Goal: Transaction & Acquisition: Purchase product/service

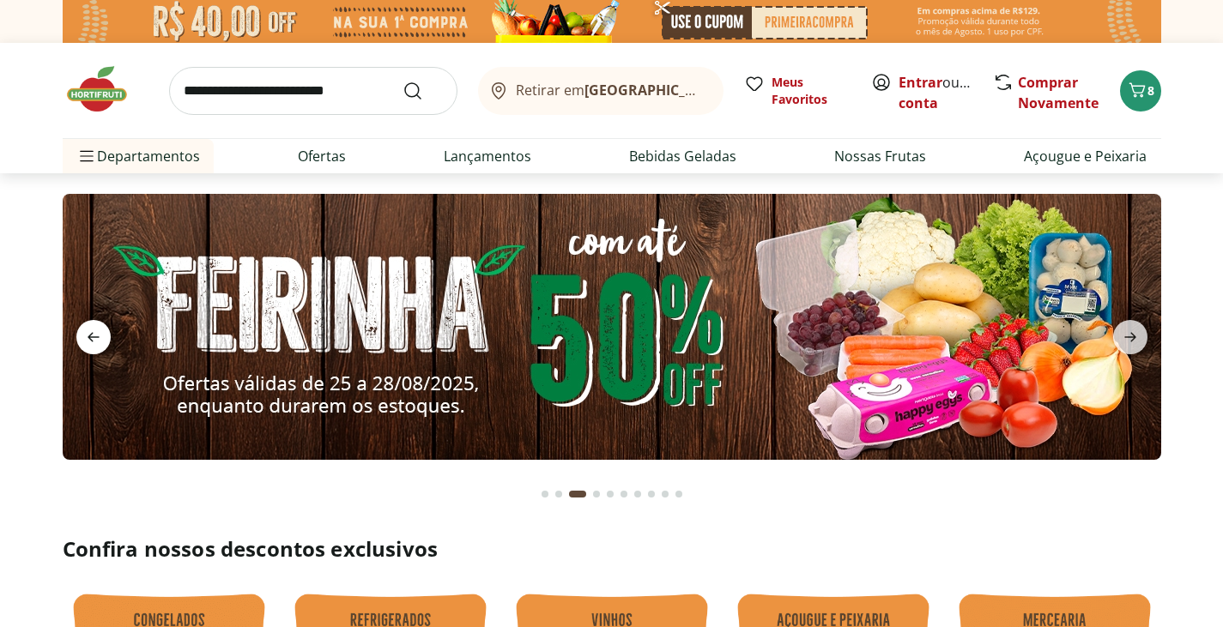
click at [94, 337] on icon "previous" at bounding box center [94, 337] width 12 height 9
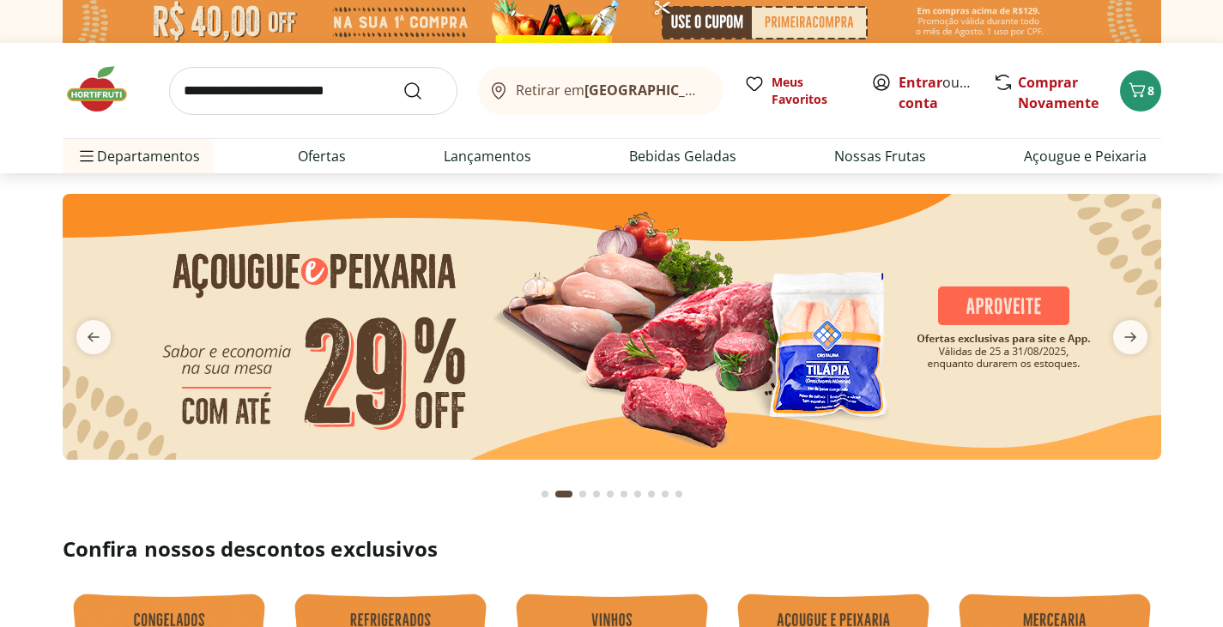
click at [1002, 300] on img at bounding box center [612, 327] width 1098 height 266
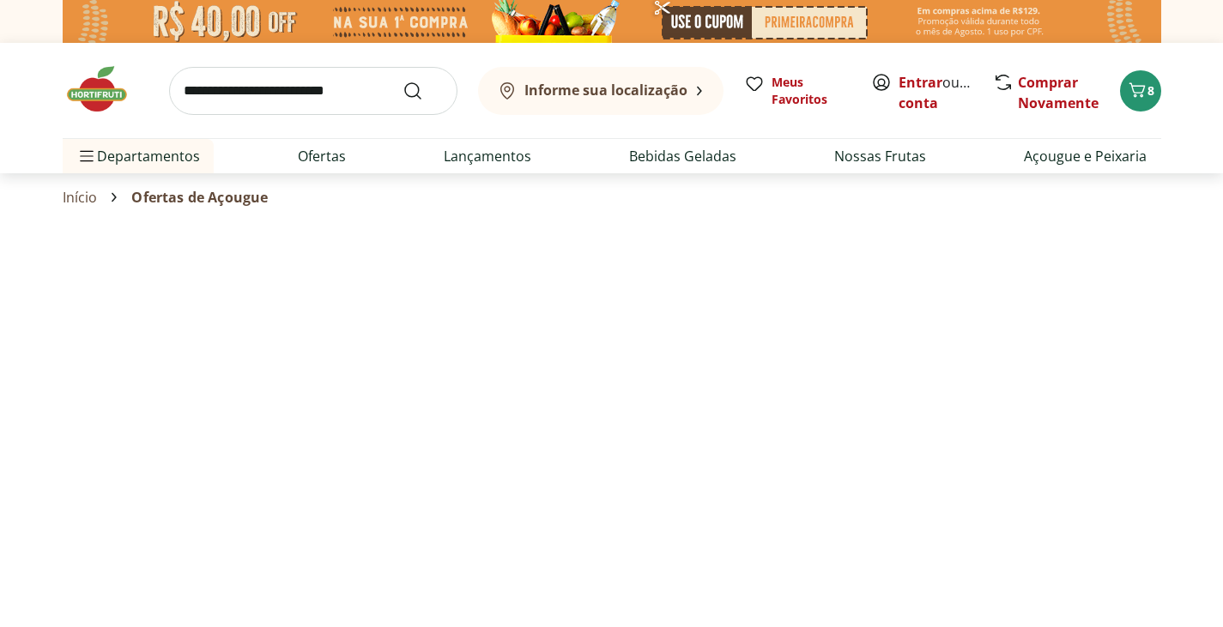
select select "**********"
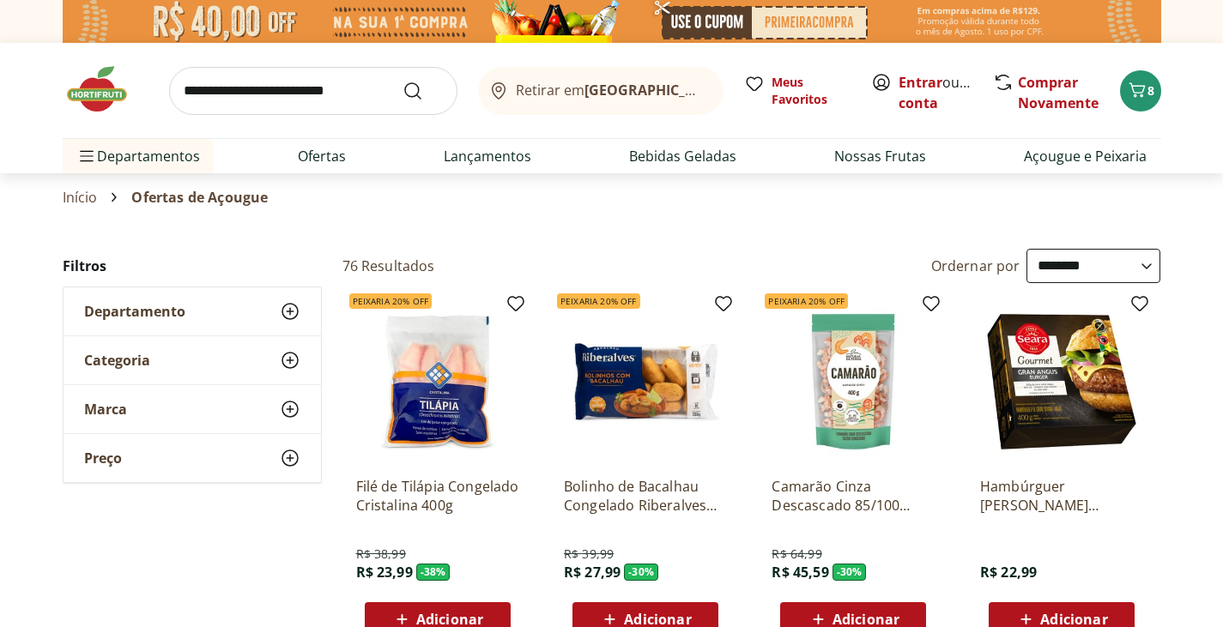
scroll to position [86, 0]
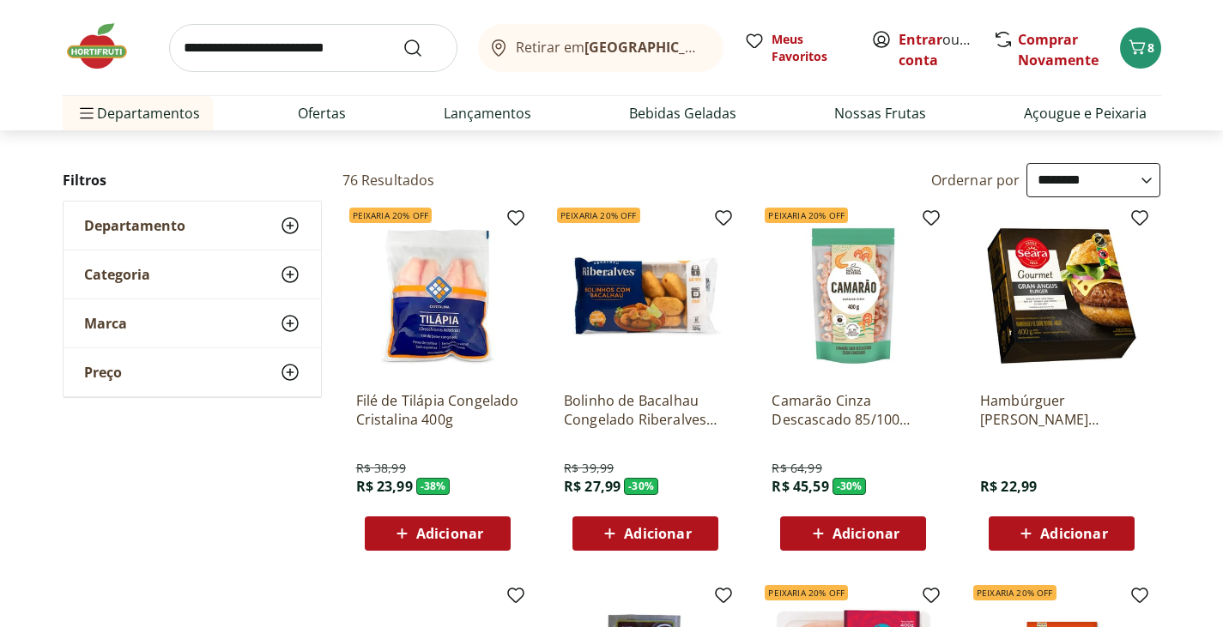
click at [481, 538] on span "Adicionar" at bounding box center [449, 534] width 67 height 14
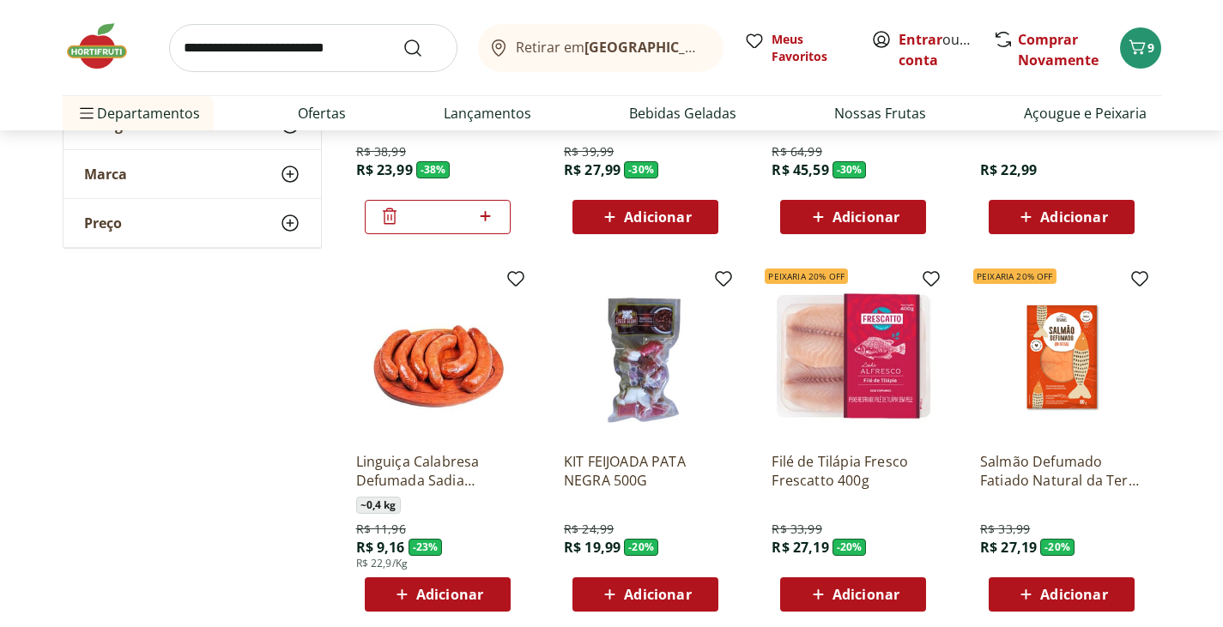
scroll to position [429, 0]
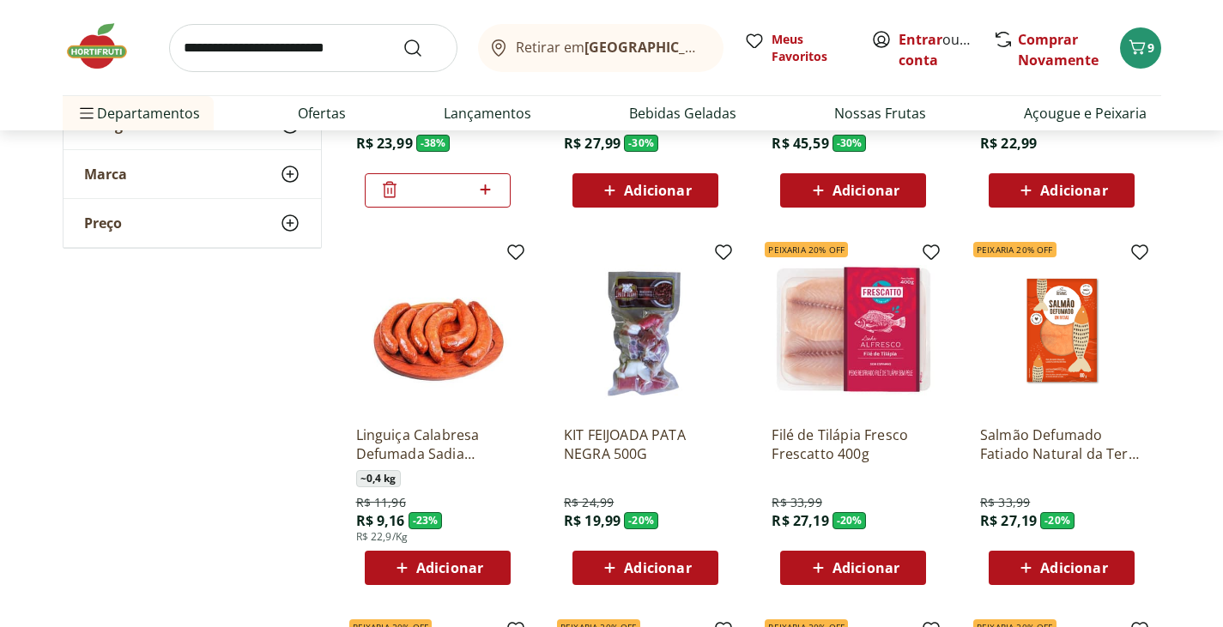
click at [860, 570] on span "Adicionar" at bounding box center [865, 568] width 67 height 14
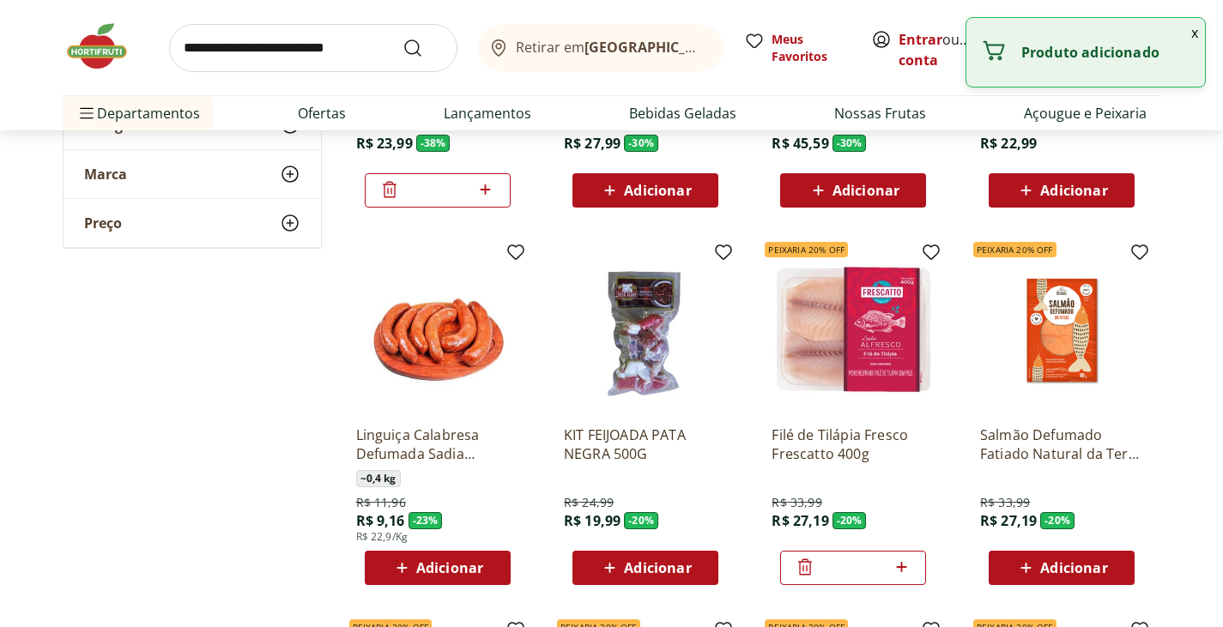
click at [908, 566] on icon at bounding box center [901, 567] width 21 height 21
type input "*"
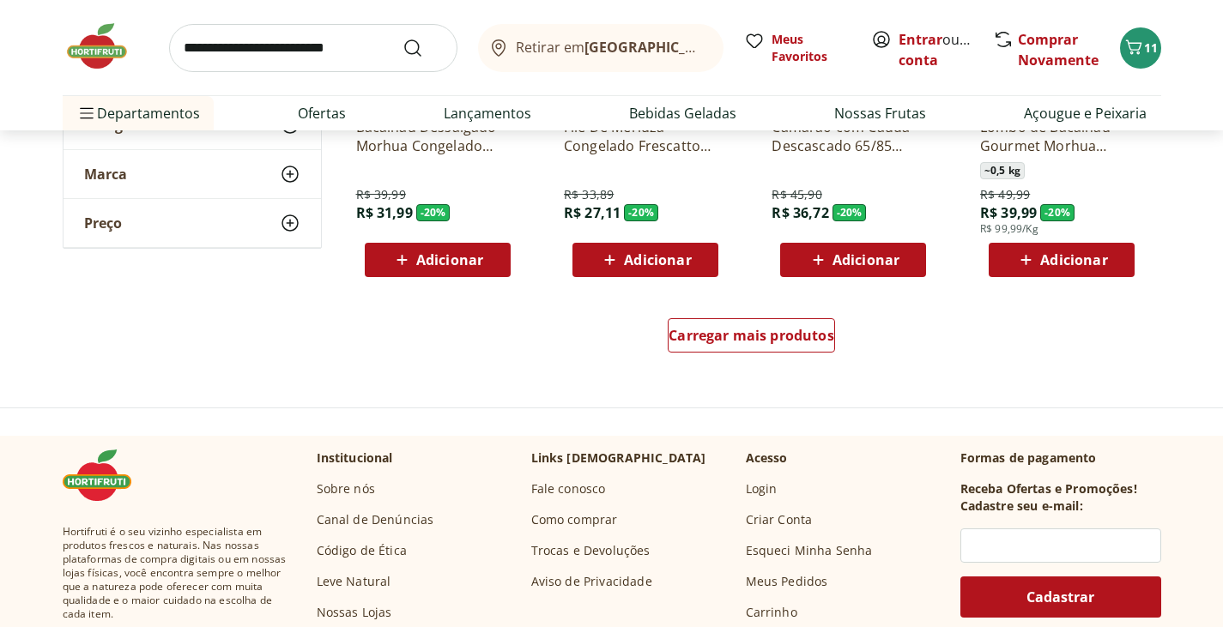
scroll to position [1116, 0]
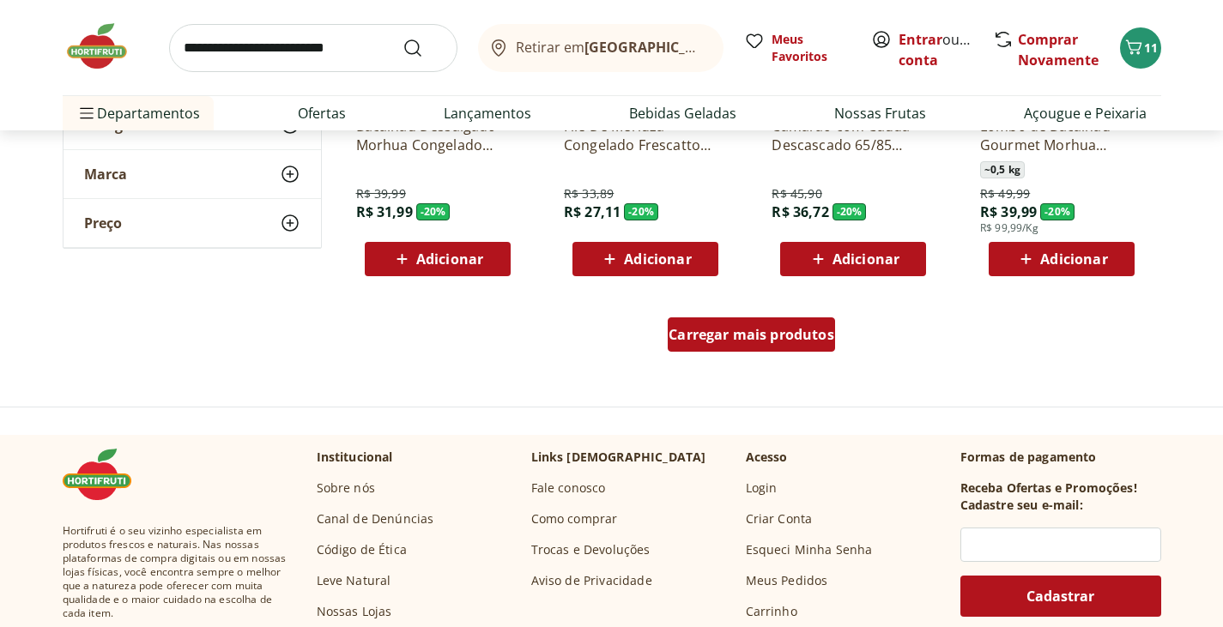
click at [762, 348] on div "Carregar mais produtos" at bounding box center [751, 335] width 167 height 34
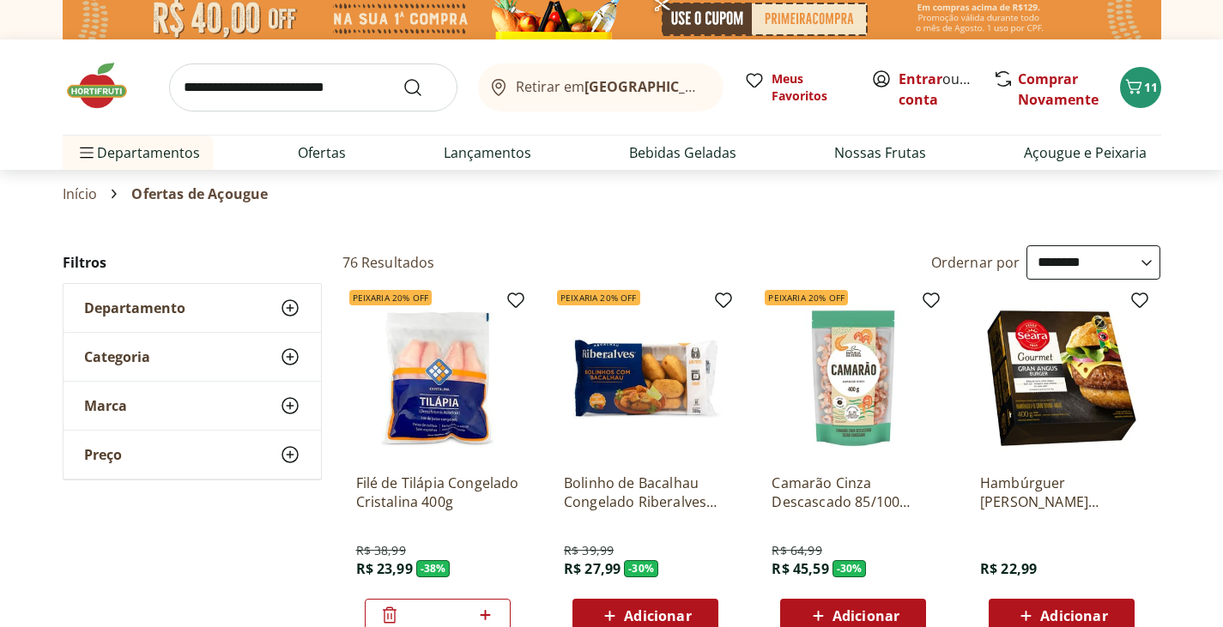
scroll to position [0, 0]
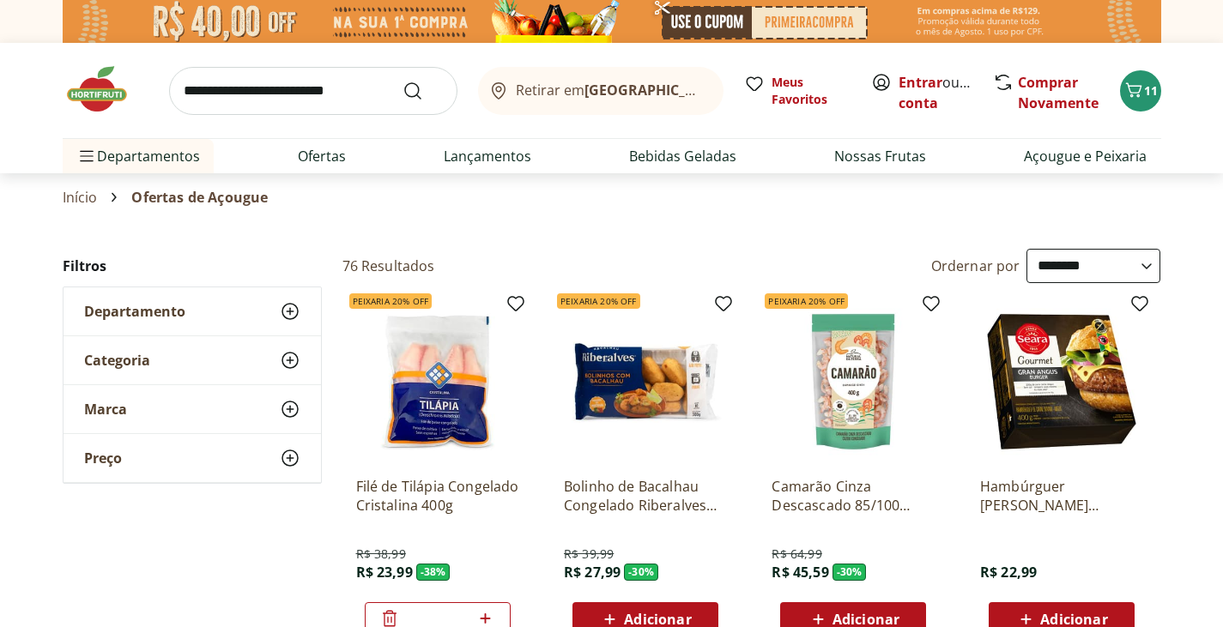
click at [295, 312] on icon at bounding box center [290, 311] width 21 height 21
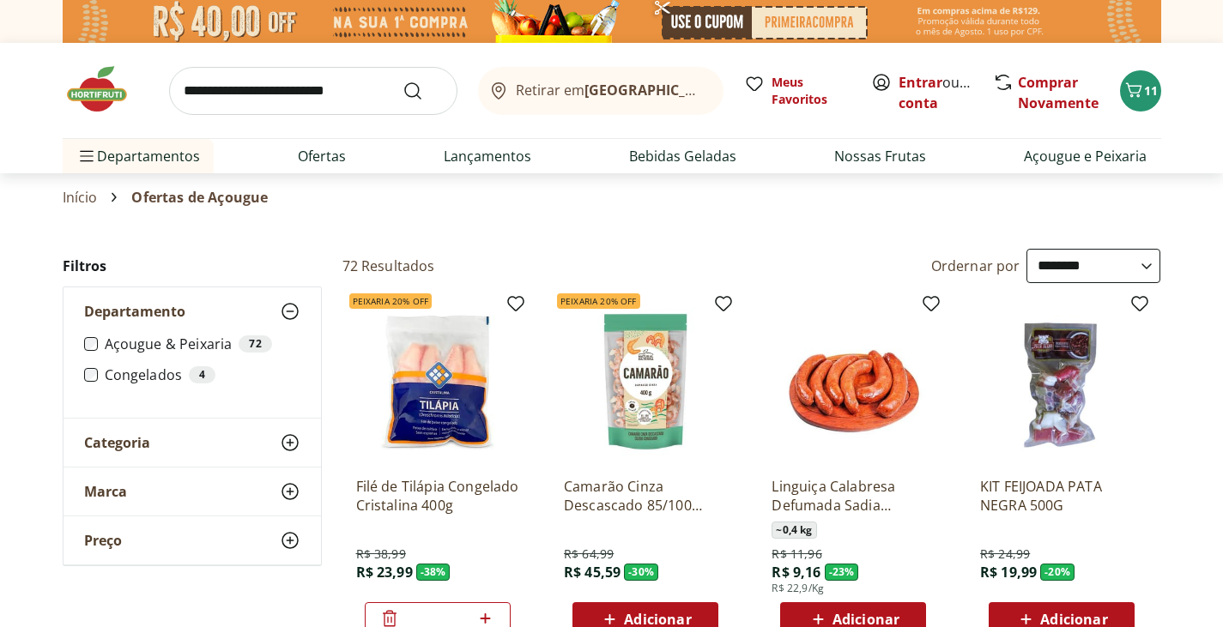
click at [284, 440] on icon at bounding box center [290, 443] width 21 height 21
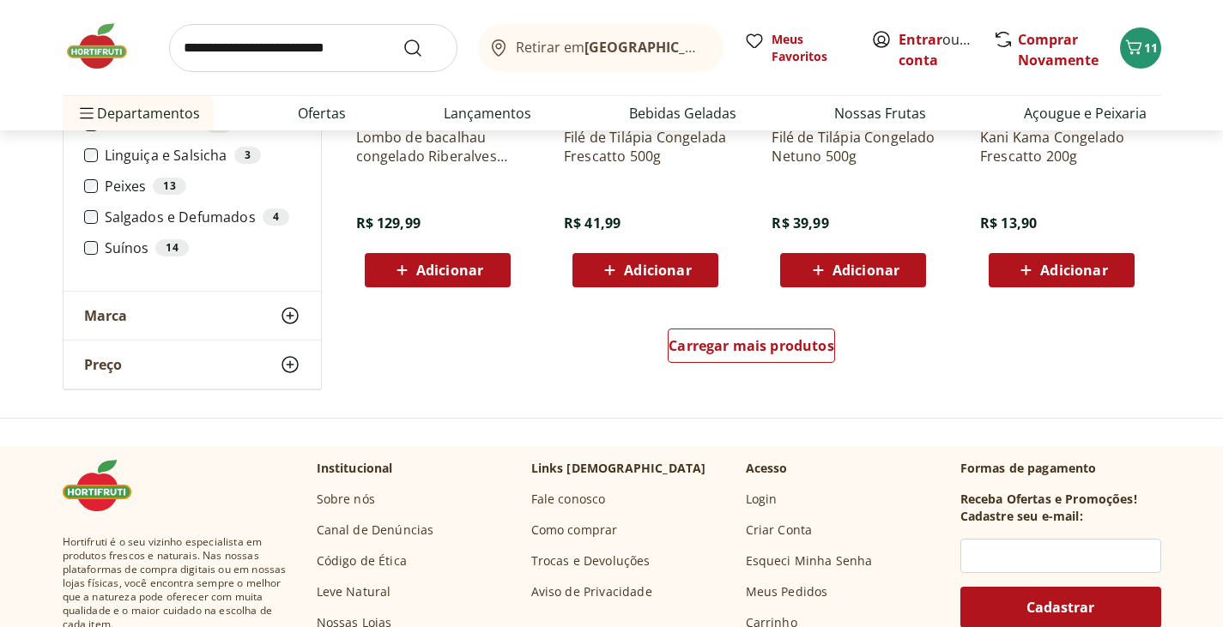
scroll to position [1116, 0]
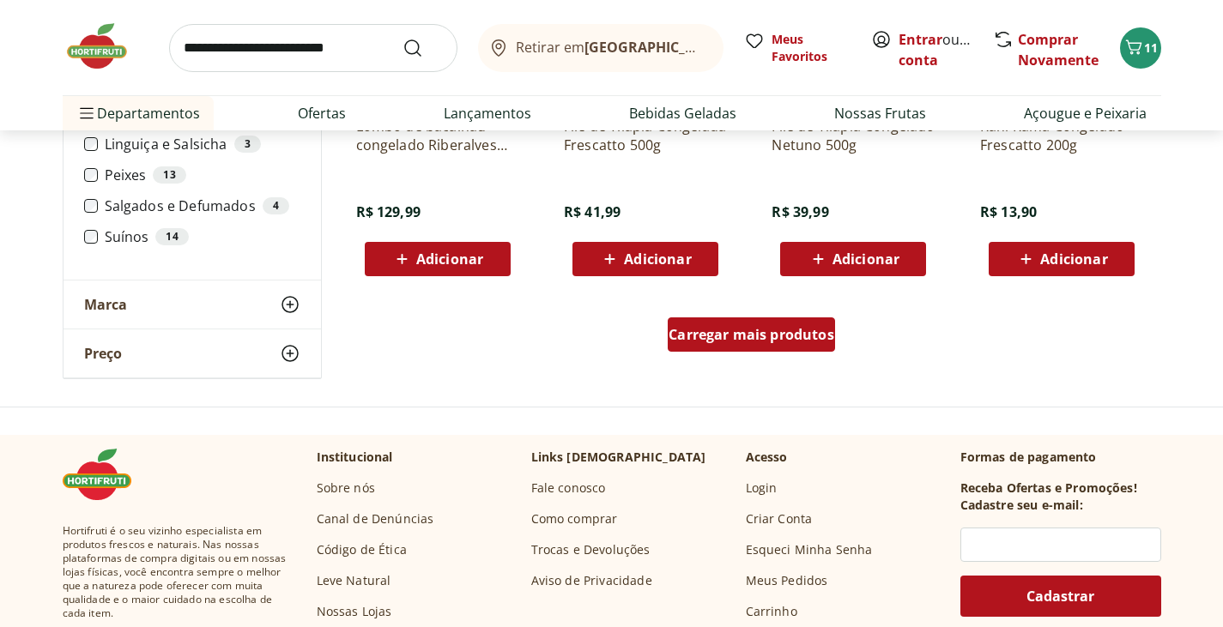
click at [783, 333] on span "Carregar mais produtos" at bounding box center [752, 335] width 166 height 14
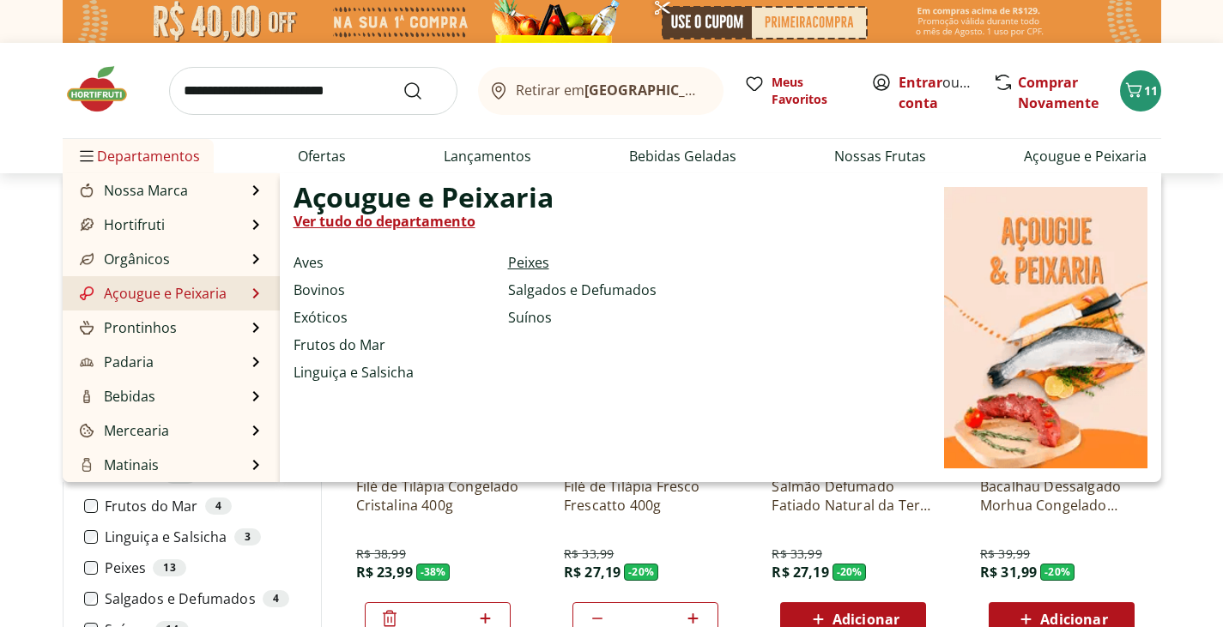
click at [534, 264] on link "Peixes" at bounding box center [528, 262] width 41 height 21
select select "**********"
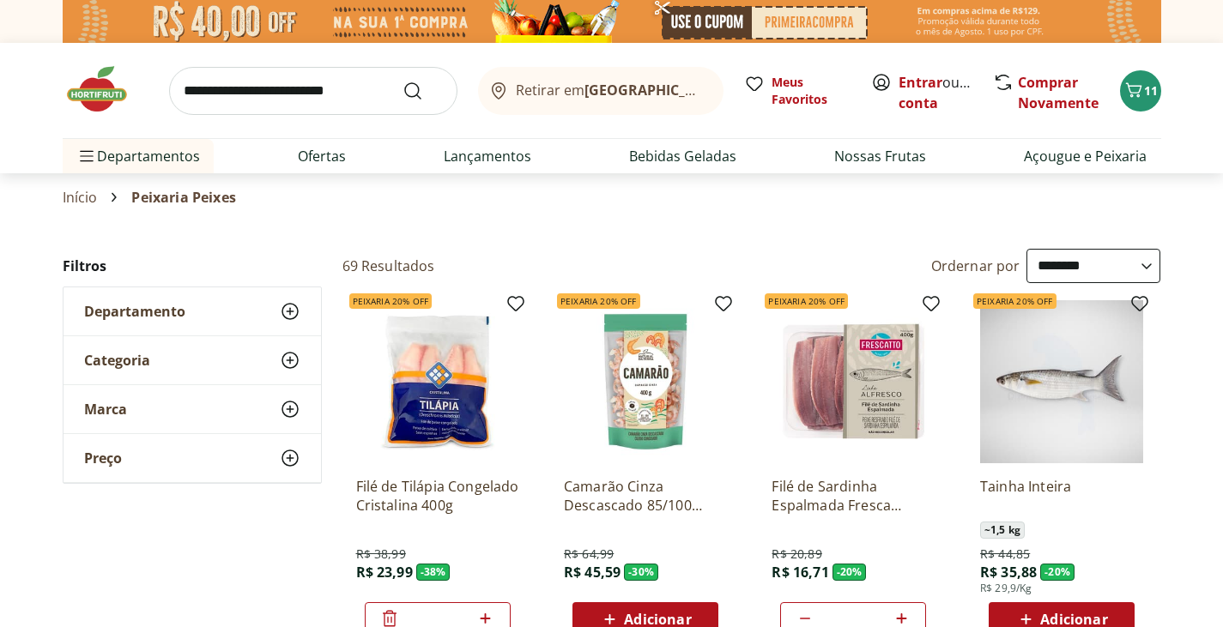
type input "*"
click at [1143, 269] on select "**********" at bounding box center [1093, 266] width 134 height 34
click at [1026, 249] on select "**********" at bounding box center [1093, 266] width 134 height 34
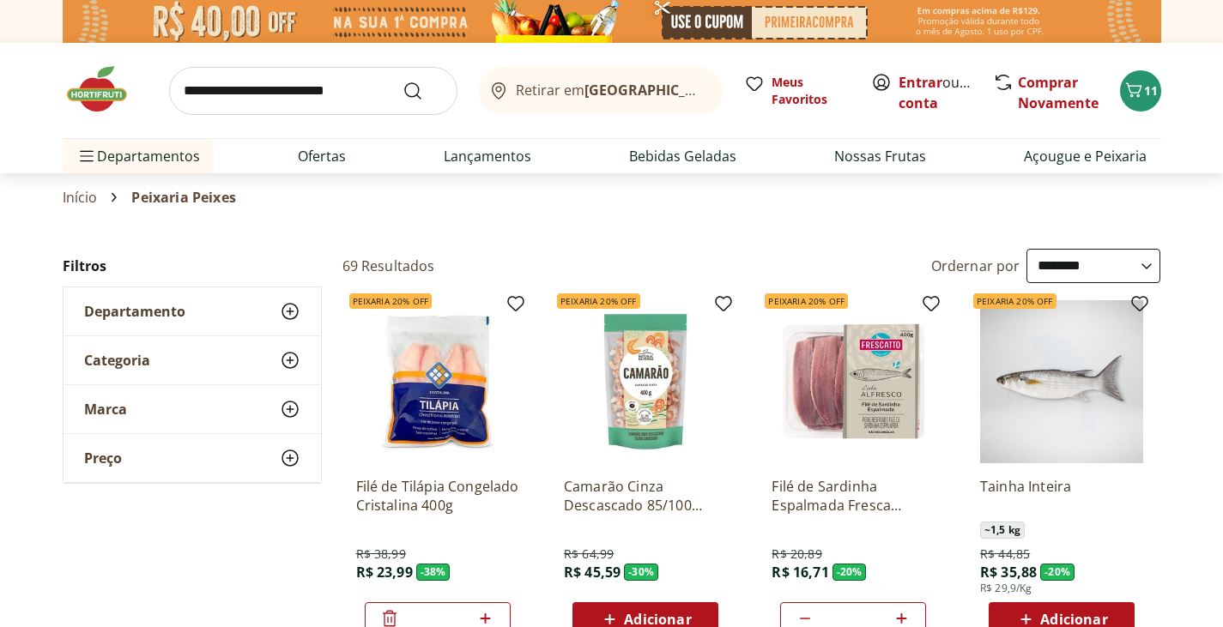
select select "*********"
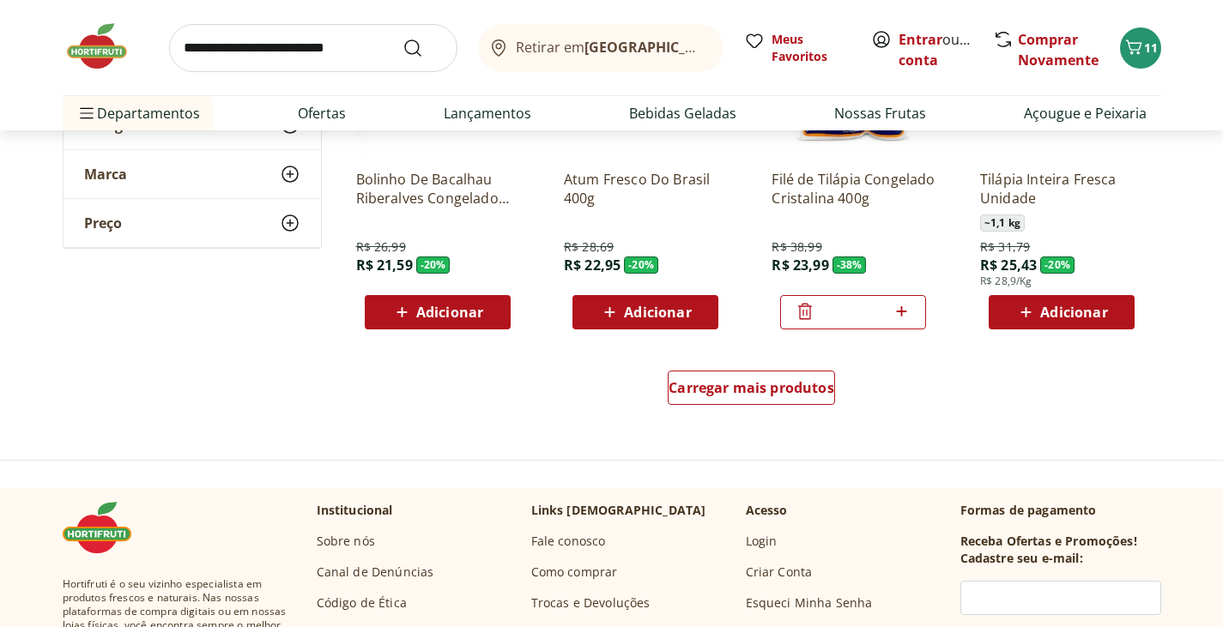
scroll to position [1116, 0]
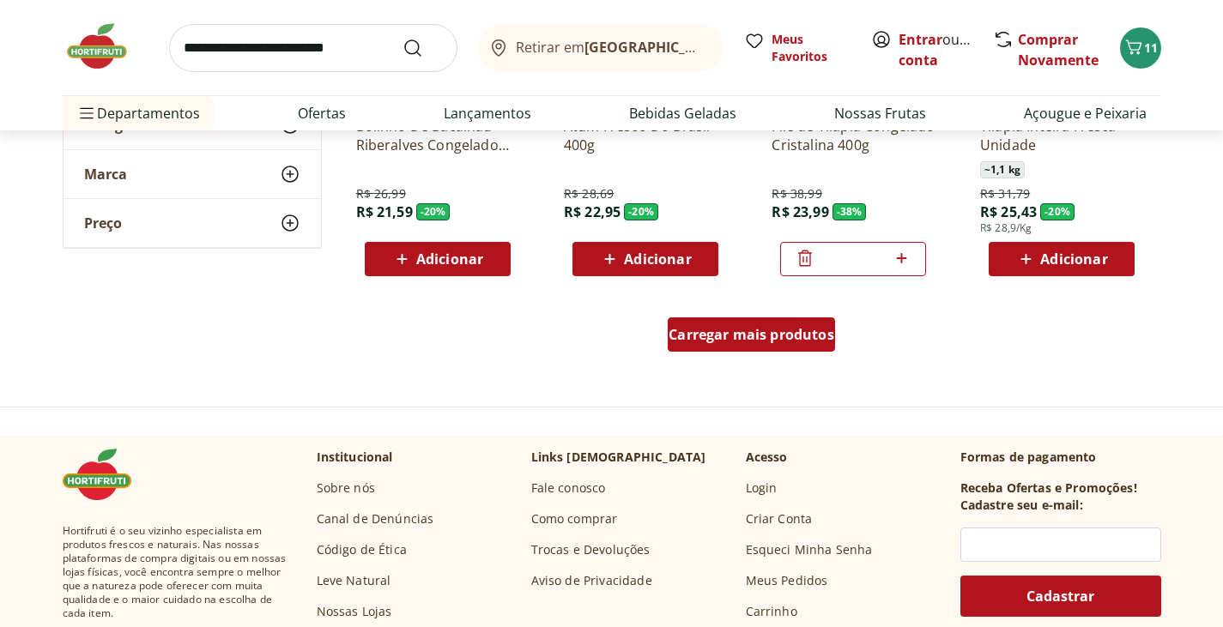
click at [760, 346] on div "Carregar mais produtos" at bounding box center [751, 335] width 167 height 34
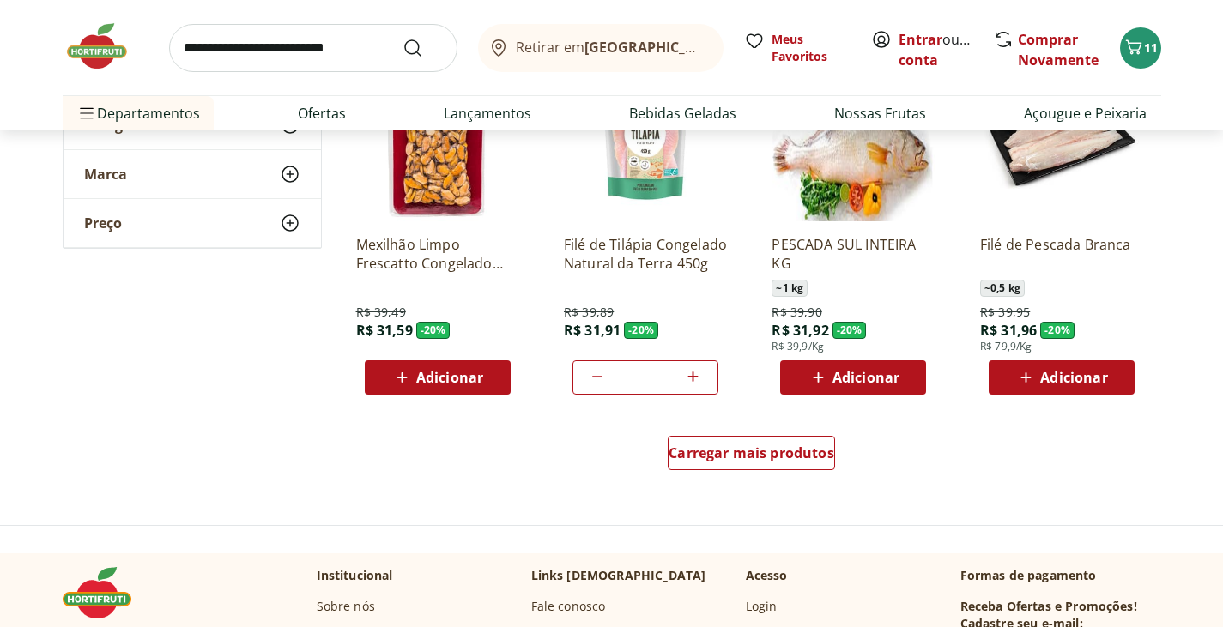
scroll to position [2145, 0]
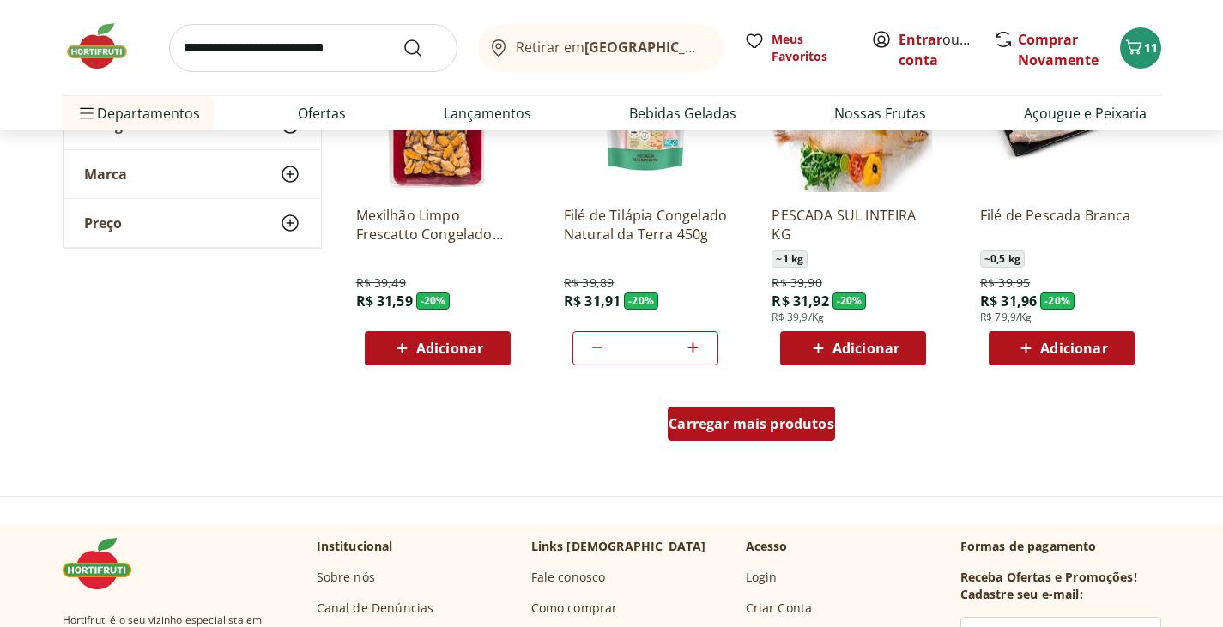
click at [784, 423] on span "Carregar mais produtos" at bounding box center [752, 424] width 166 height 14
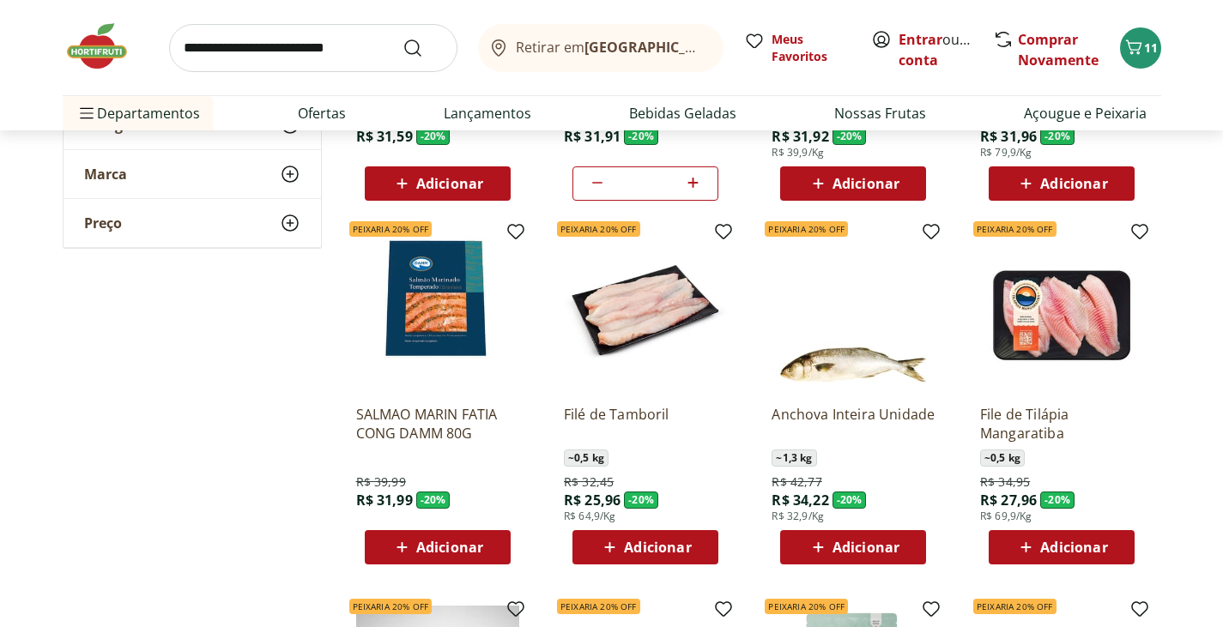
scroll to position [2317, 0]
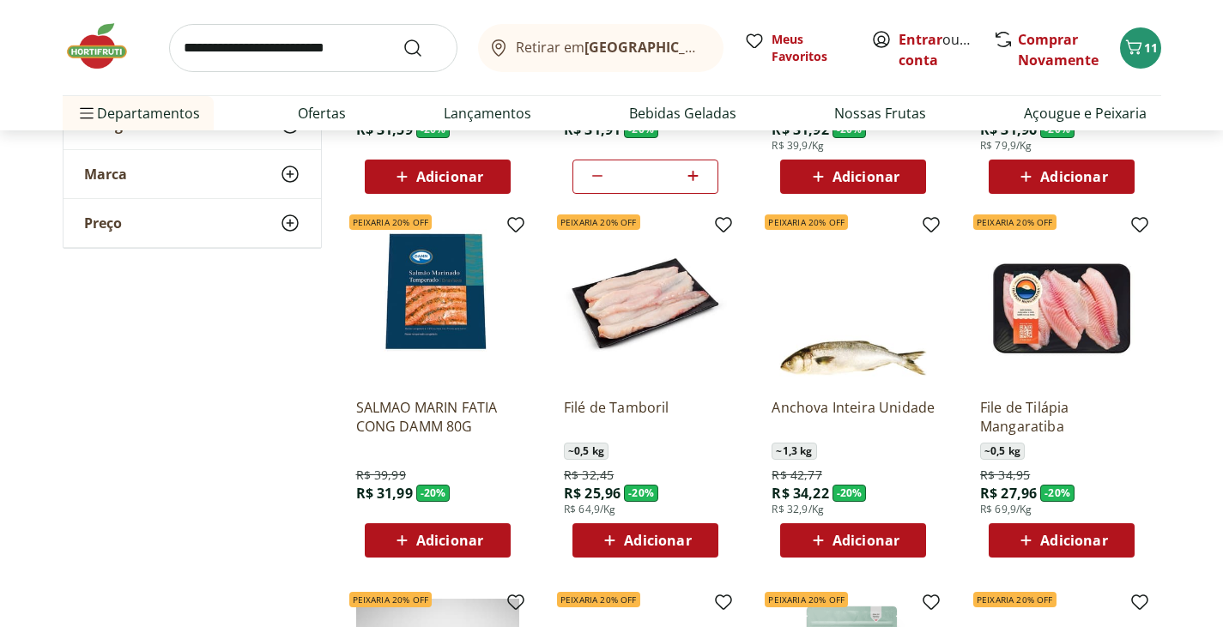
click at [1041, 546] on span "Adicionar" at bounding box center [1073, 541] width 67 height 14
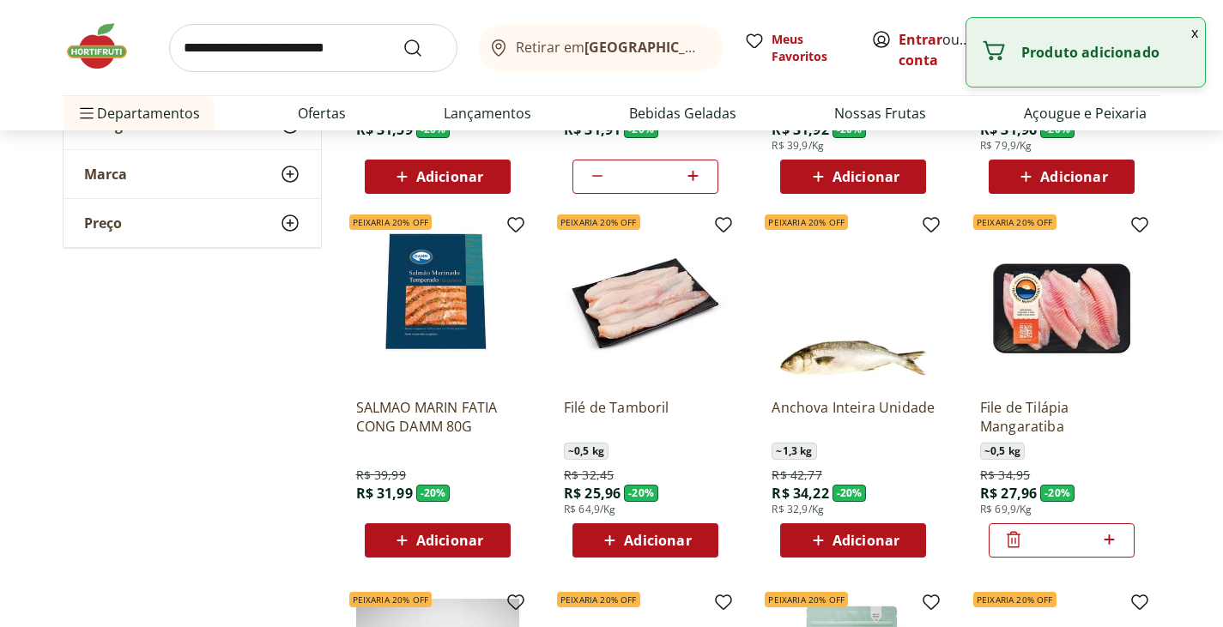
click at [1108, 542] on icon at bounding box center [1108, 540] width 21 height 21
type input "*"
click at [1194, 32] on button "x" at bounding box center [1194, 32] width 21 height 29
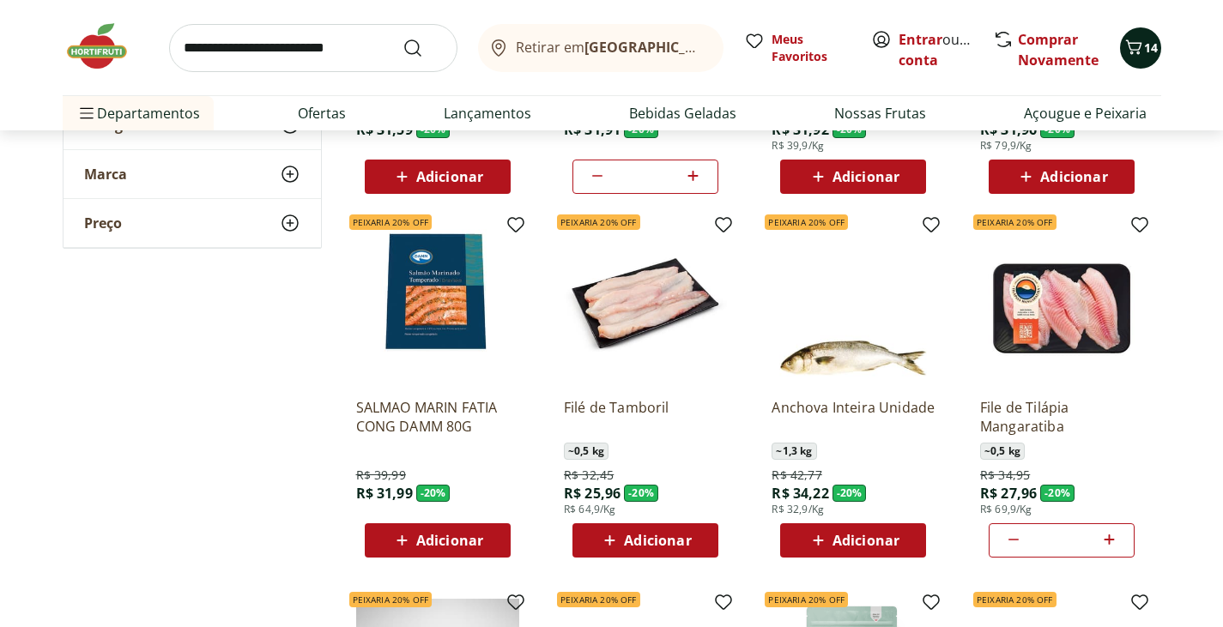
click at [1141, 47] on icon "Carrinho" at bounding box center [1133, 47] width 21 height 21
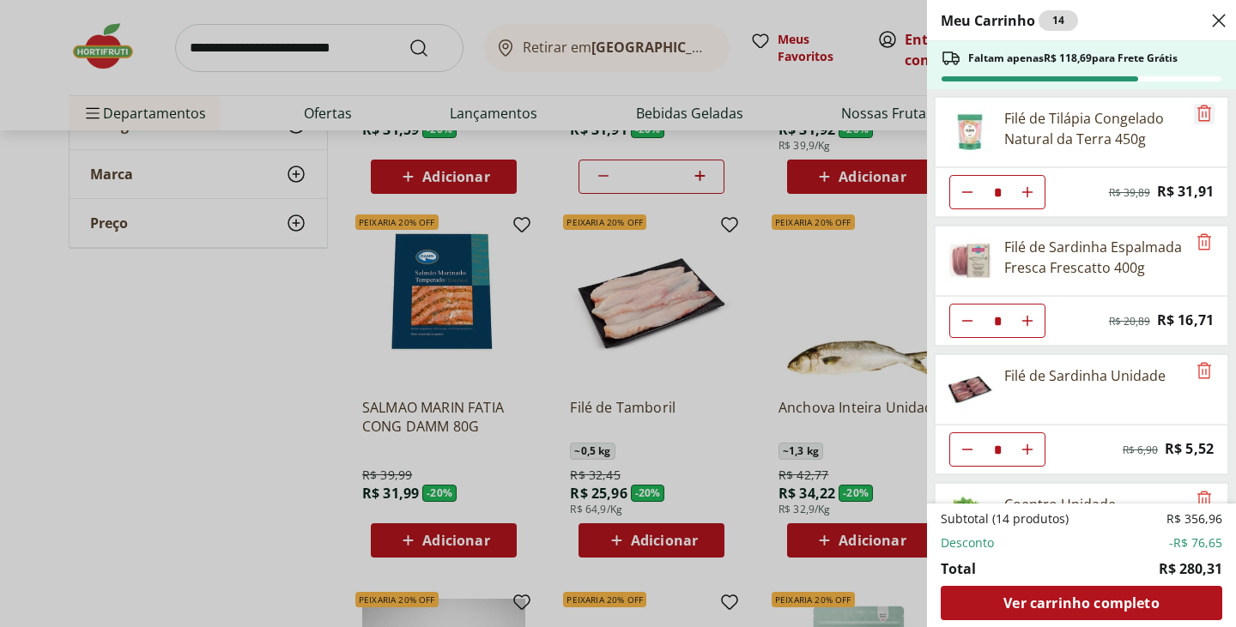
click at [1199, 112] on icon "Remove" at bounding box center [1204, 113] width 14 height 16
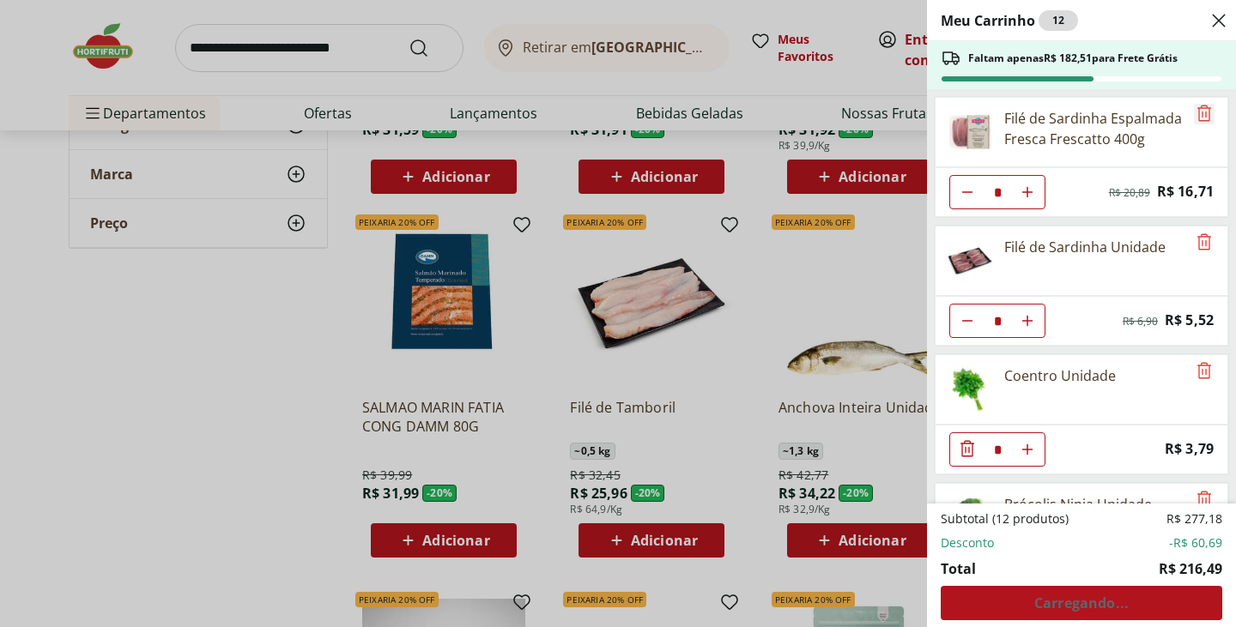
click at [1197, 116] on icon "Remove" at bounding box center [1204, 113] width 14 height 16
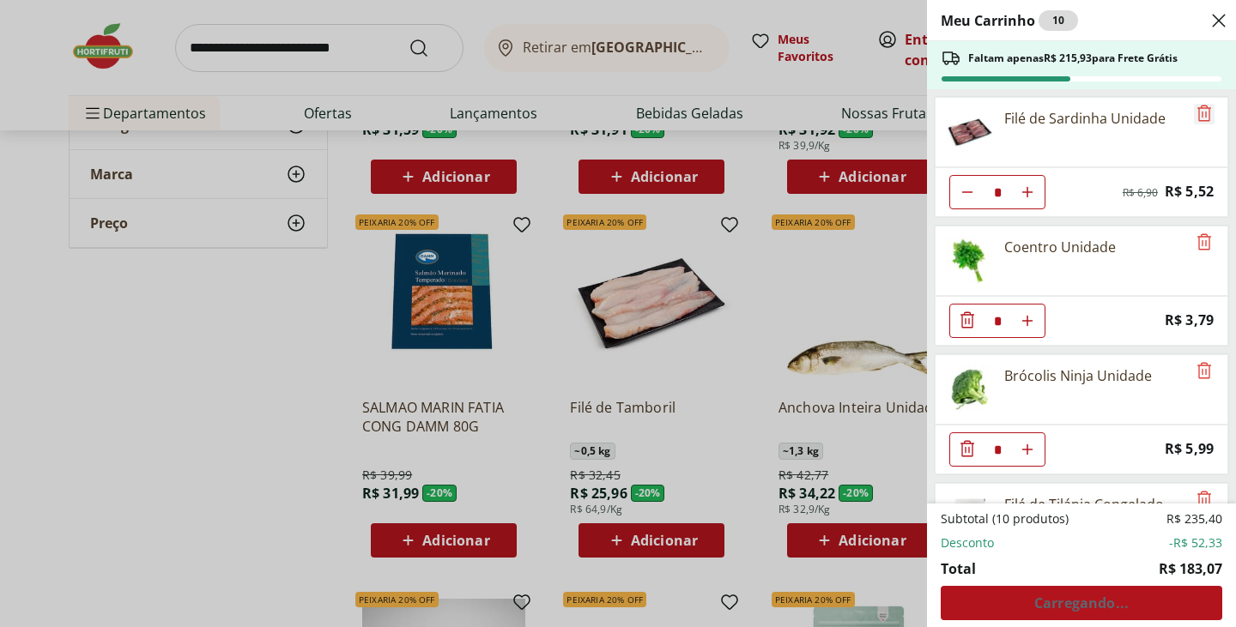
click at [1197, 116] on icon "Remove" at bounding box center [1204, 113] width 14 height 16
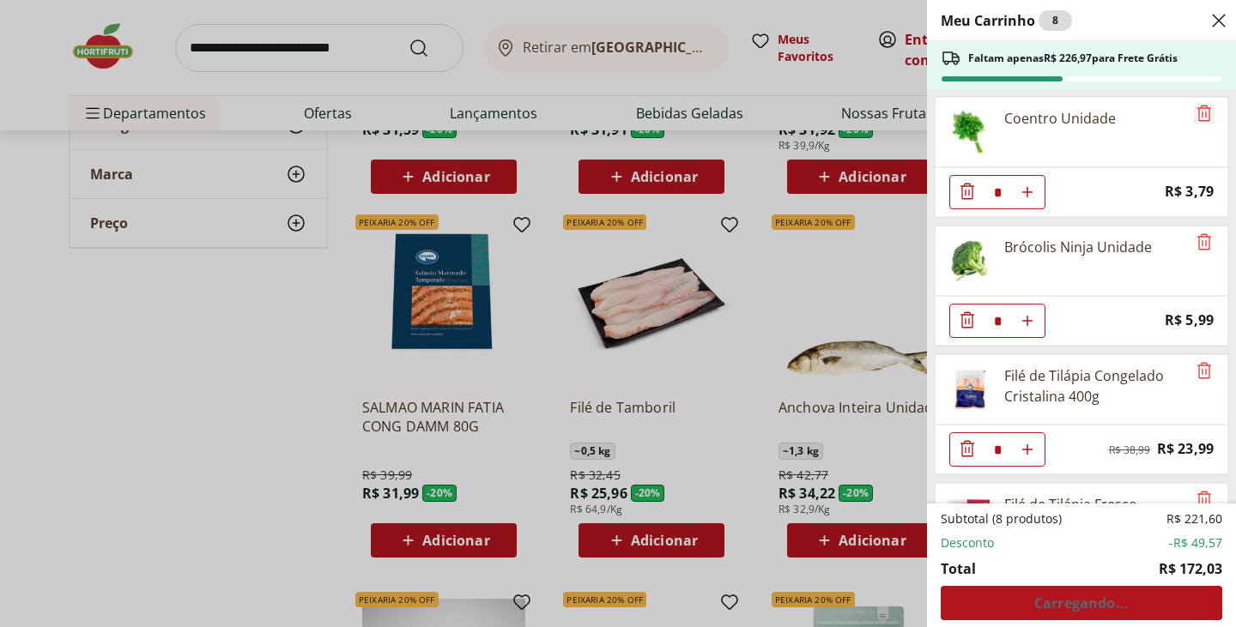
click at [1197, 116] on icon "Remove" at bounding box center [1204, 113] width 14 height 16
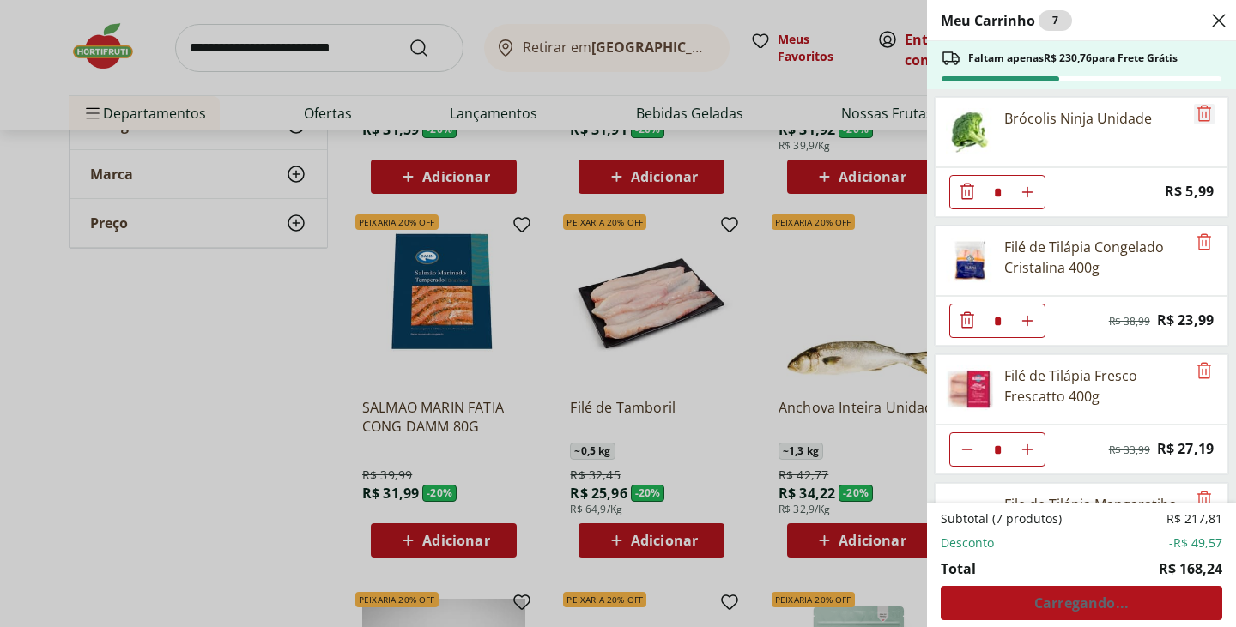
click at [1197, 116] on icon "Remove" at bounding box center [1204, 113] width 14 height 16
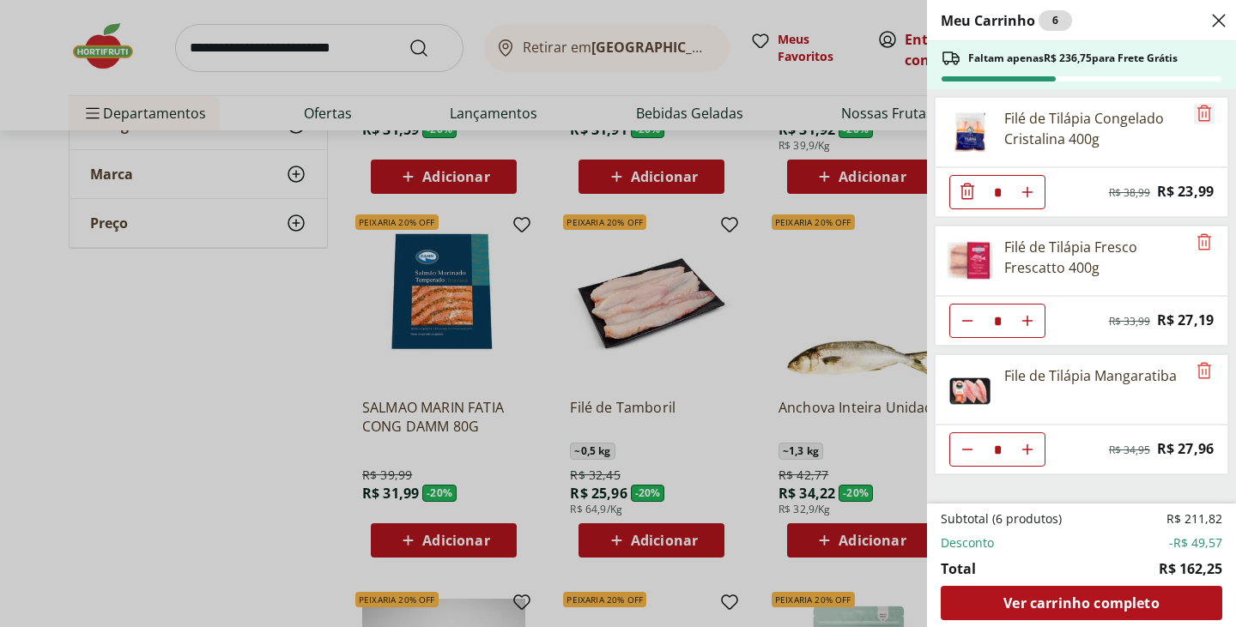
click at [1197, 116] on icon "Remove" at bounding box center [1204, 113] width 14 height 16
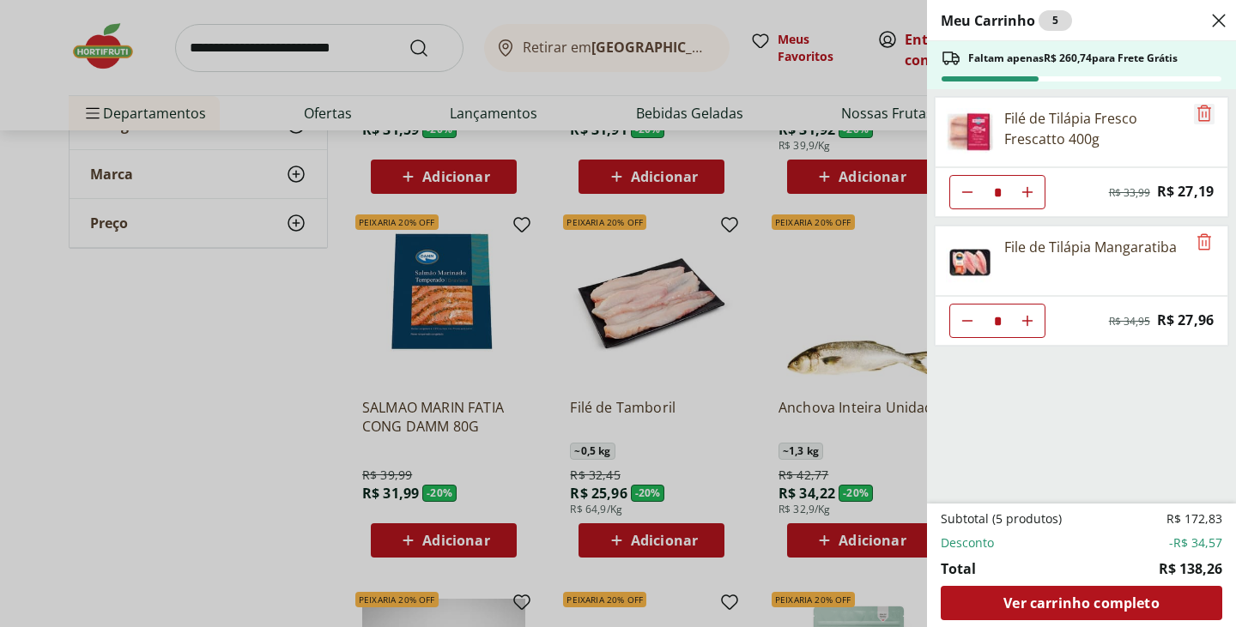
click at [1197, 116] on icon "Remove" at bounding box center [1204, 113] width 14 height 16
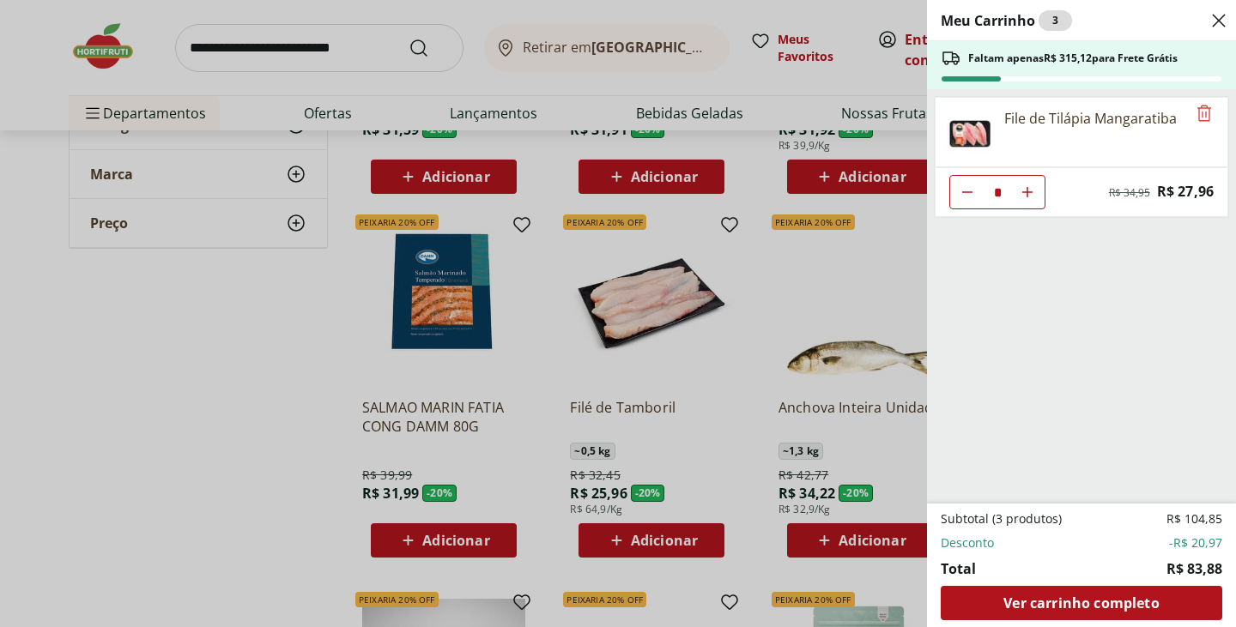
click at [868, 257] on div "Meu Carrinho 3 Faltam apenas R$ 315,12 para Frete Grátis File de Tilápia Mangar…" at bounding box center [618, 313] width 1236 height 627
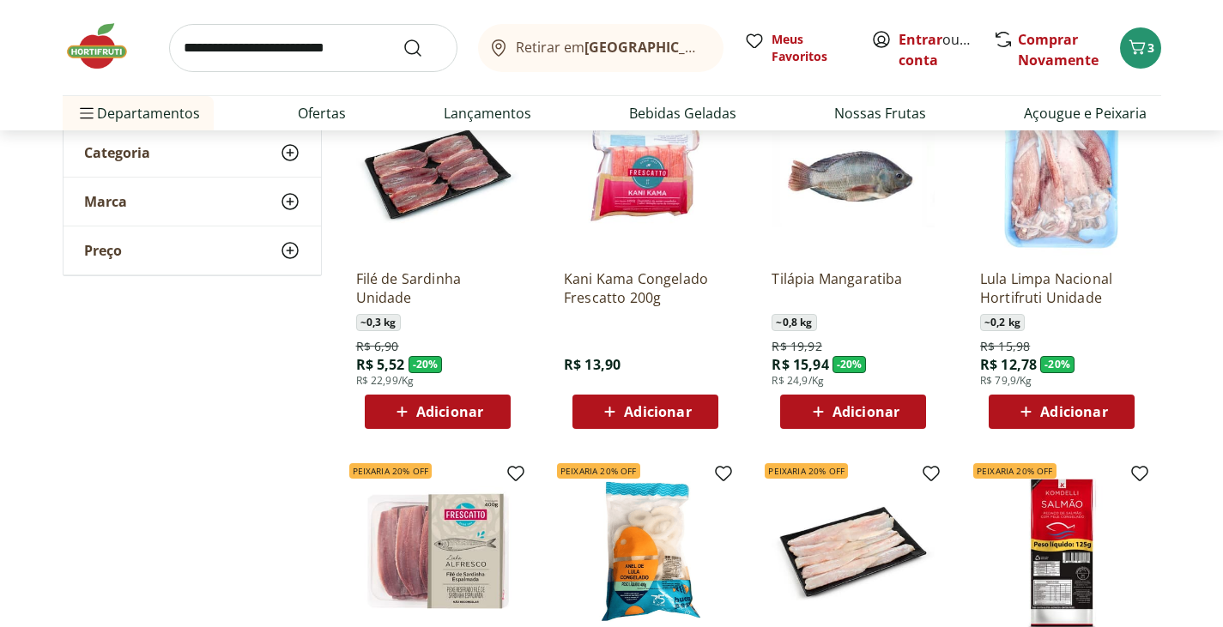
scroll to position [0, 0]
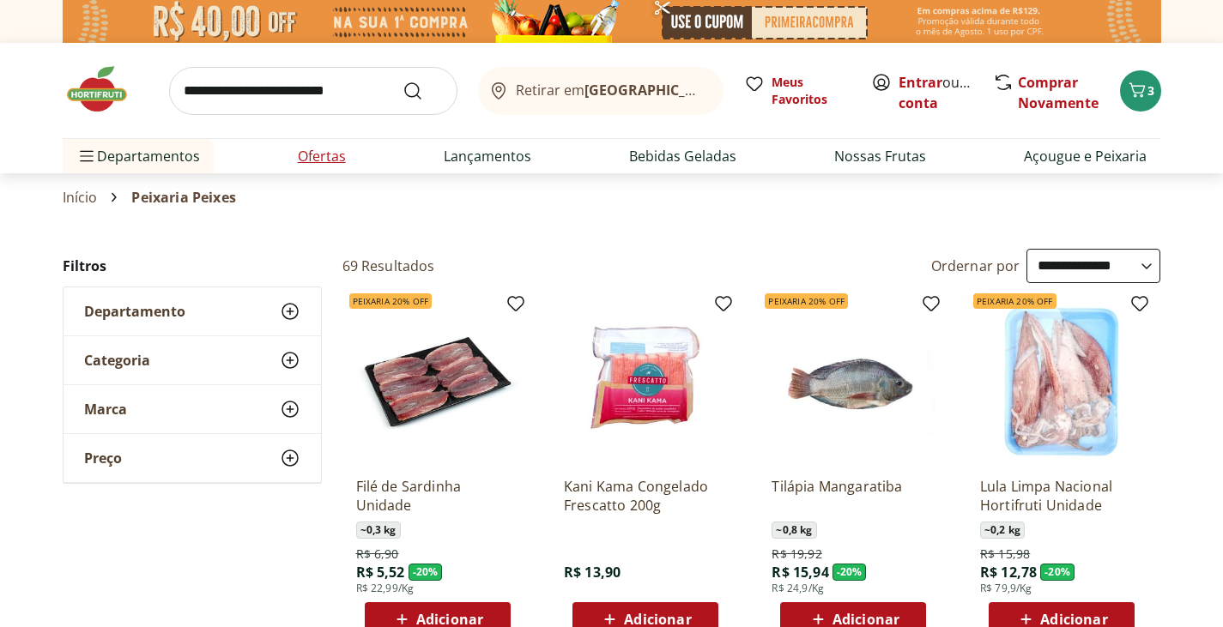
click at [309, 154] on link "Ofertas" at bounding box center [322, 156] width 48 height 21
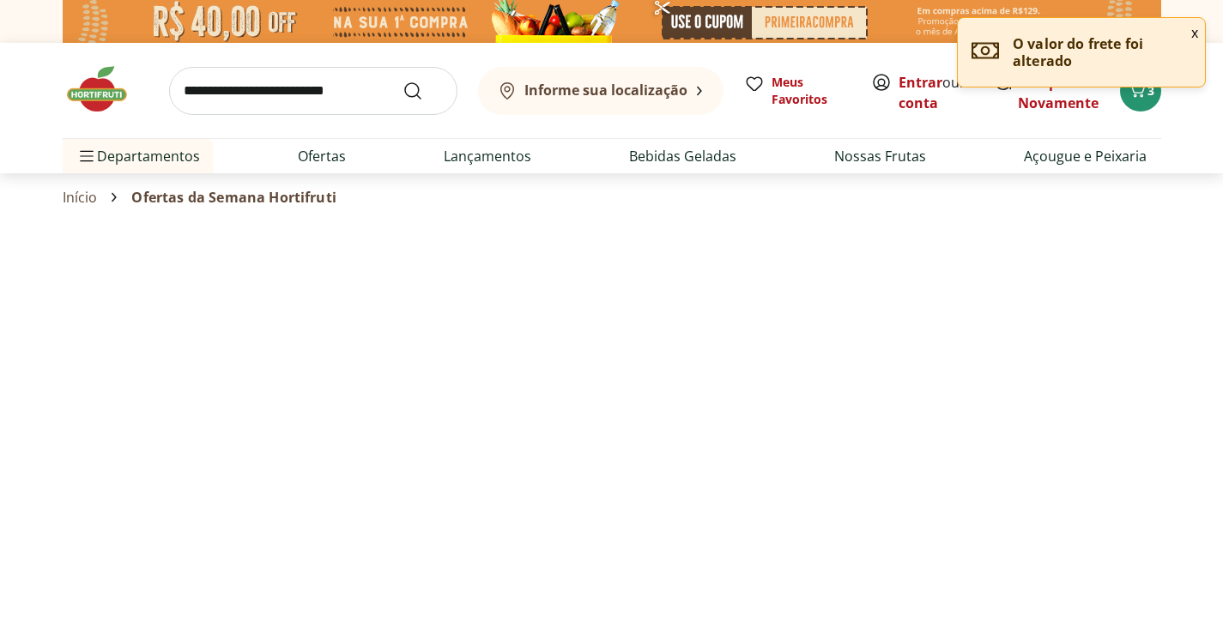
select select "**********"
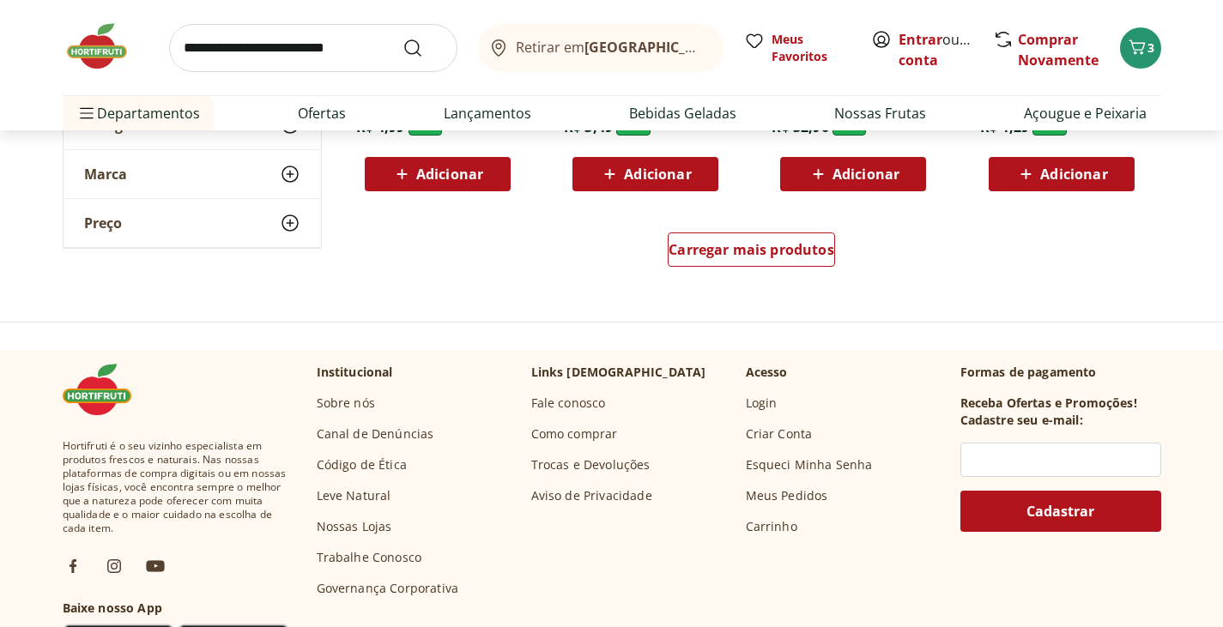
scroll to position [1201, 0]
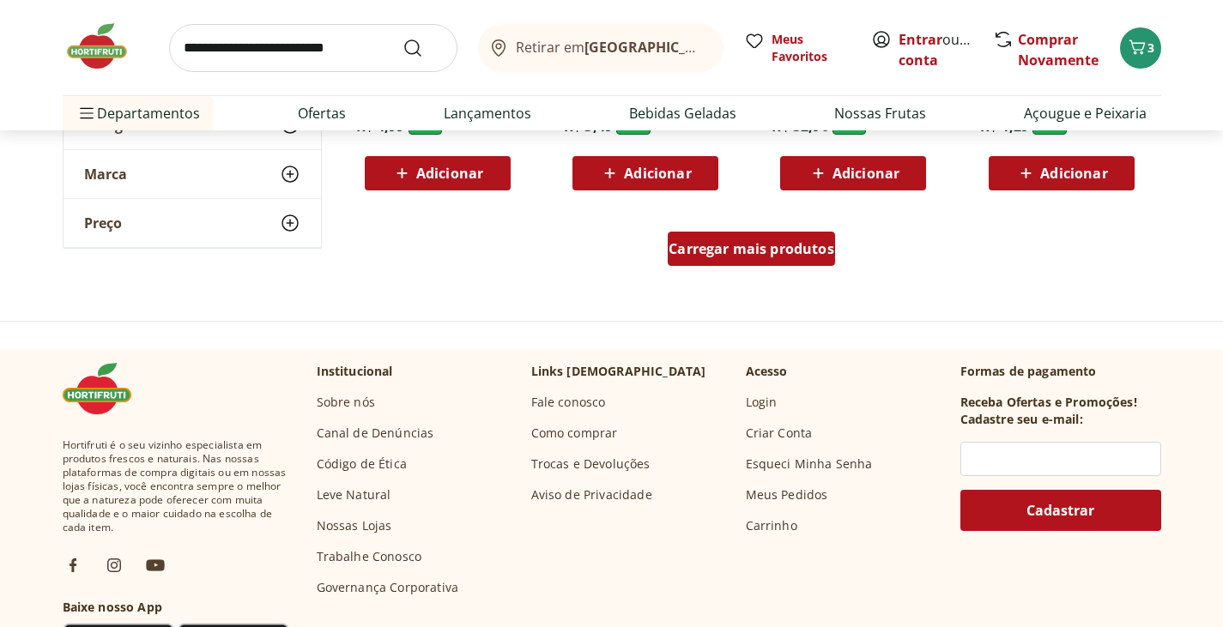
click at [784, 252] on span "Carregar mais produtos" at bounding box center [752, 249] width 166 height 14
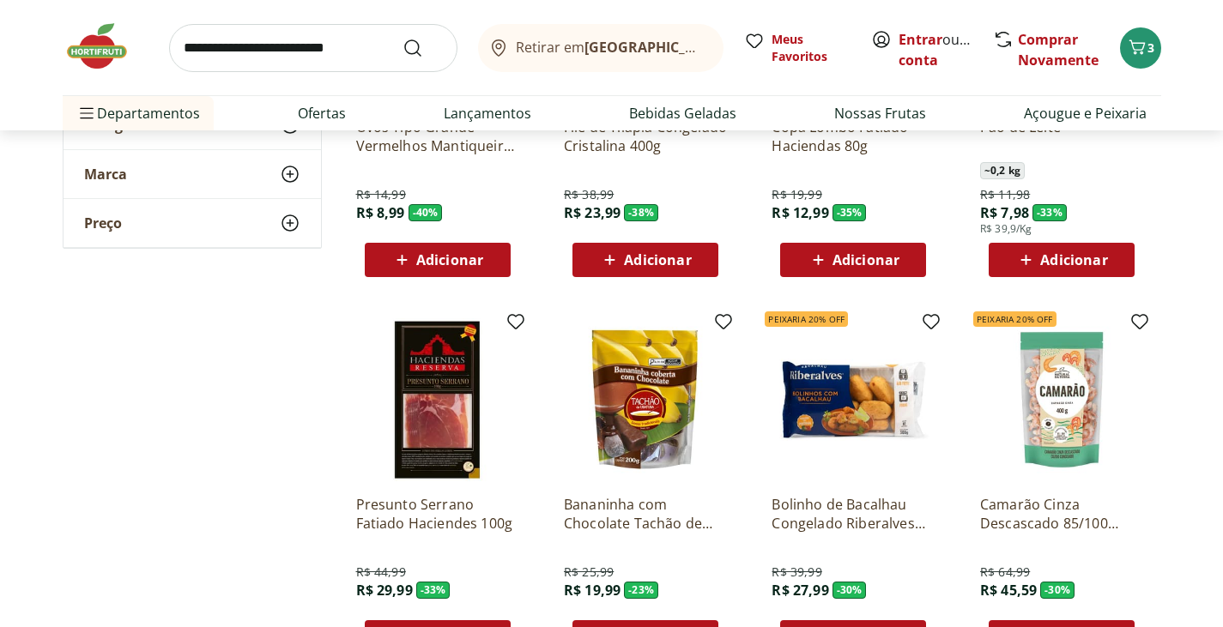
scroll to position [0, 0]
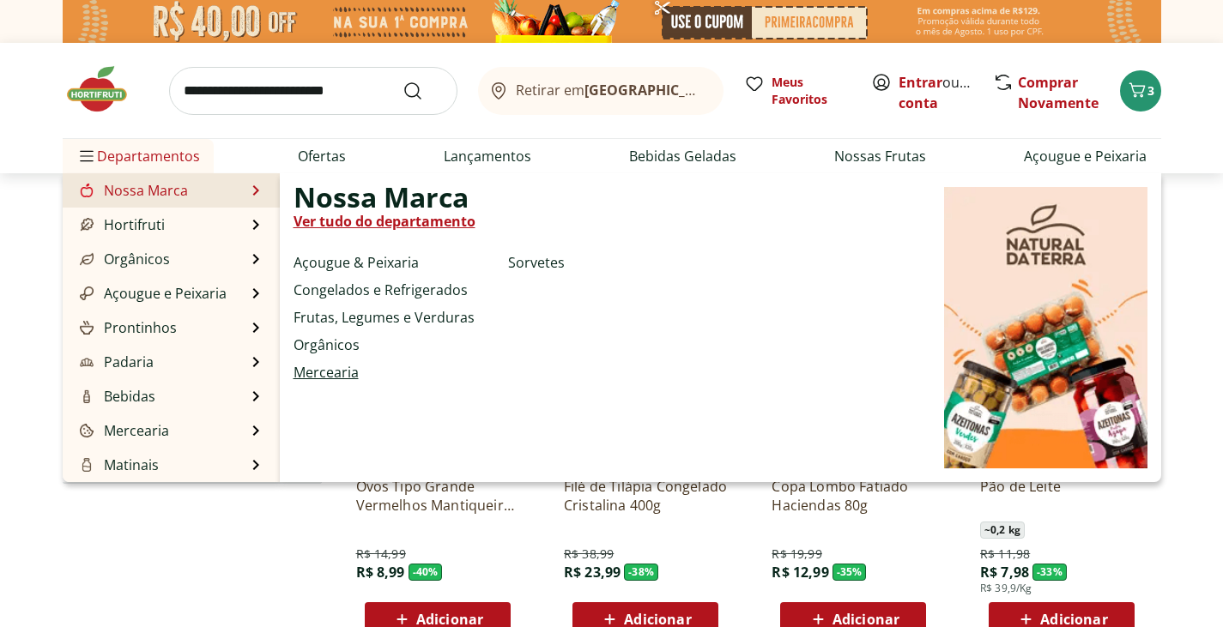
click at [343, 372] on link "Mercearia" at bounding box center [326, 372] width 65 height 21
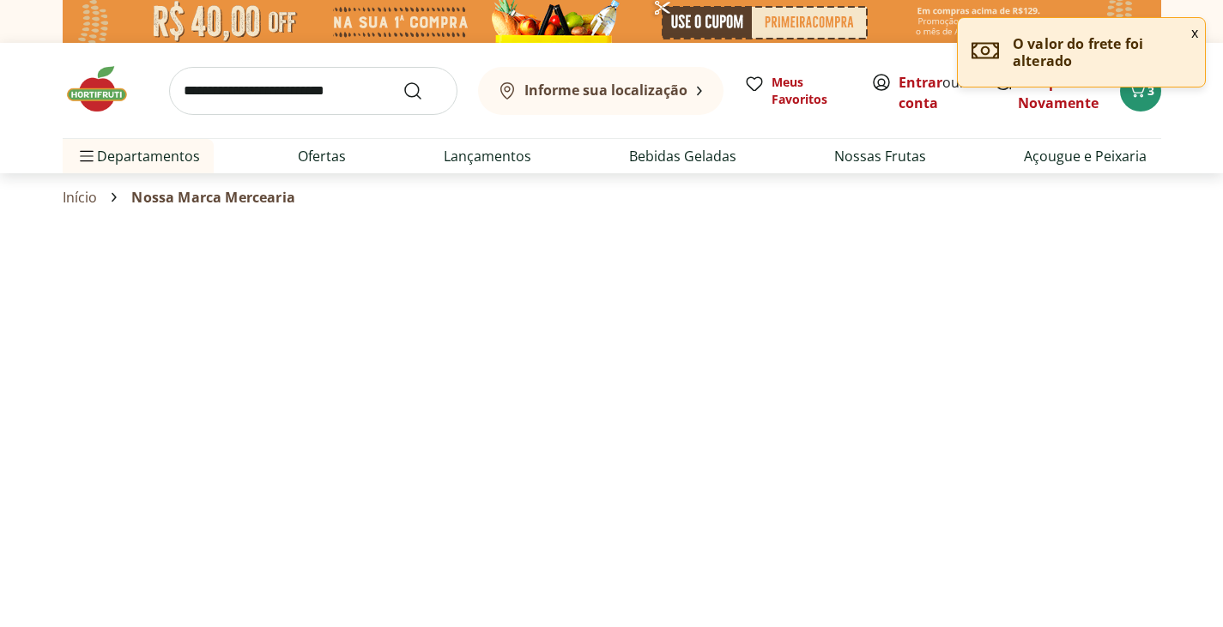
select select "**********"
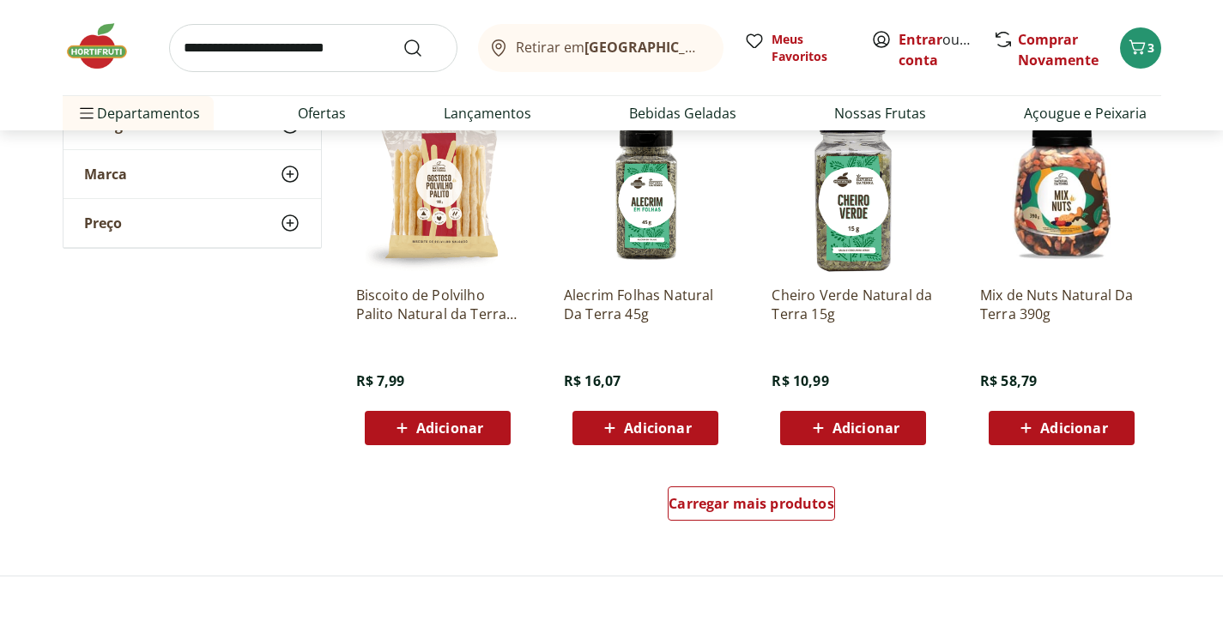
scroll to position [1116, 0]
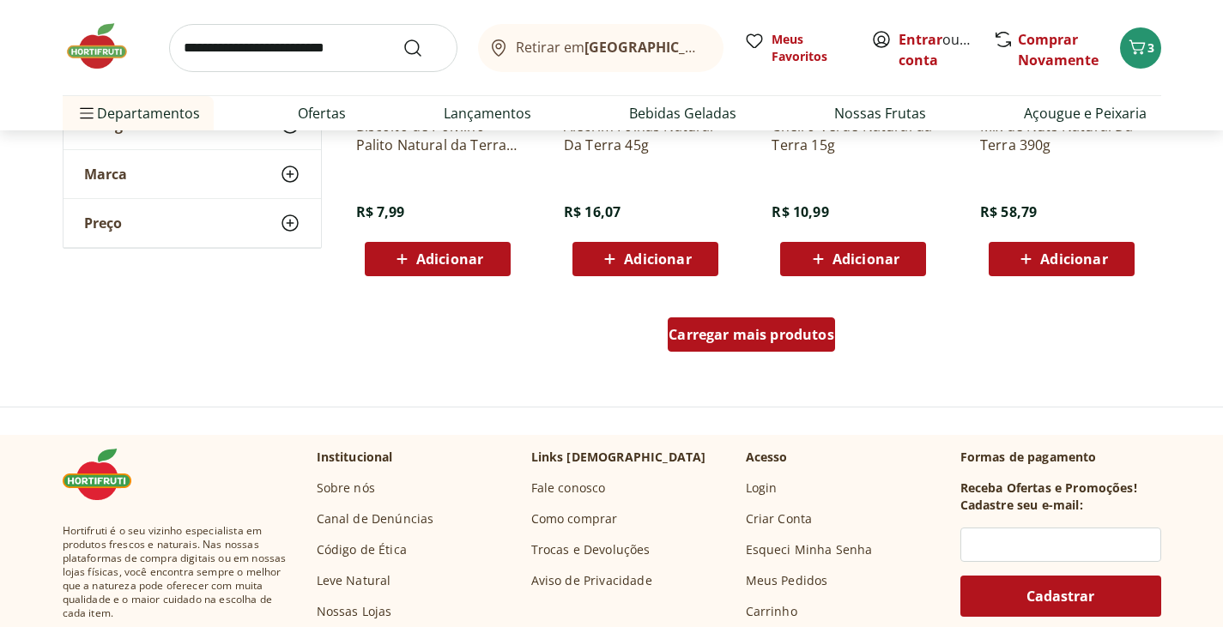
click at [762, 330] on span "Carregar mais produtos" at bounding box center [752, 335] width 166 height 14
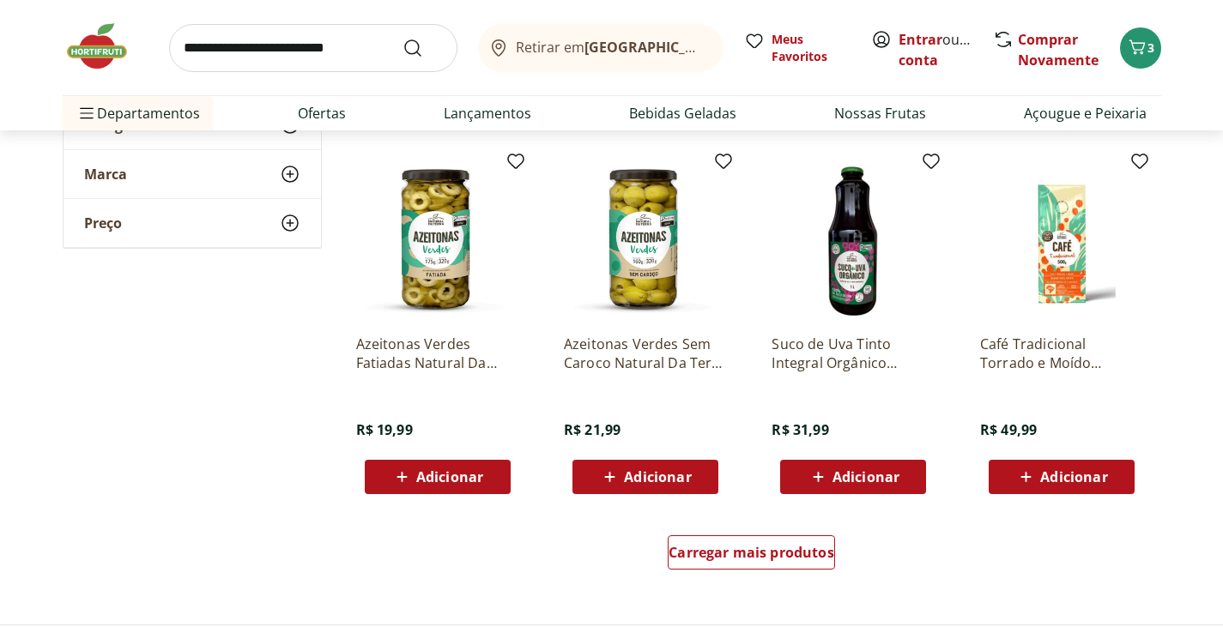
scroll to position [2060, 0]
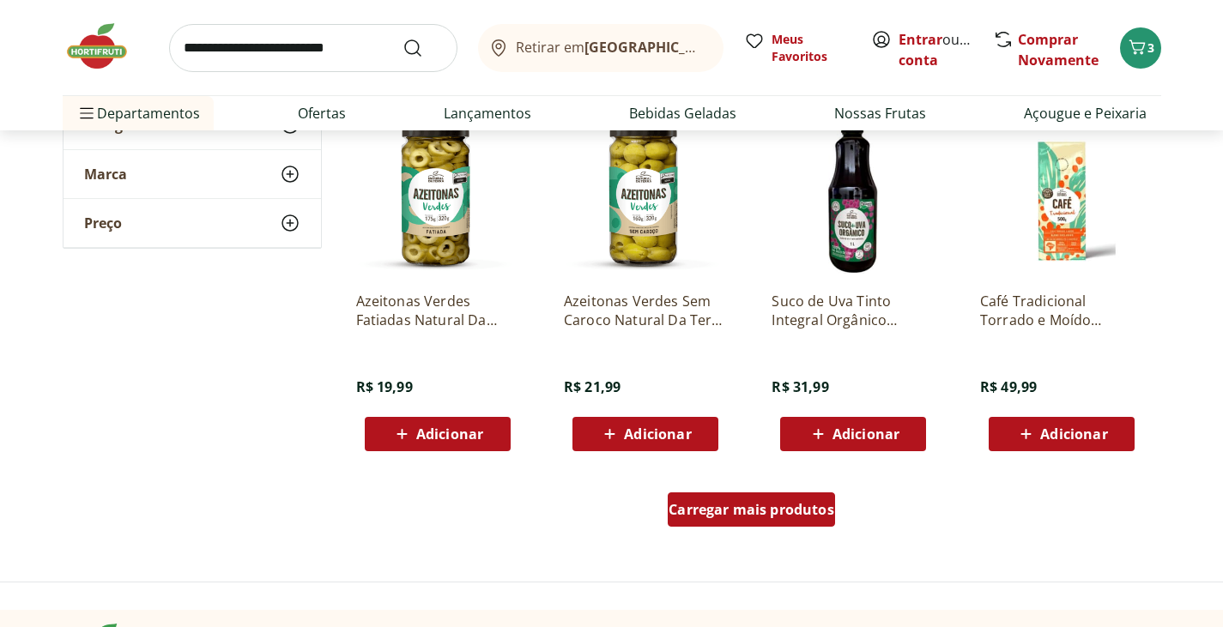
click at [766, 525] on div "Carregar mais produtos" at bounding box center [751, 510] width 167 height 34
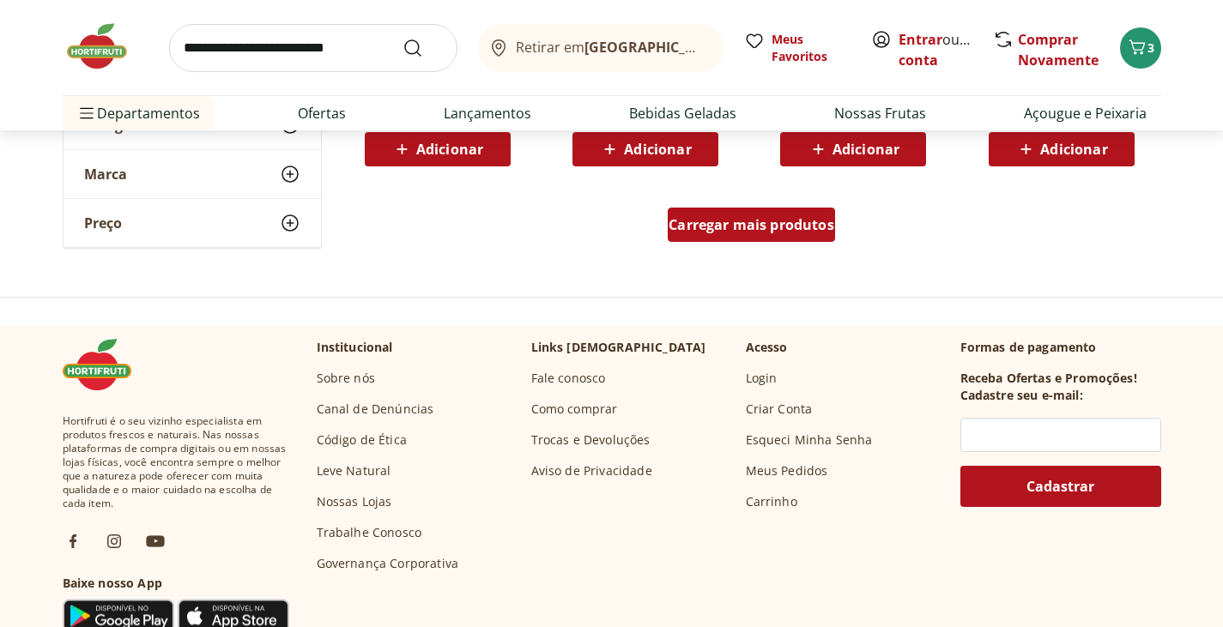
scroll to position [3519, 0]
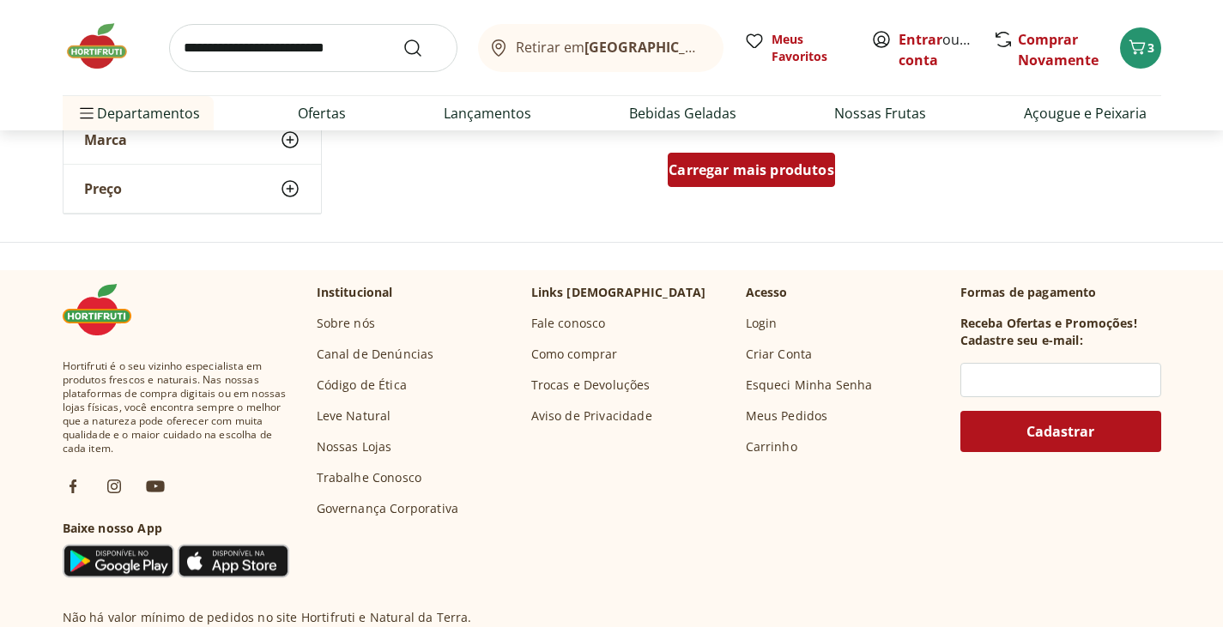
click at [804, 168] on span "Carregar mais produtos" at bounding box center [752, 170] width 166 height 14
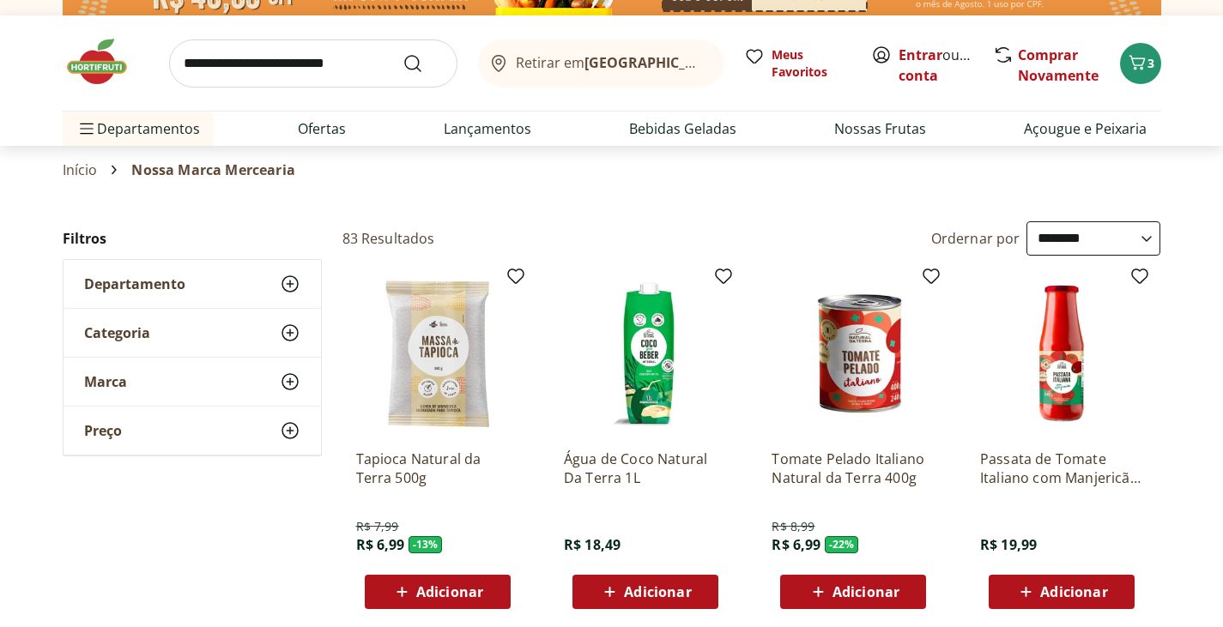
scroll to position [0, 0]
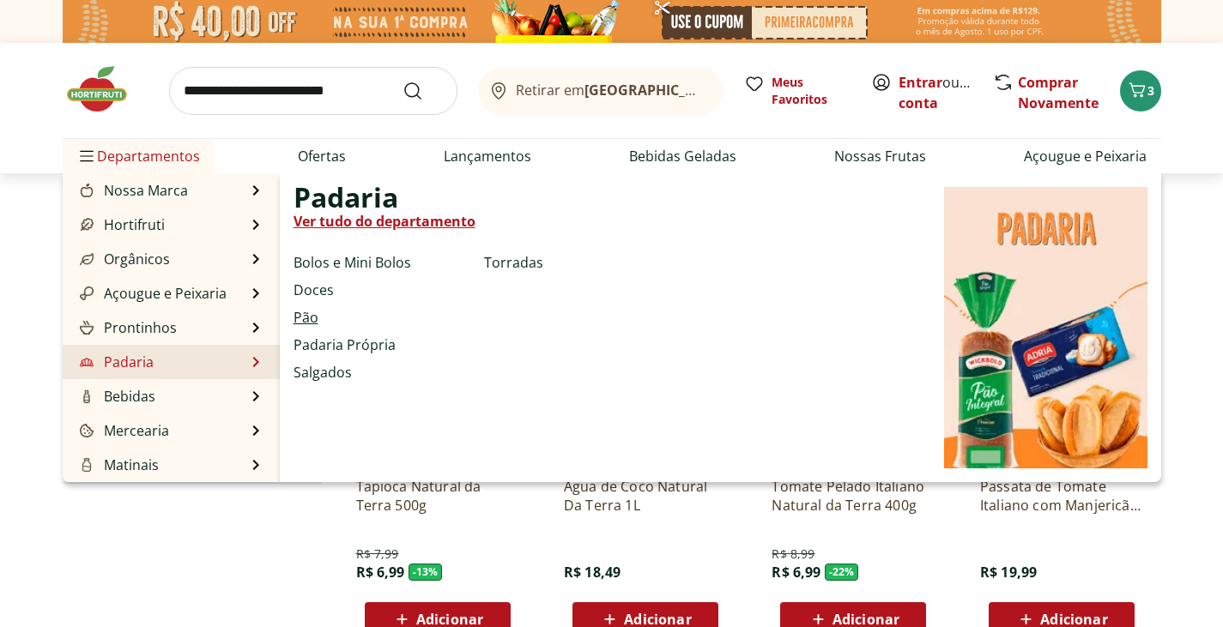
click at [304, 315] on link "Pão" at bounding box center [306, 317] width 25 height 21
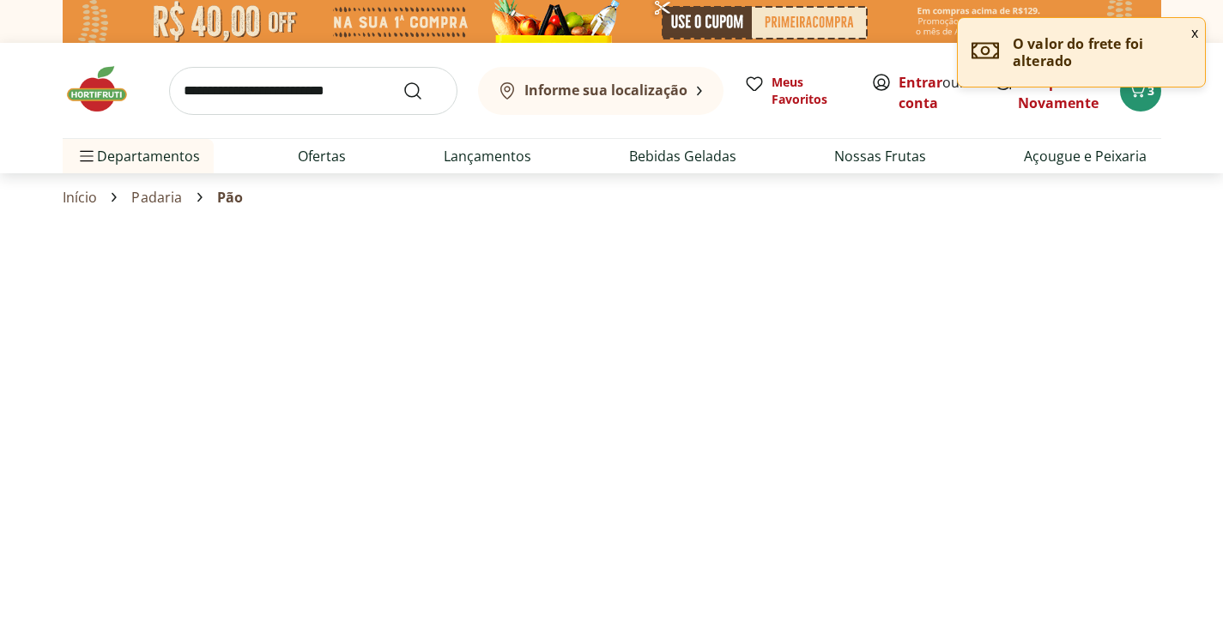
select select "**********"
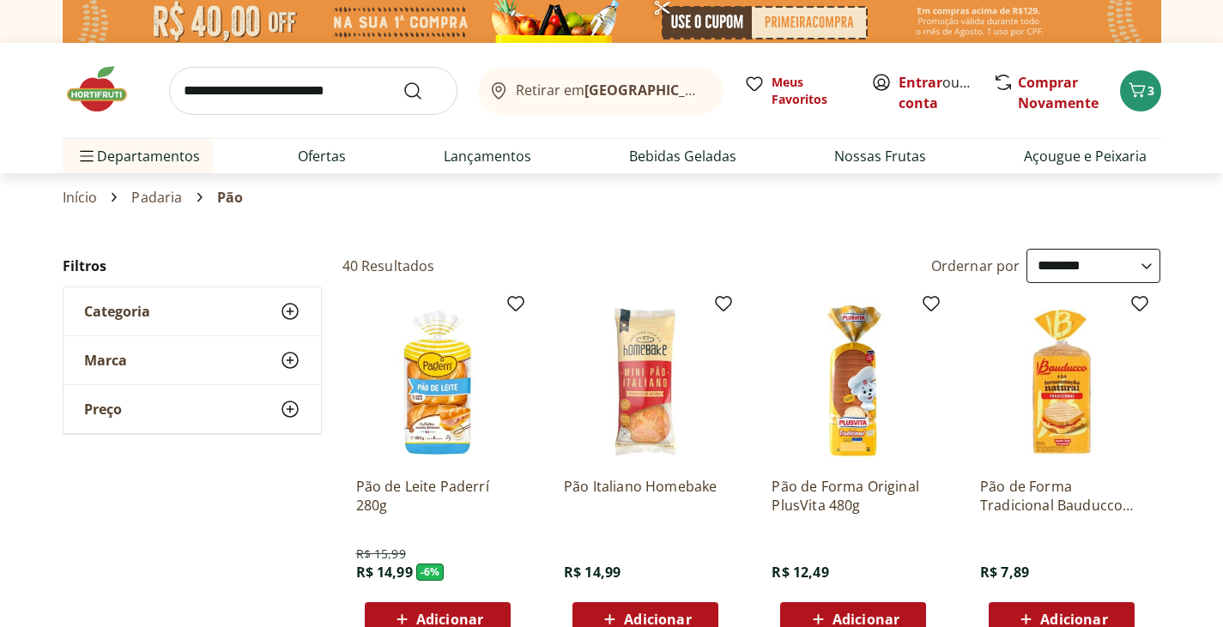
click at [294, 359] on icon at bounding box center [290, 360] width 21 height 21
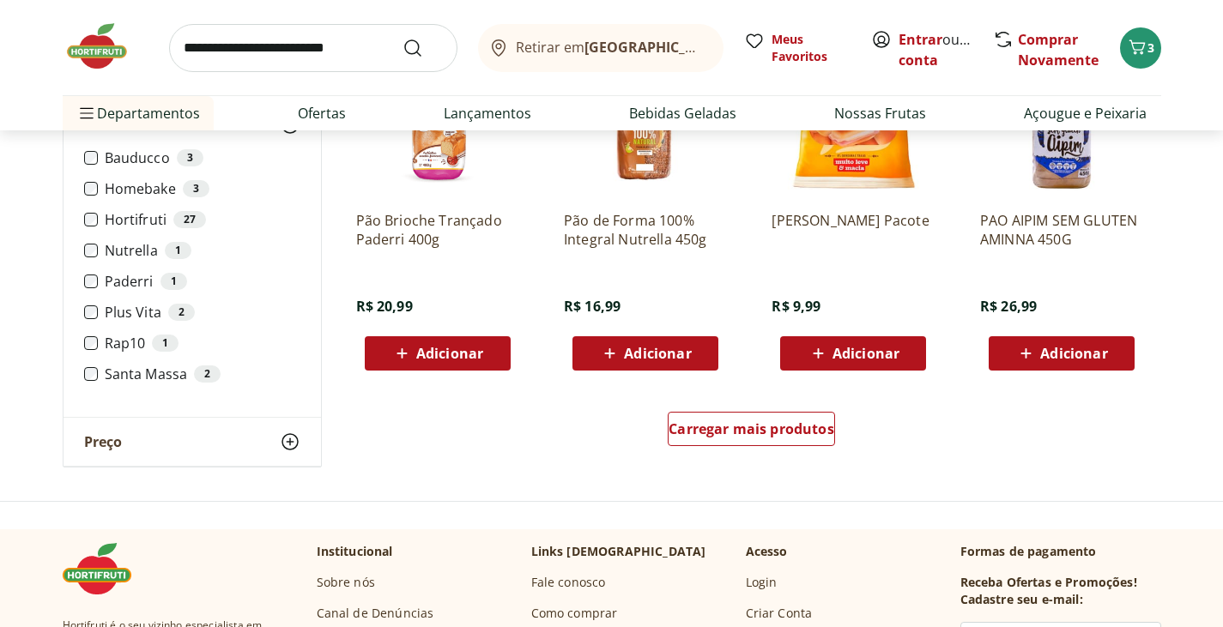
scroll to position [1030, 0]
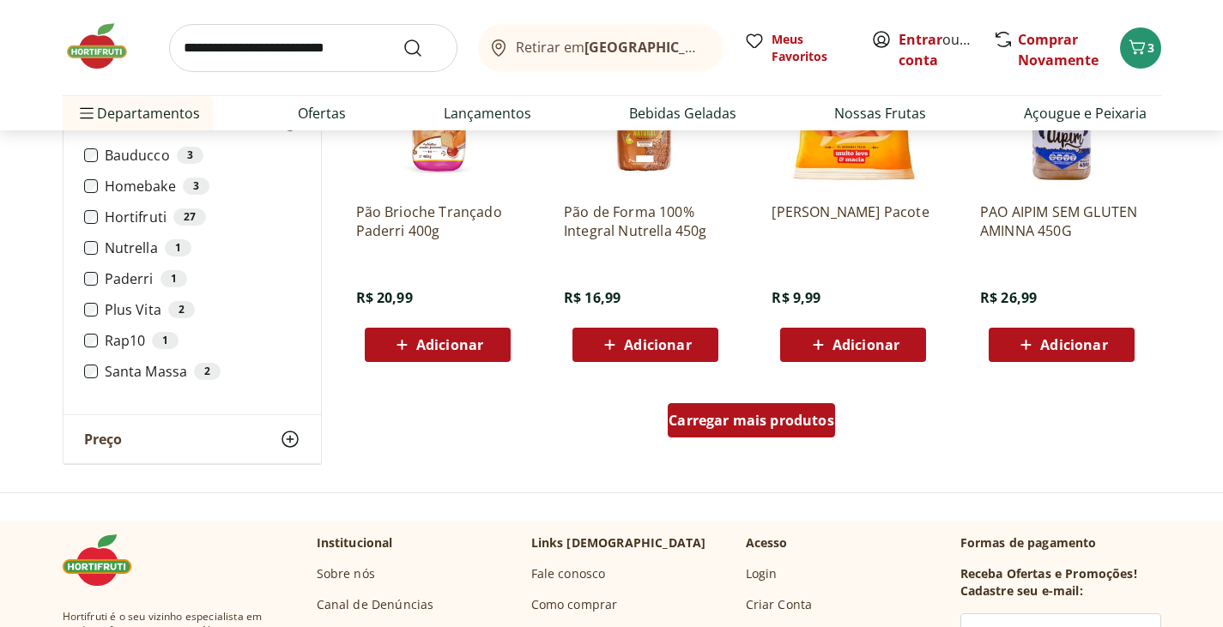
click at [766, 425] on span "Carregar mais produtos" at bounding box center [752, 421] width 166 height 14
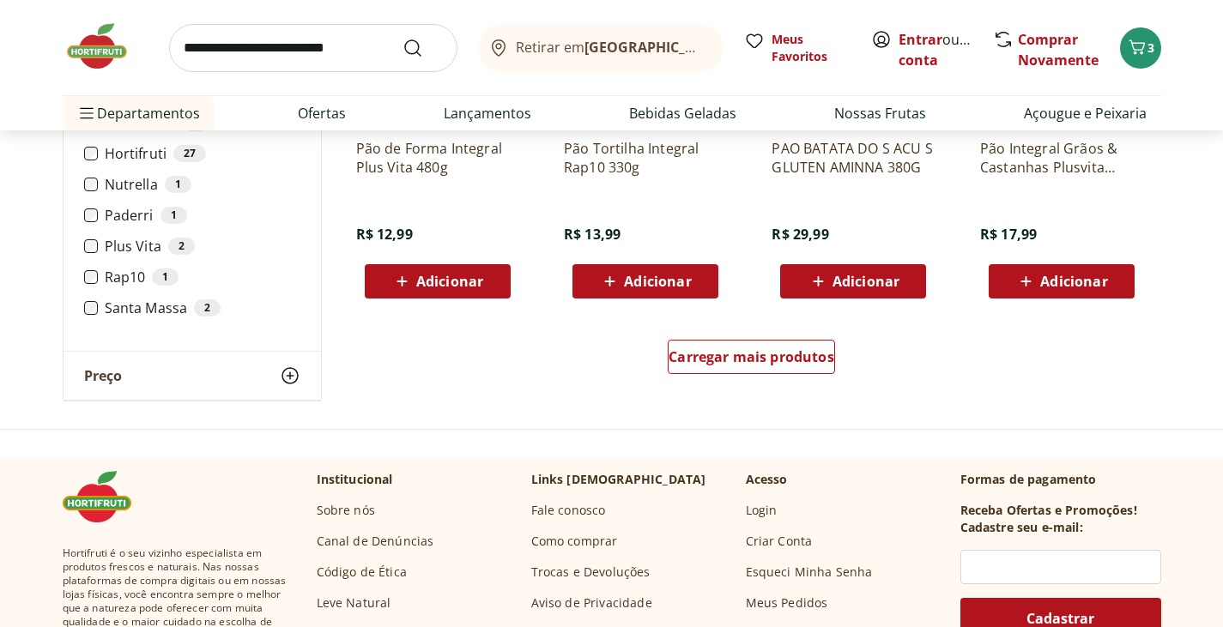
scroll to position [2231, 0]
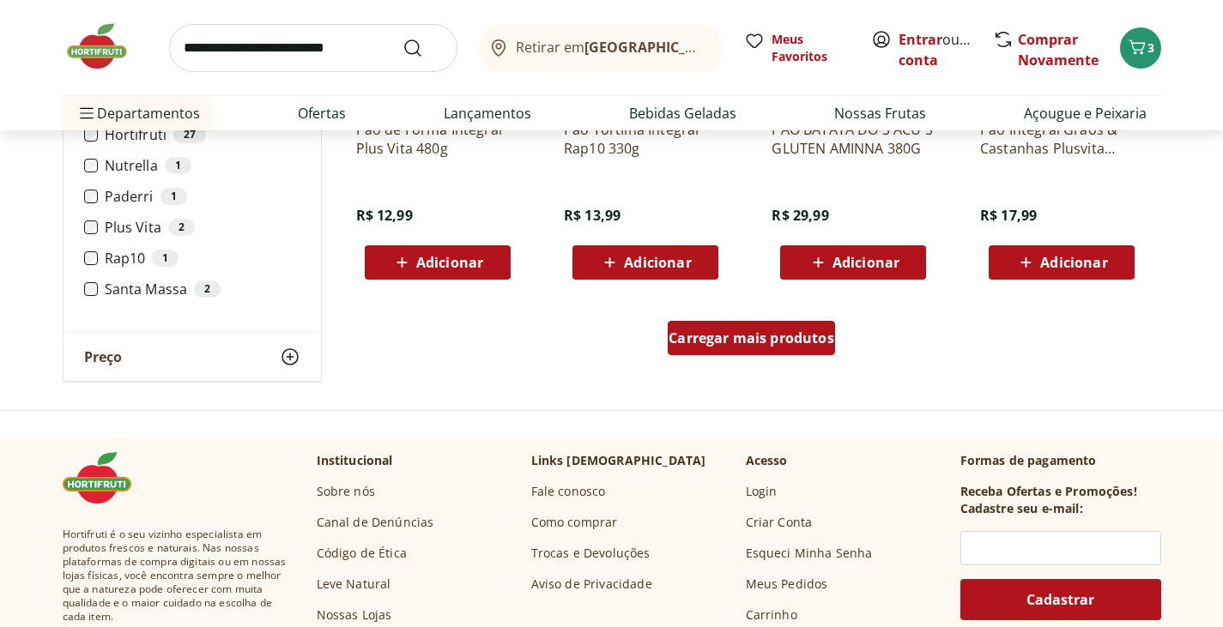
click at [767, 348] on div "Carregar mais produtos" at bounding box center [751, 338] width 167 height 34
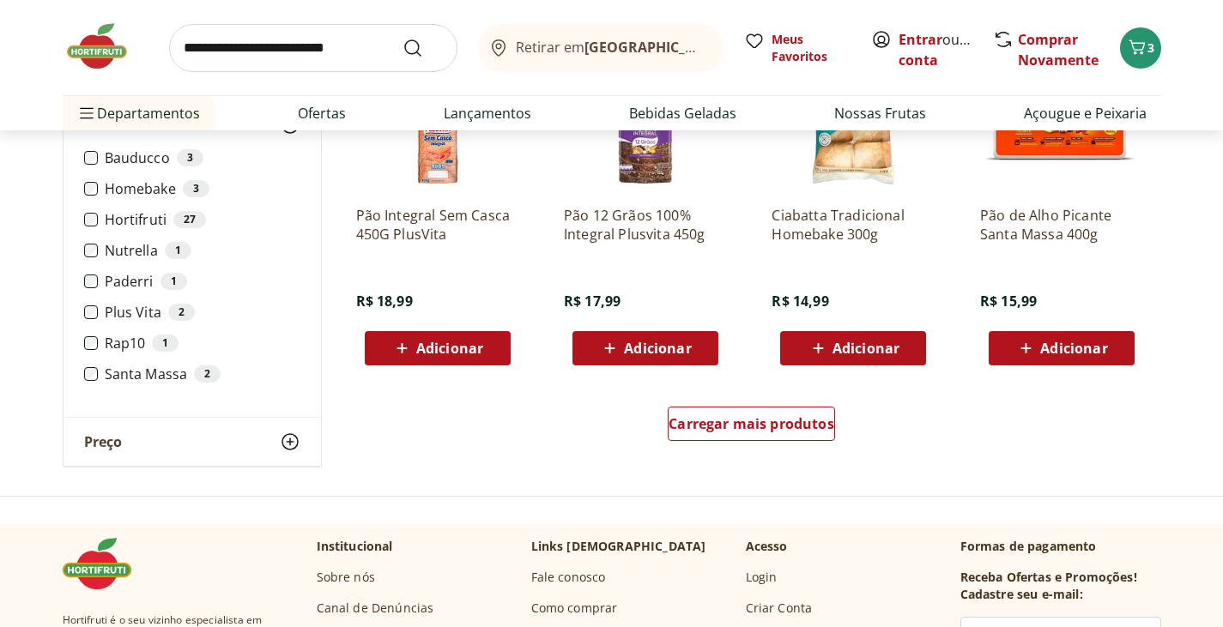
scroll to position [3261, 0]
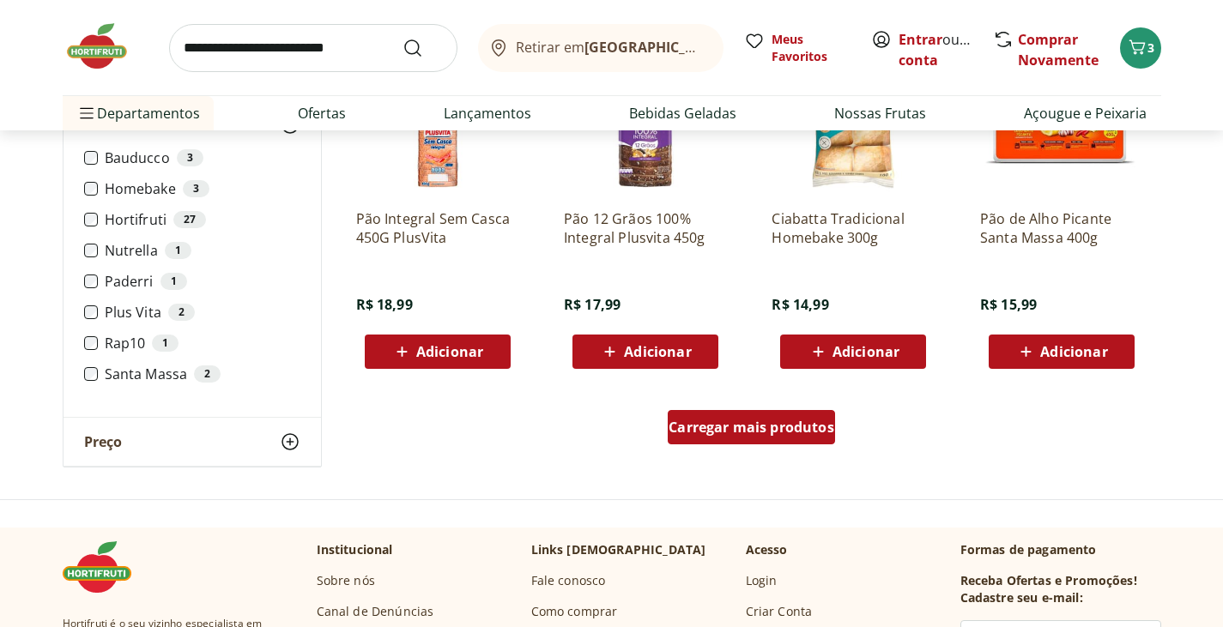
click at [719, 425] on span "Carregar mais produtos" at bounding box center [752, 428] width 166 height 14
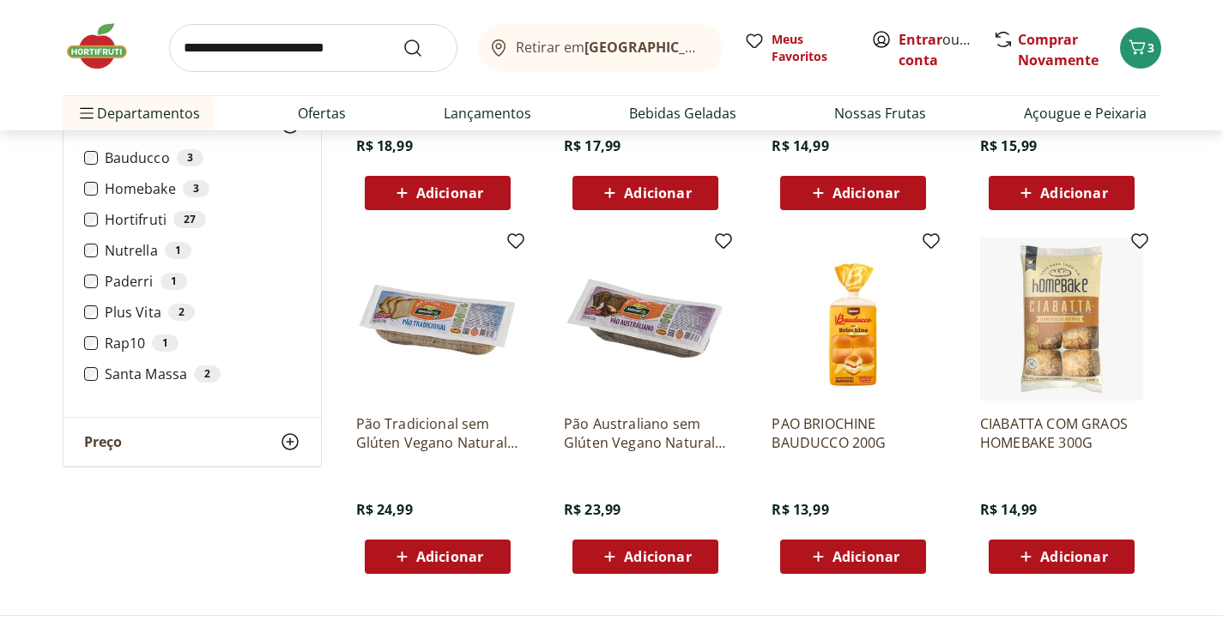
scroll to position [3433, 0]
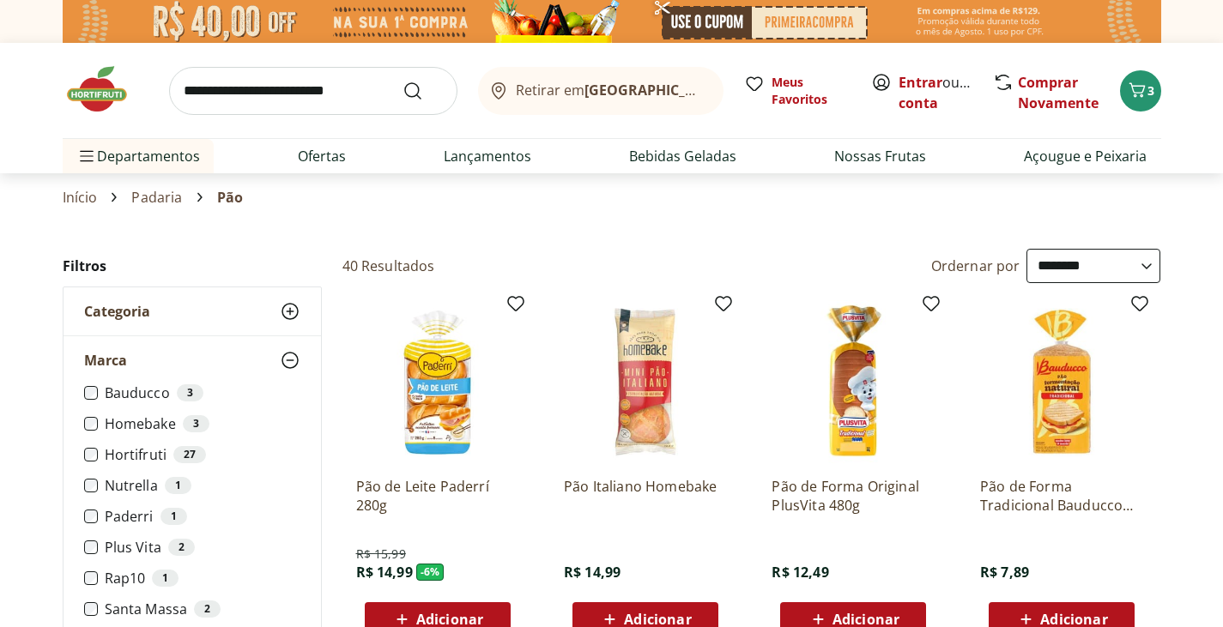
select select "**********"
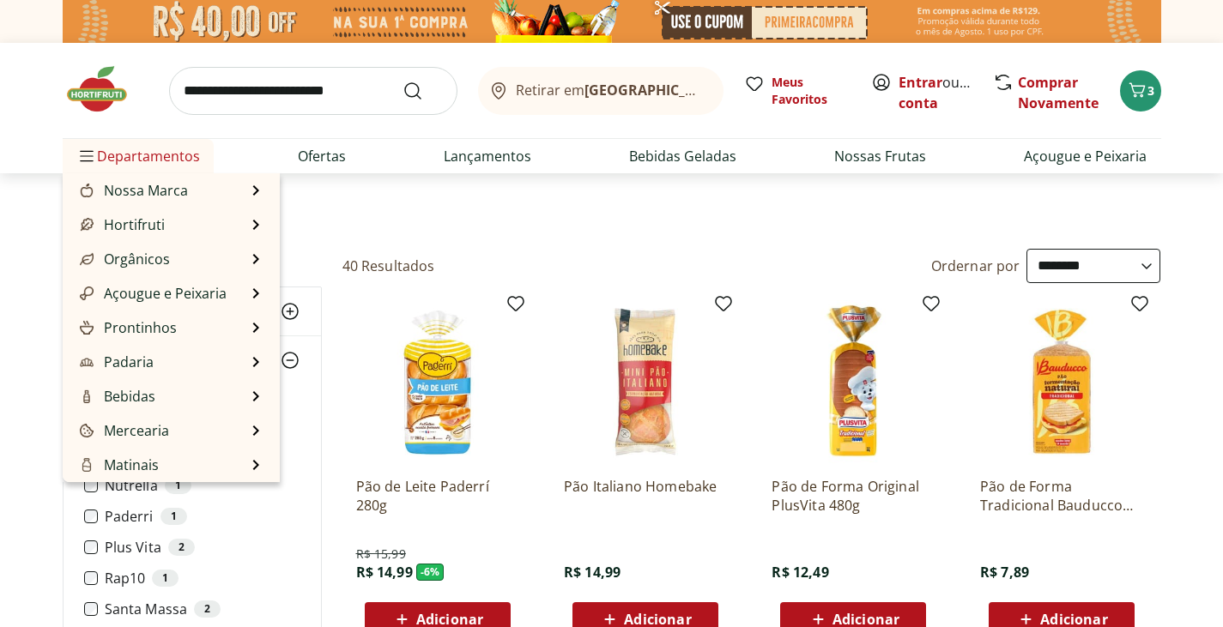
click at [145, 157] on span "Departamentos" at bounding box center [138, 156] width 124 height 41
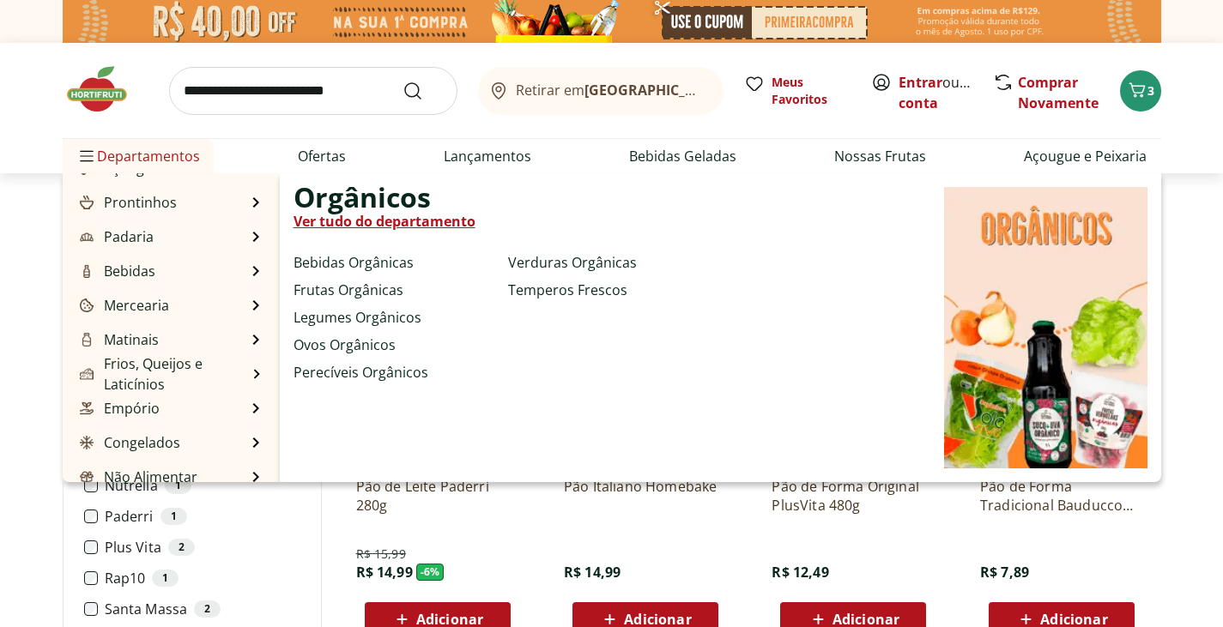
scroll to position [172, 0]
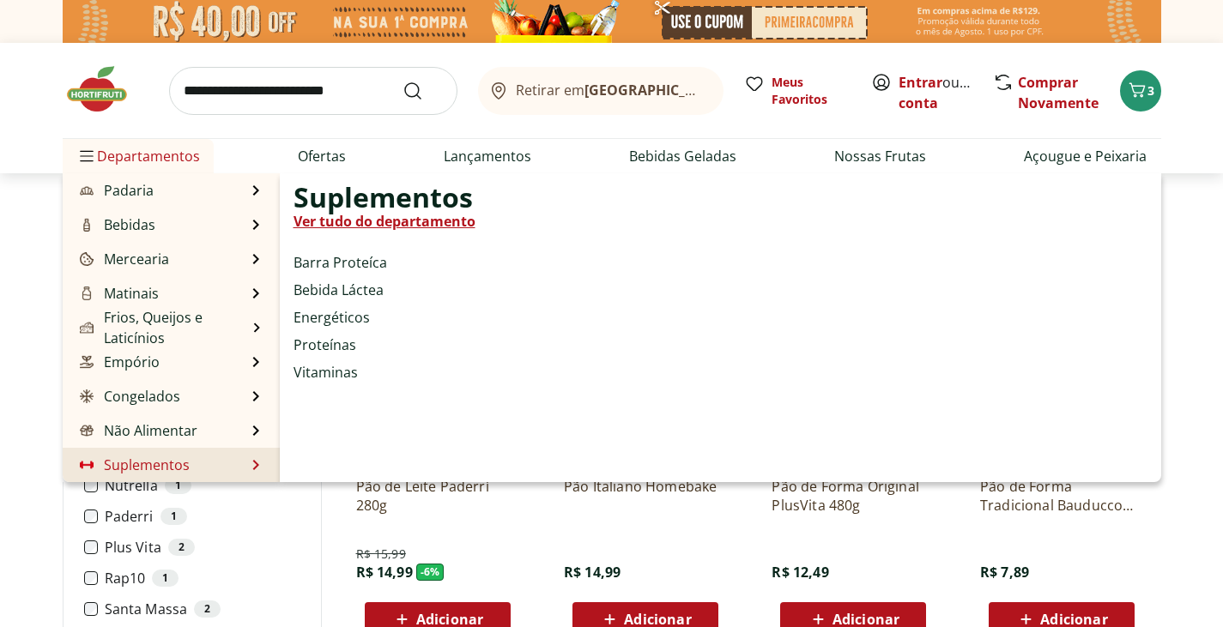
click at [165, 467] on link "Suplementos" at bounding box center [132, 465] width 113 height 21
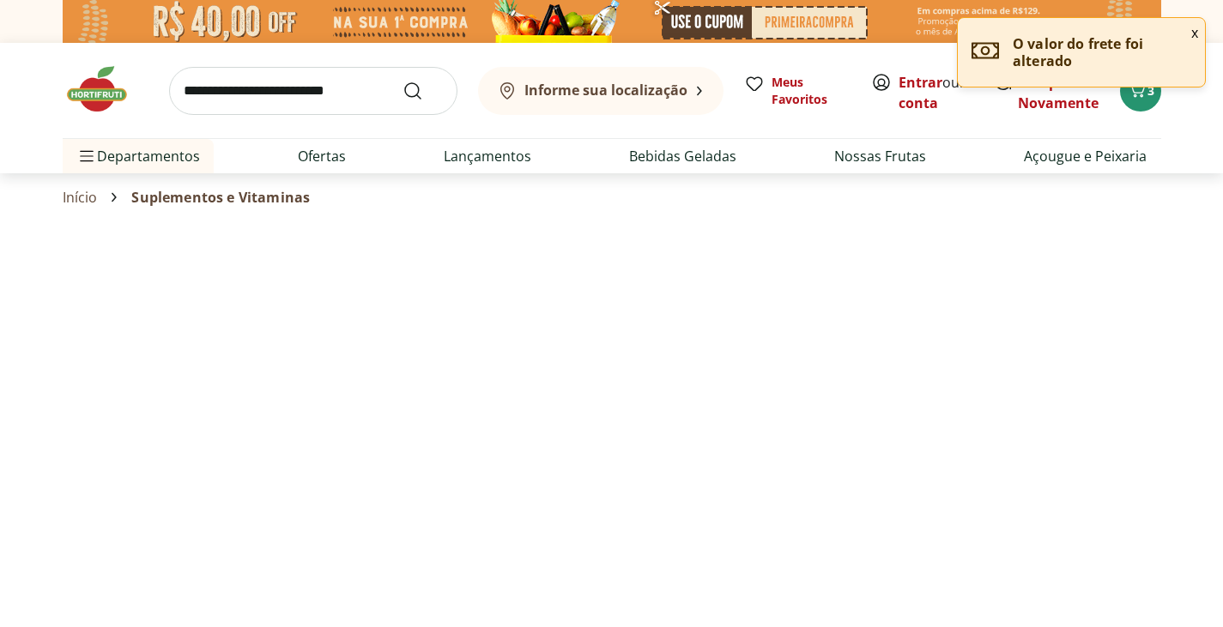
select select "**********"
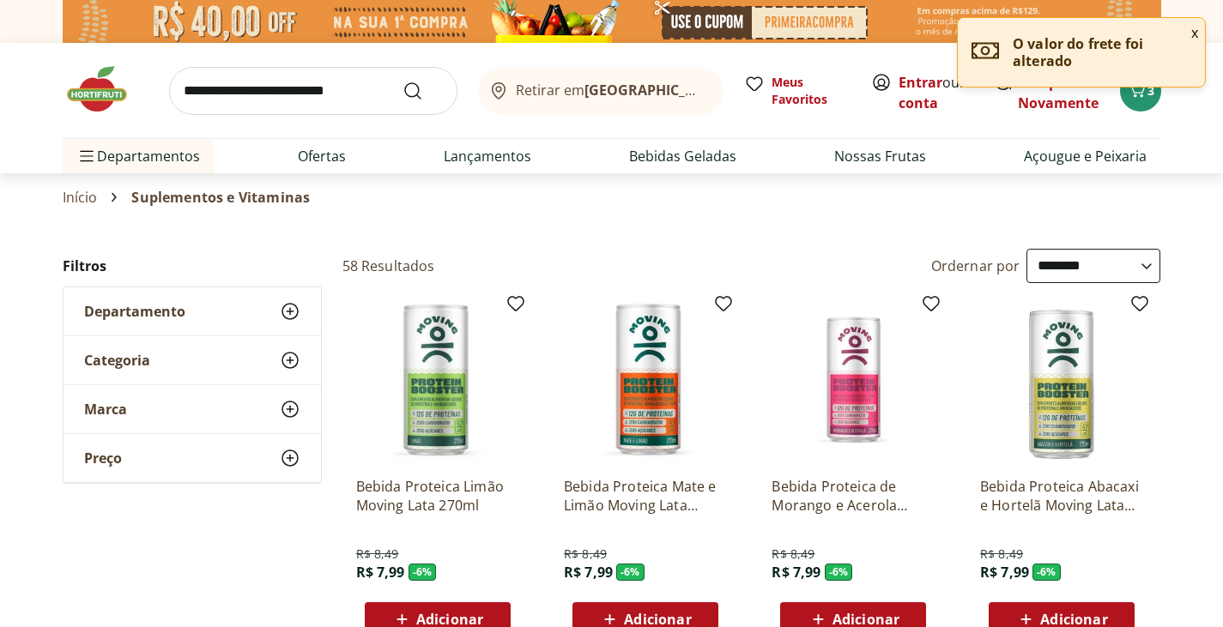
click at [293, 309] on icon at bounding box center [290, 311] width 21 height 21
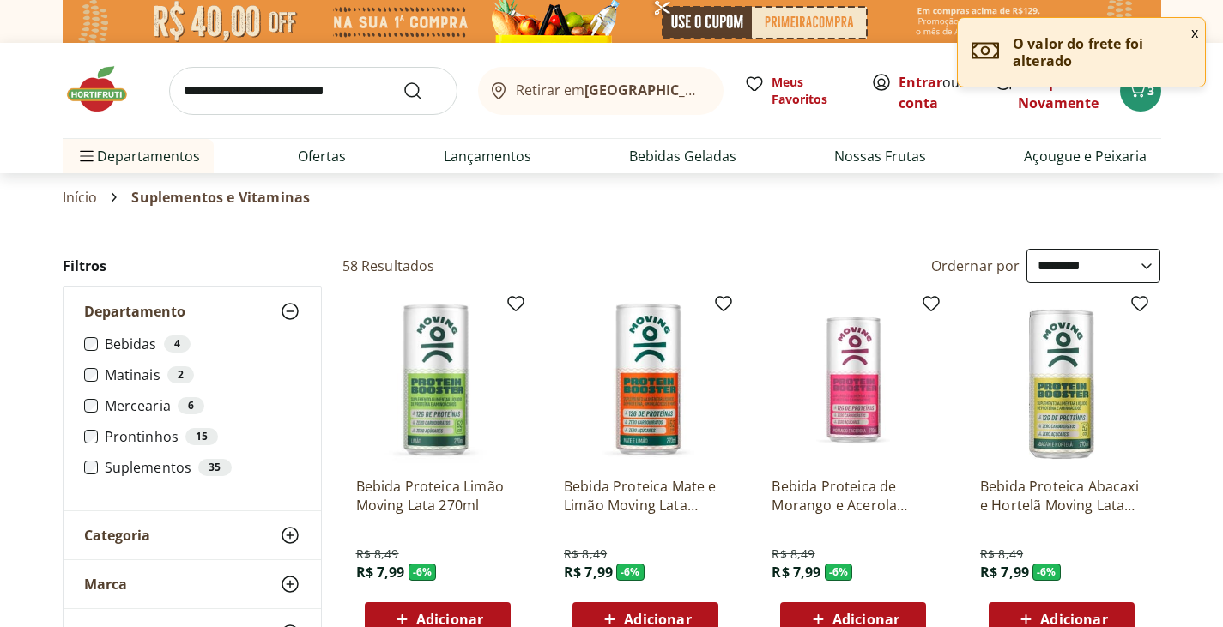
click at [130, 373] on label "Matinais 2" at bounding box center [203, 374] width 196 height 17
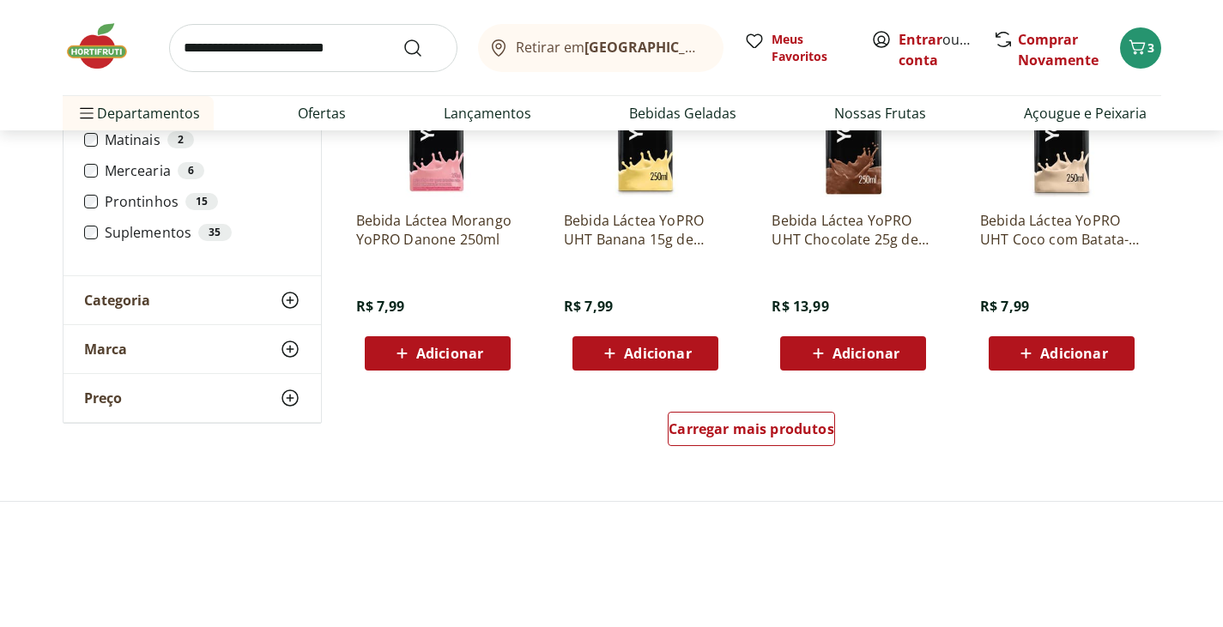
scroll to position [1030, 0]
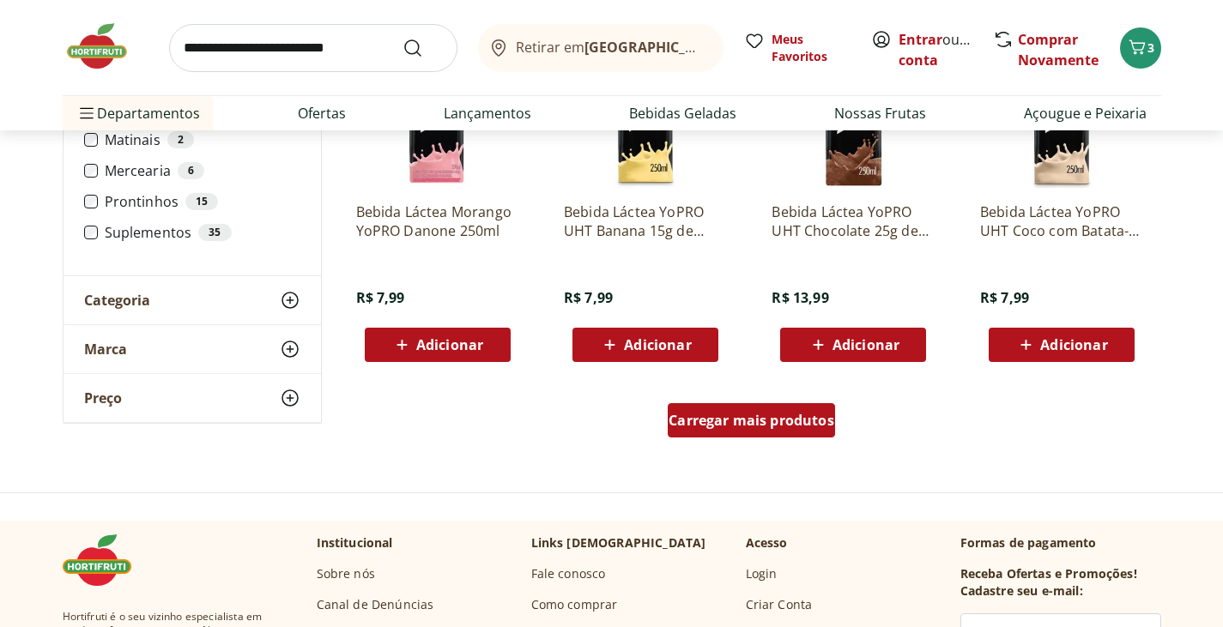
click at [784, 427] on span "Carregar mais produtos" at bounding box center [752, 421] width 166 height 14
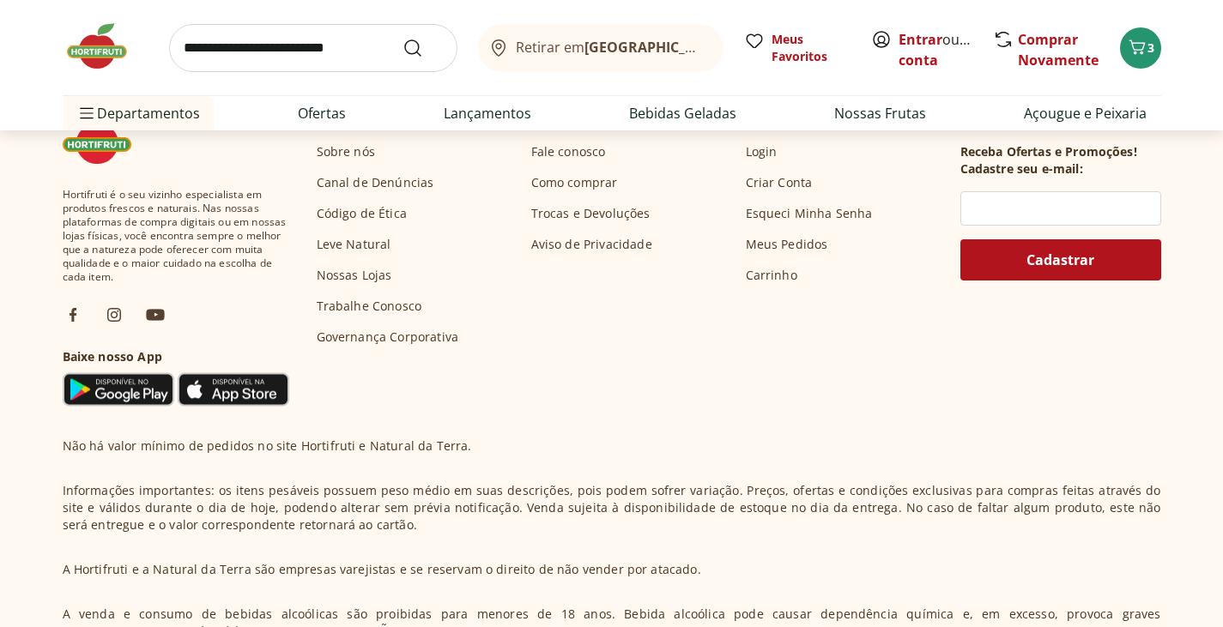
scroll to position [2575, 0]
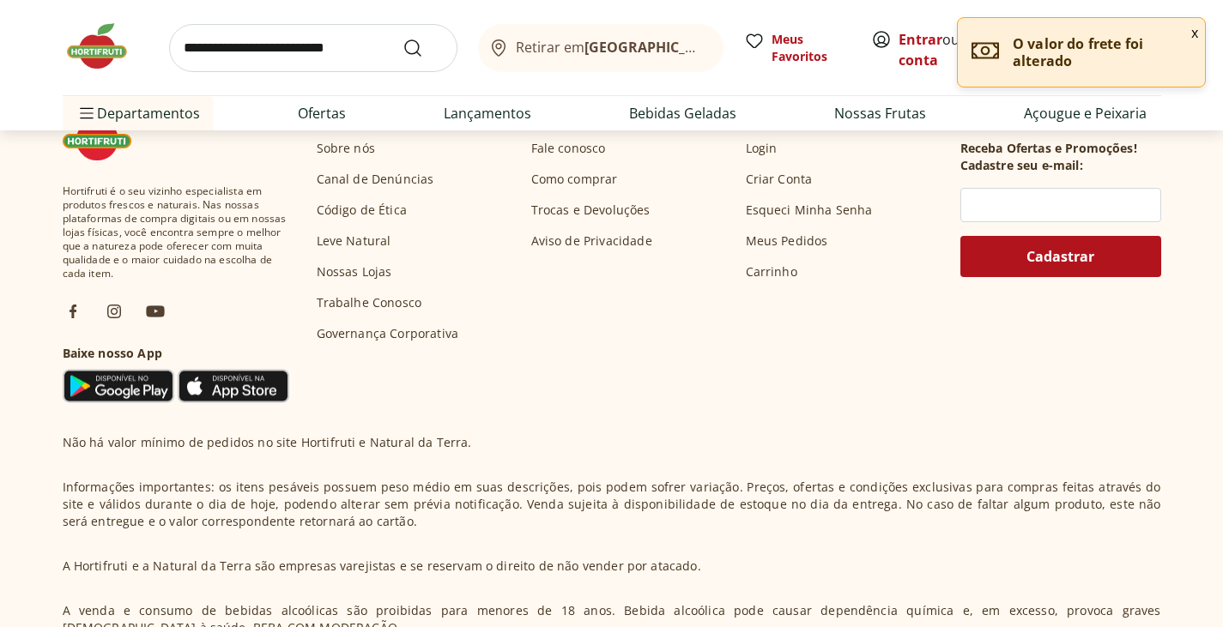
click at [270, 73] on div "Retirar em Rio de Janeiro/RJ Meus Favoritos Entrar ou Criar conta Comprar Novam…" at bounding box center [612, 47] width 1098 height 95
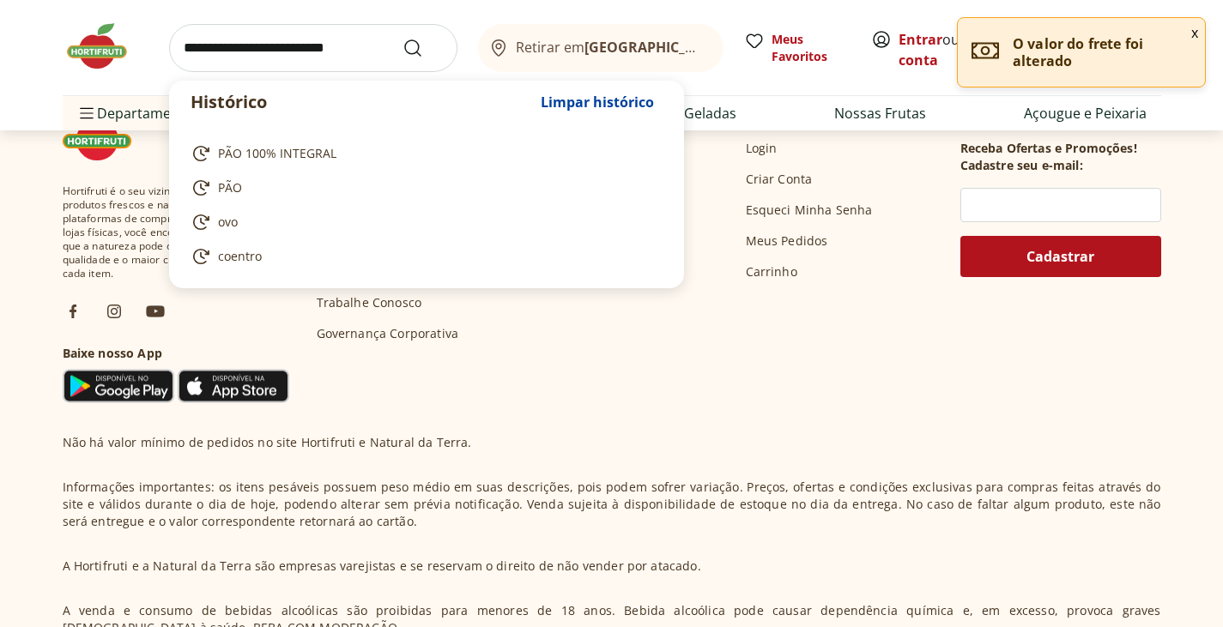
click at [246, 41] on input "search" at bounding box center [313, 48] width 288 height 48
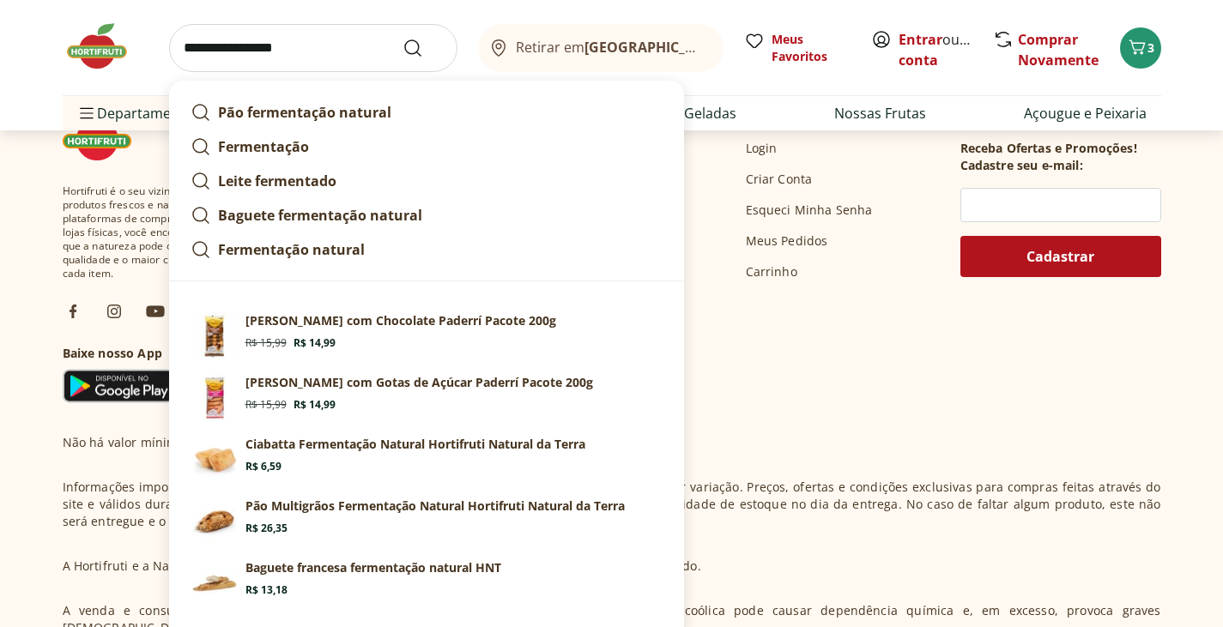
type input "**********"
click at [402, 38] on button "Submit Search" at bounding box center [422, 48] width 41 height 21
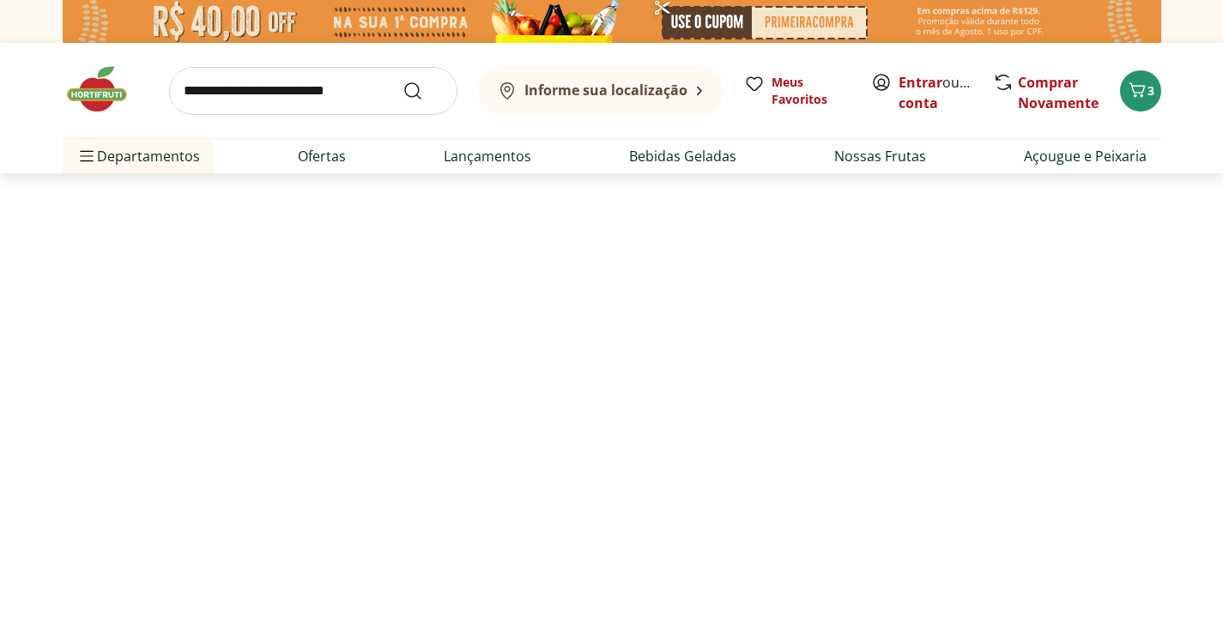
select select "**********"
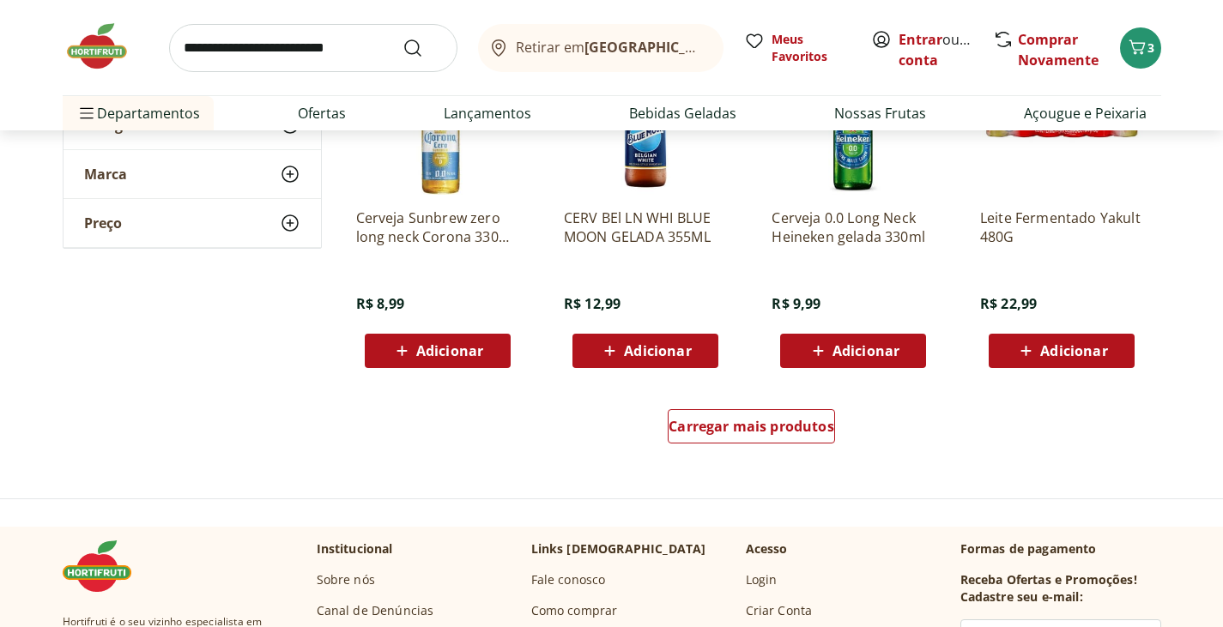
scroll to position [1116, 0]
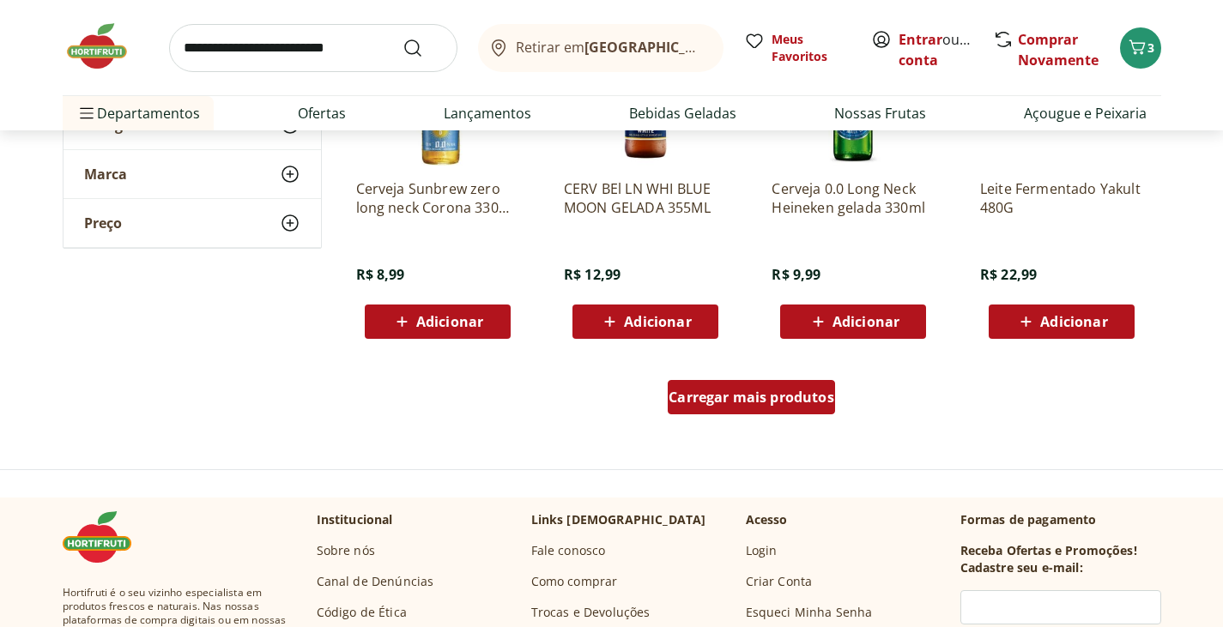
click at [724, 402] on span "Carregar mais produtos" at bounding box center [752, 397] width 166 height 14
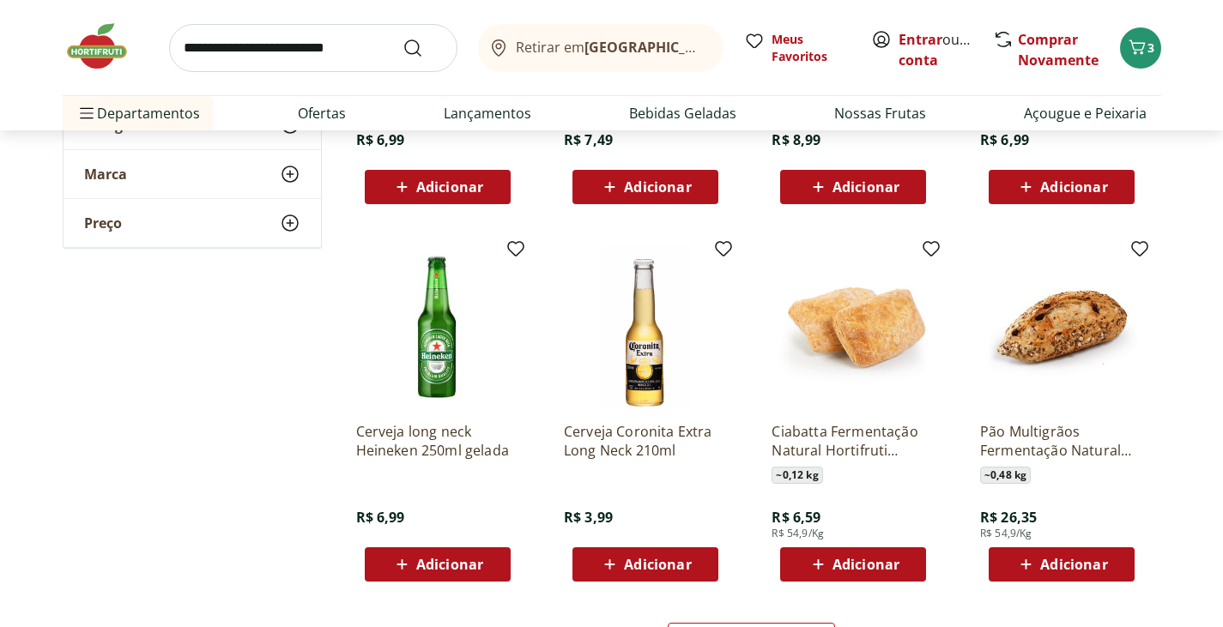
scroll to position [2060, 0]
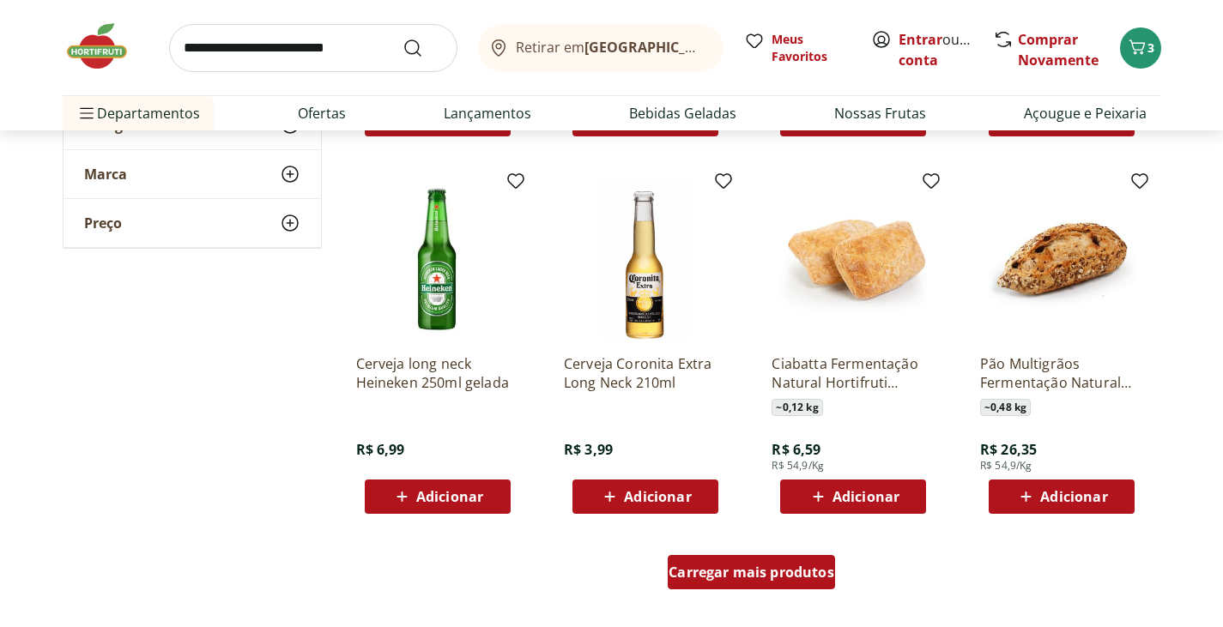
click at [747, 573] on span "Carregar mais produtos" at bounding box center [752, 573] width 166 height 14
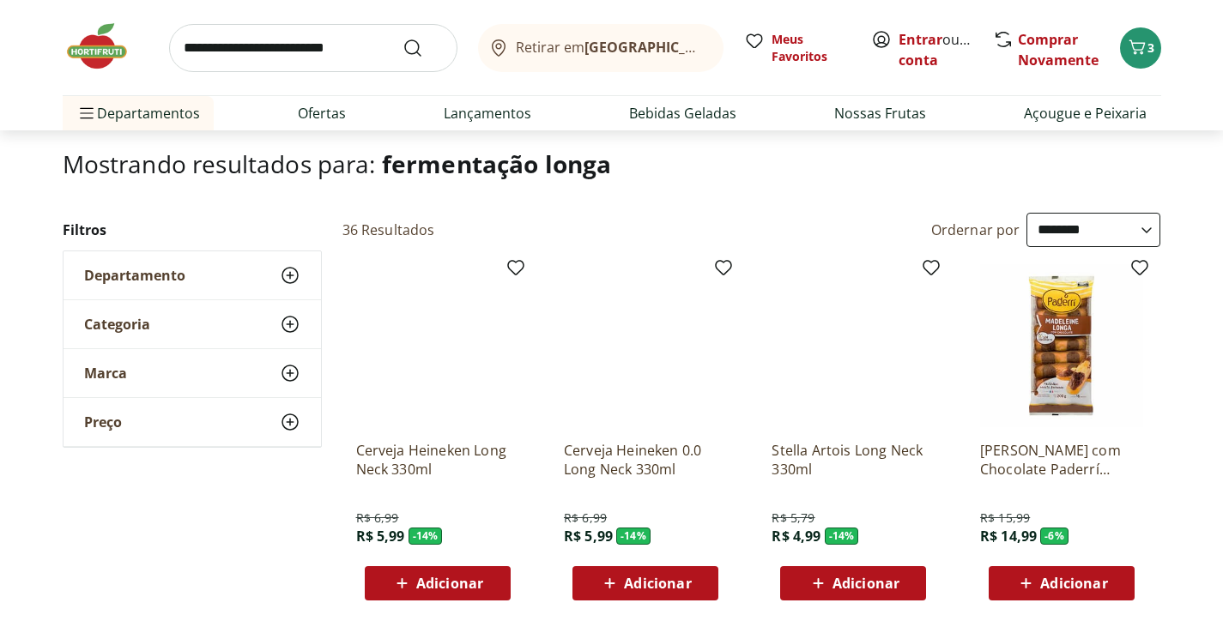
scroll to position [0, 0]
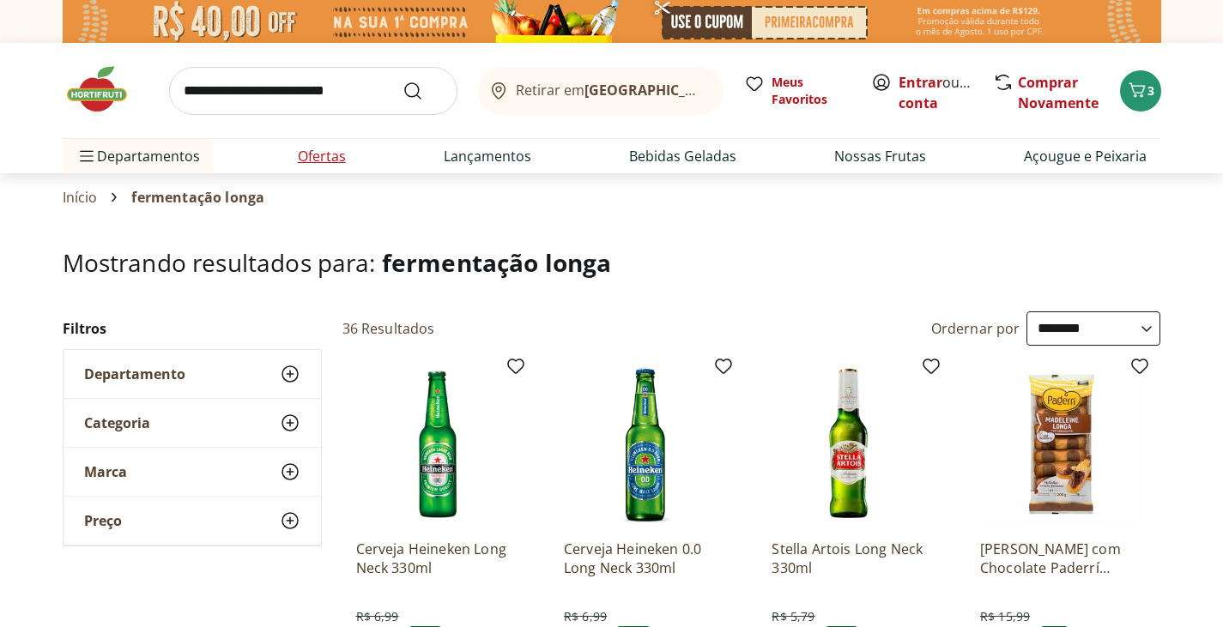
click at [320, 158] on link "Ofertas" at bounding box center [322, 156] width 48 height 21
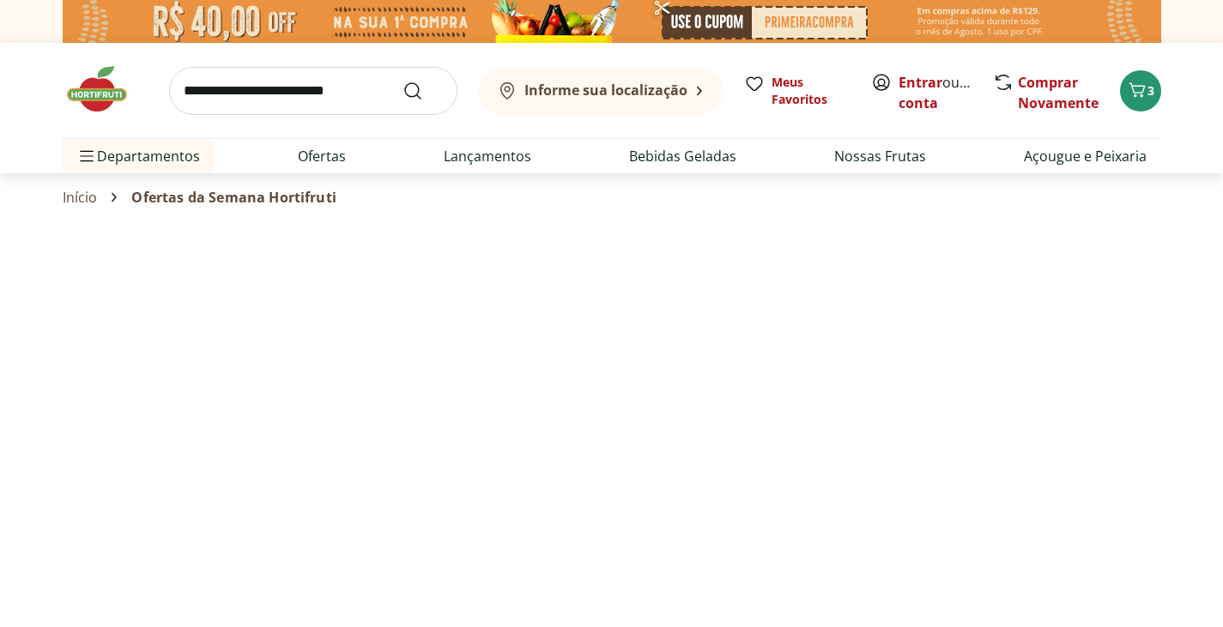
select select "**********"
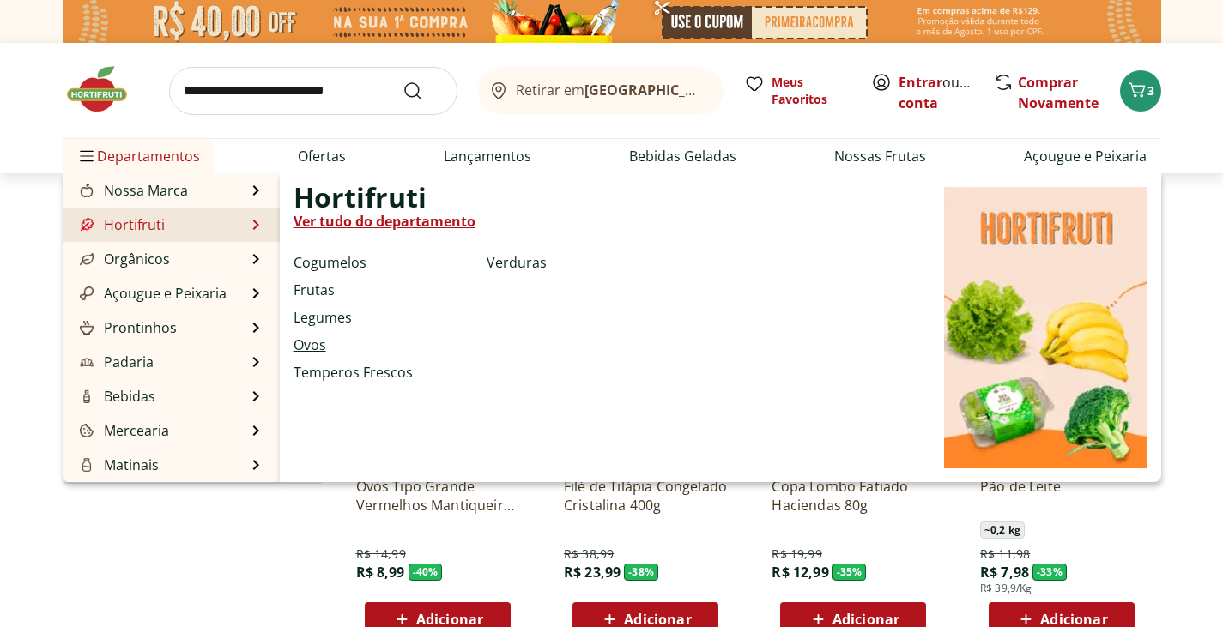
click at [316, 348] on link "Ovos" at bounding box center [310, 345] width 33 height 21
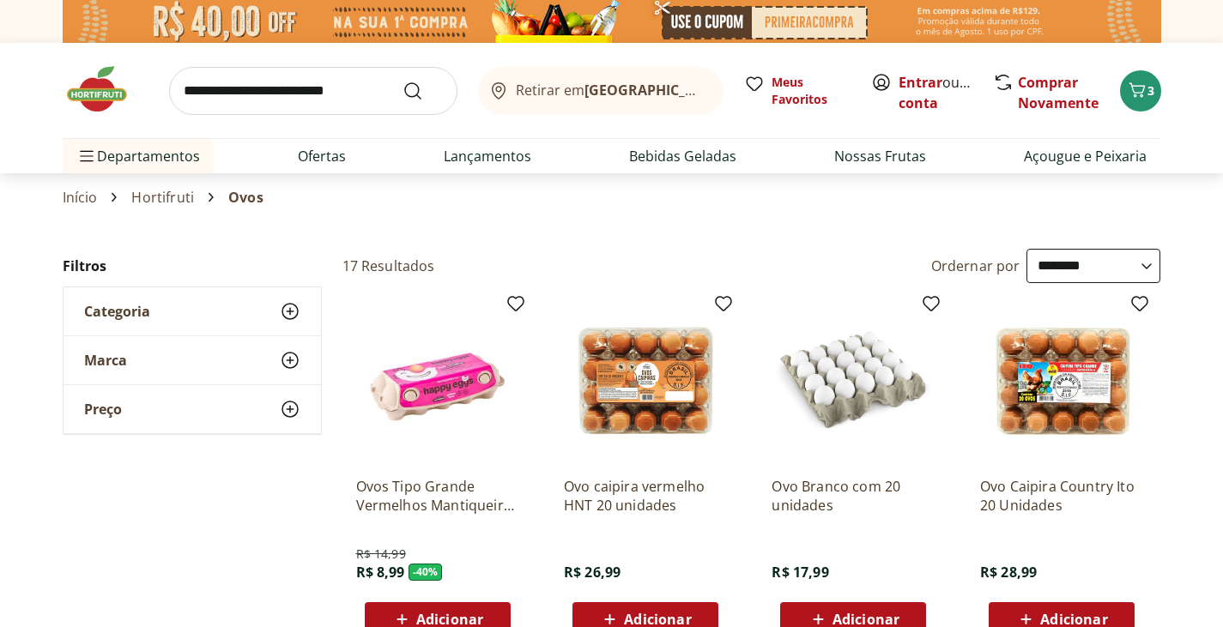
click at [1092, 267] on select "**********" at bounding box center [1093, 266] width 134 height 34
click at [1026, 249] on select "**********" at bounding box center [1093, 266] width 134 height 34
select select "*********"
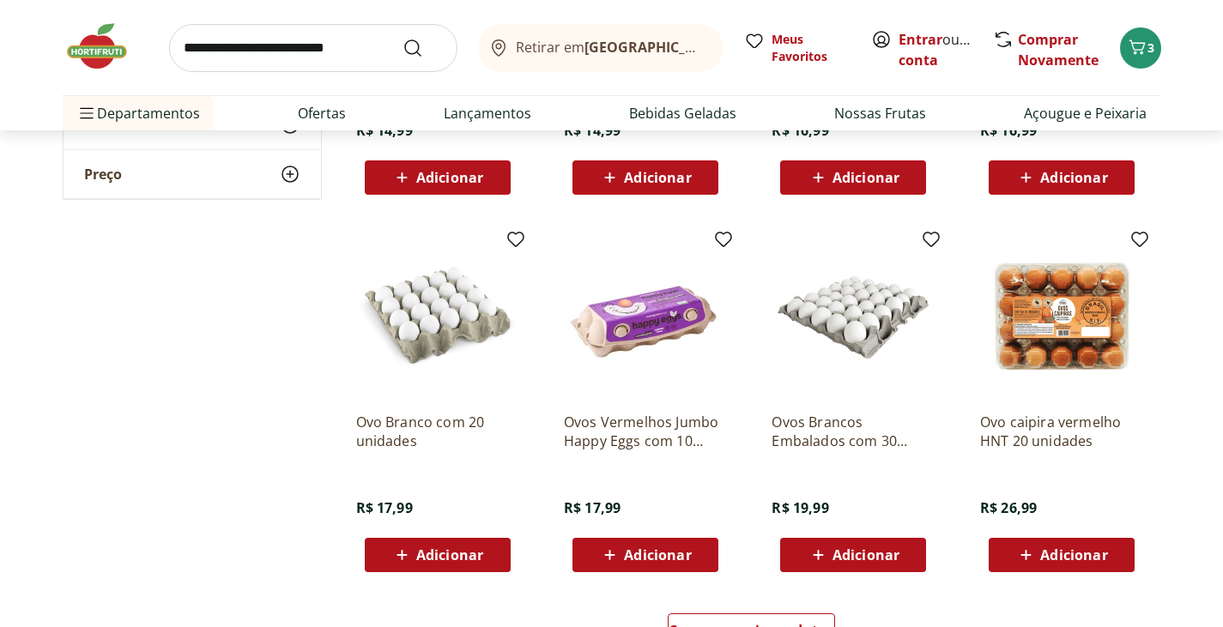
scroll to position [858, 0]
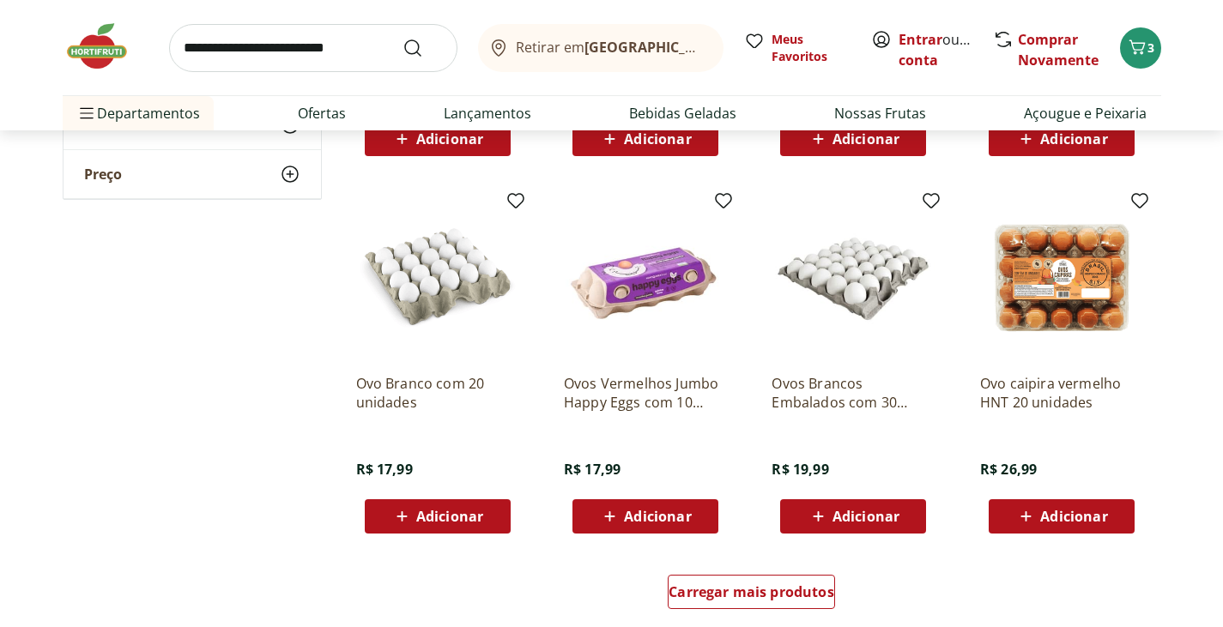
click at [481, 527] on span "Adicionar" at bounding box center [437, 516] width 92 height 21
click at [330, 112] on link "Ofertas" at bounding box center [322, 113] width 48 height 21
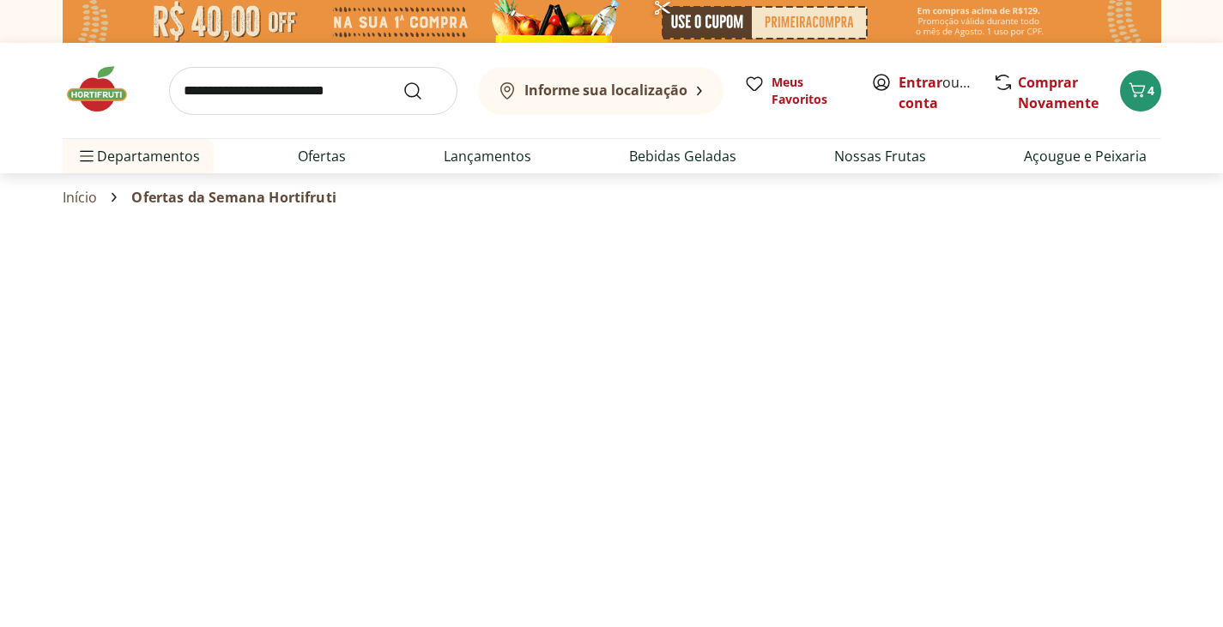
select select "**********"
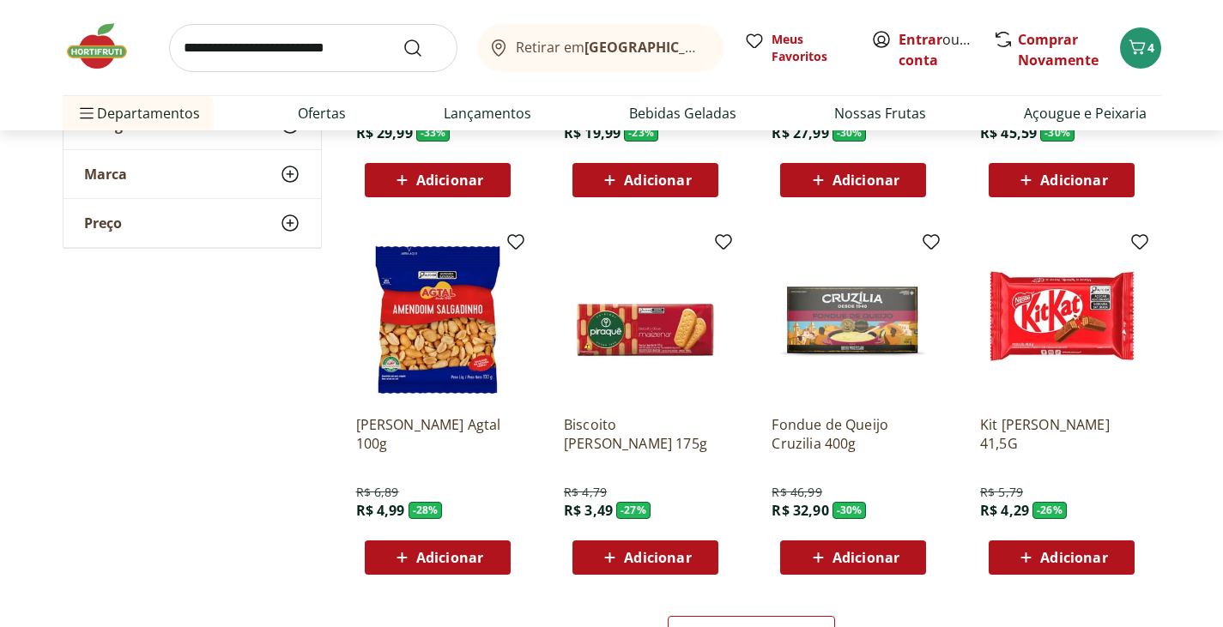
scroll to position [1030, 0]
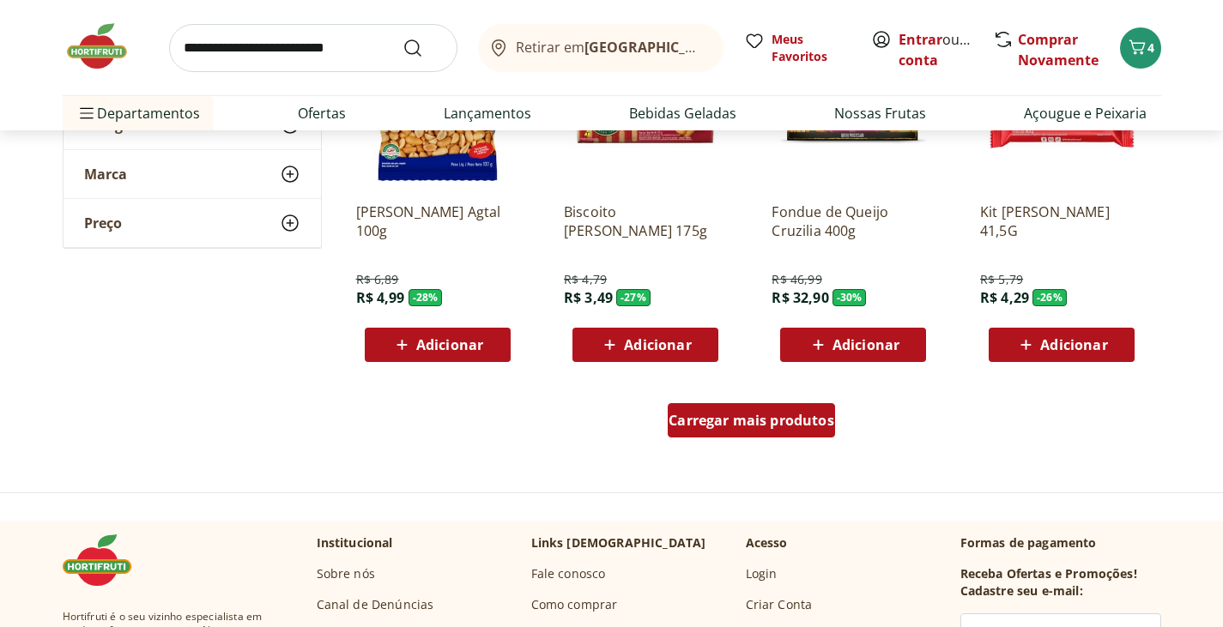
click at [753, 427] on span "Carregar mais produtos" at bounding box center [752, 421] width 166 height 14
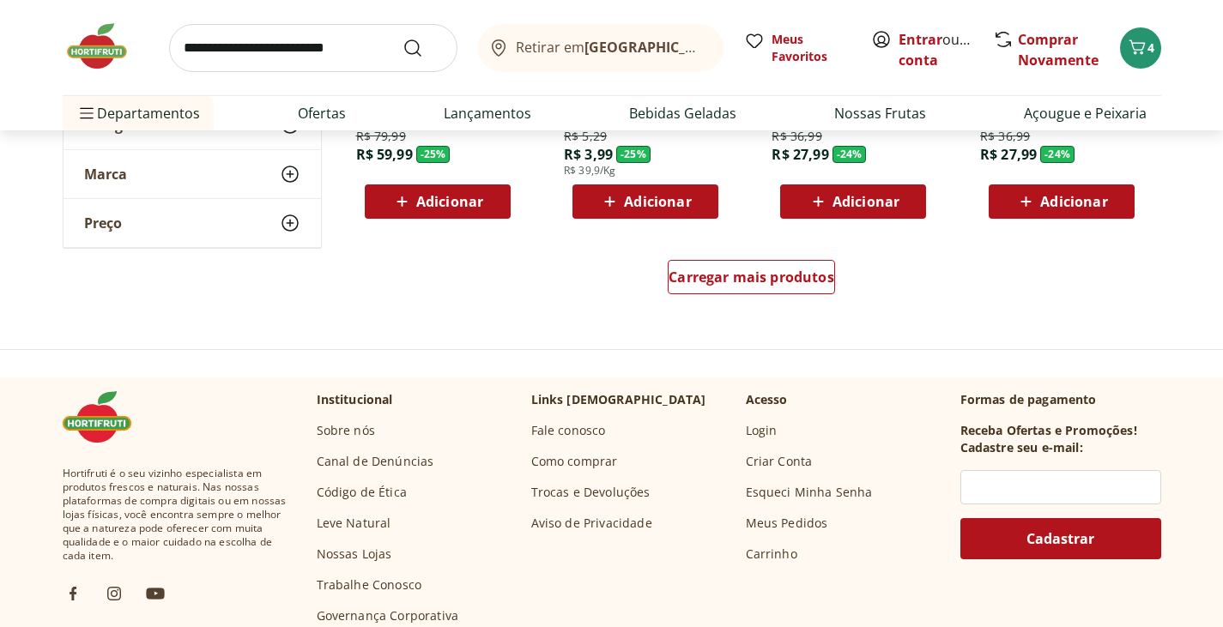
scroll to position [2317, 0]
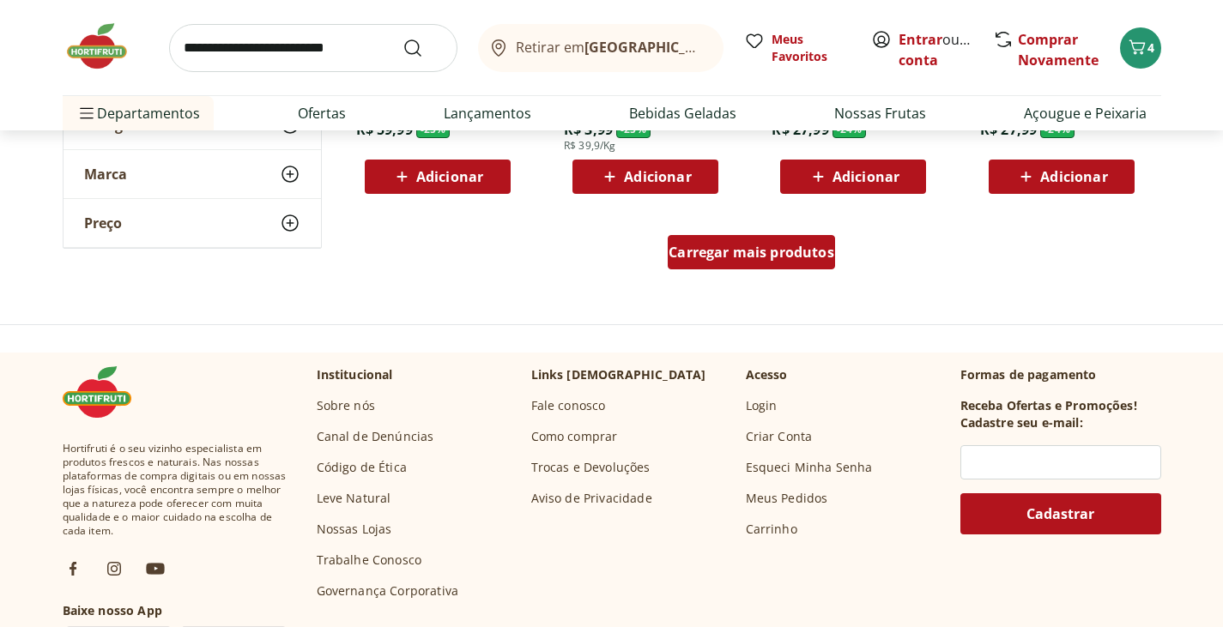
click at [801, 257] on span "Carregar mais produtos" at bounding box center [752, 252] width 166 height 14
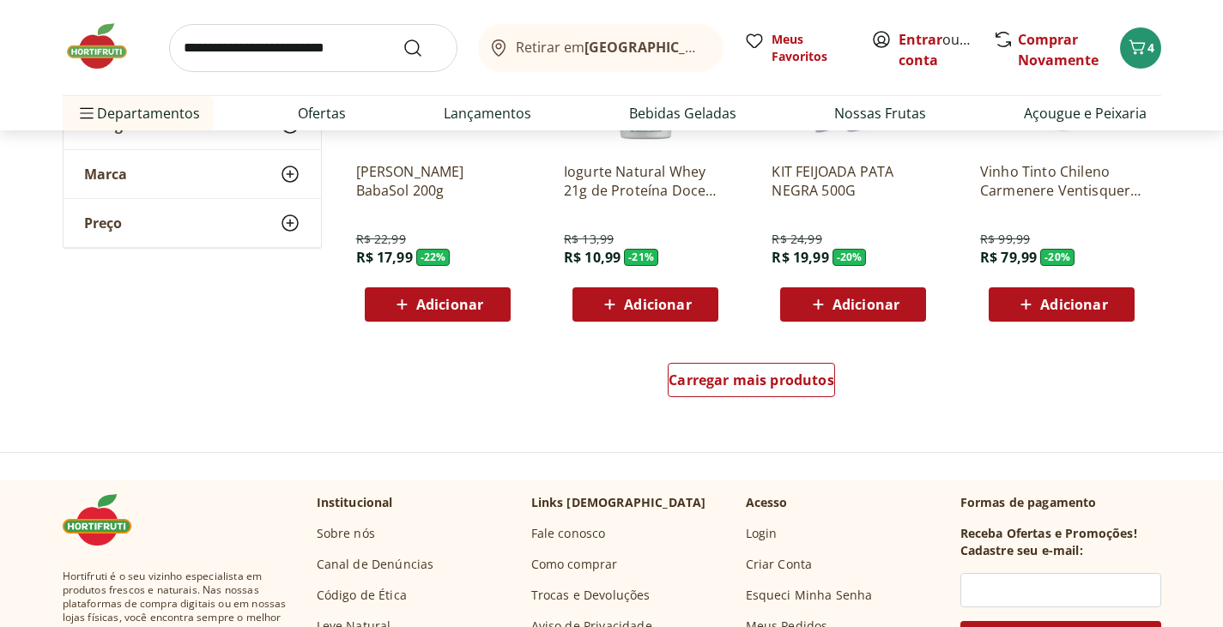
scroll to position [3347, 0]
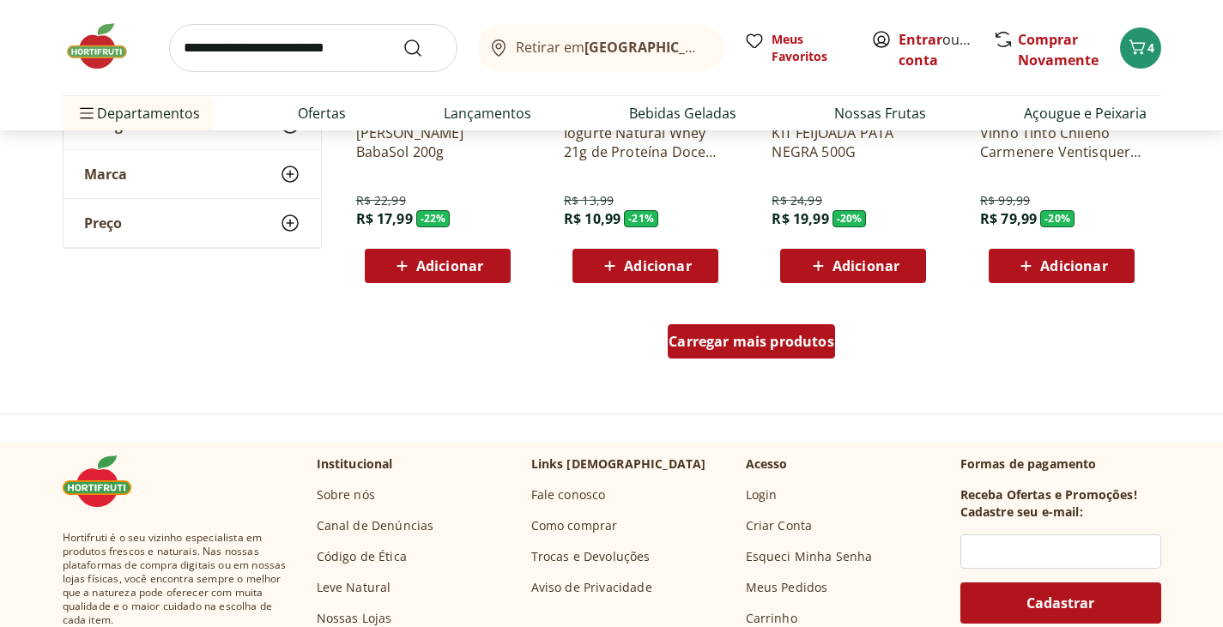
click at [771, 347] on span "Carregar mais produtos" at bounding box center [752, 342] width 166 height 14
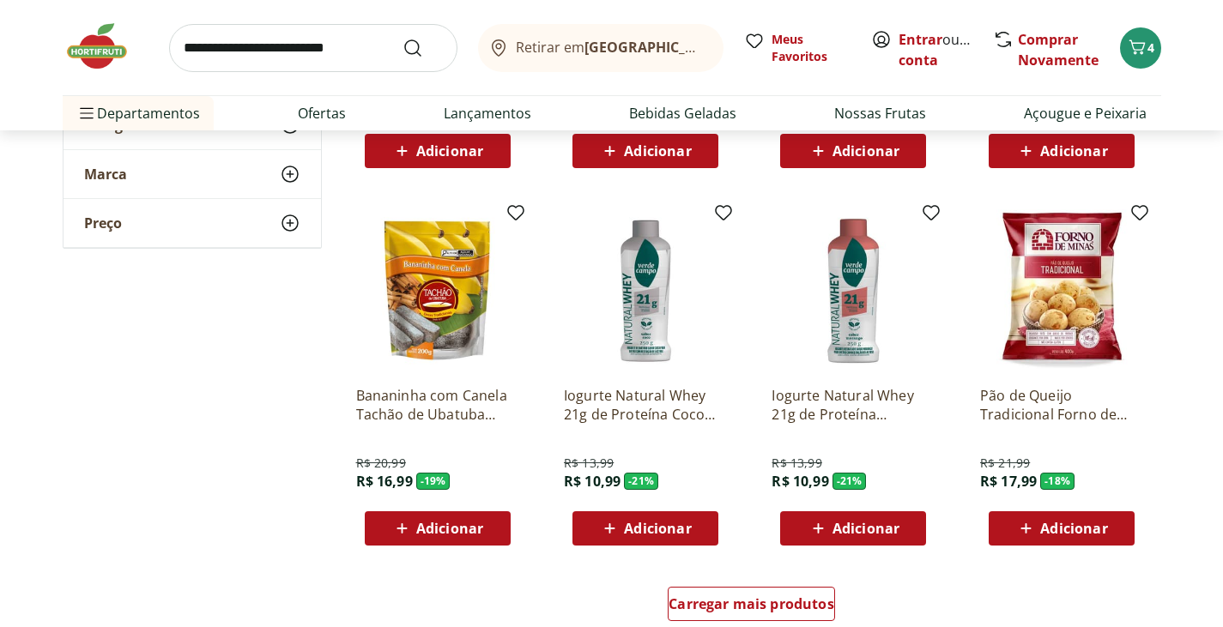
scroll to position [4205, 0]
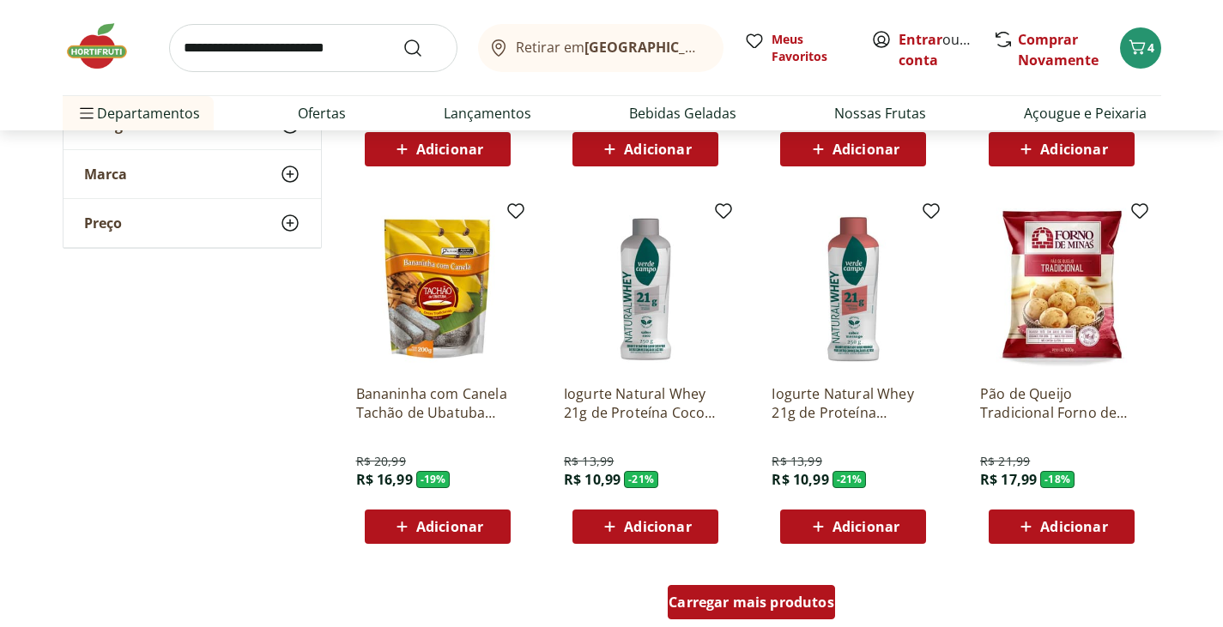
click at [748, 615] on div "Carregar mais produtos" at bounding box center [751, 602] width 167 height 34
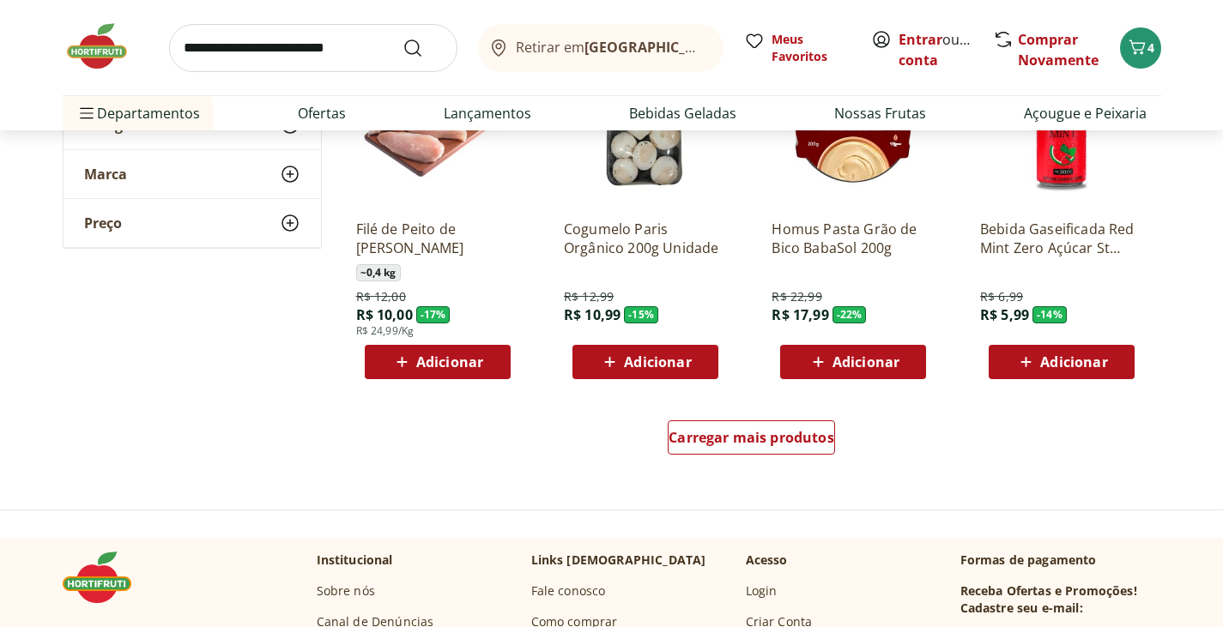
scroll to position [5492, 0]
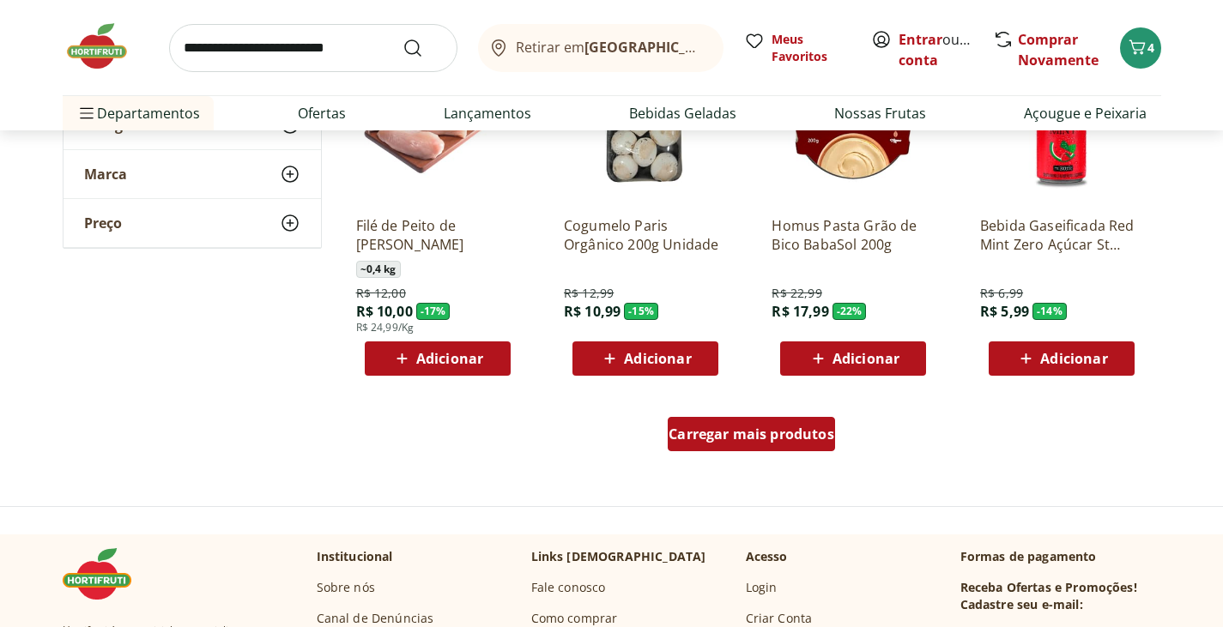
click at [778, 448] on div "Carregar mais produtos" at bounding box center [751, 434] width 167 height 34
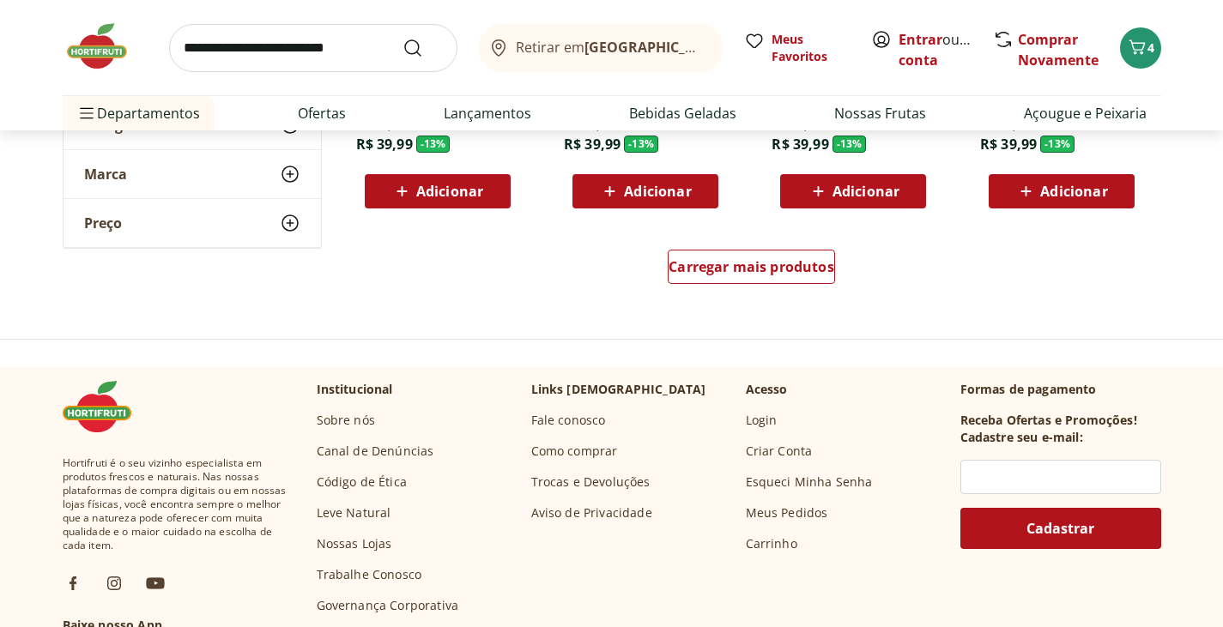
scroll to position [6780, 0]
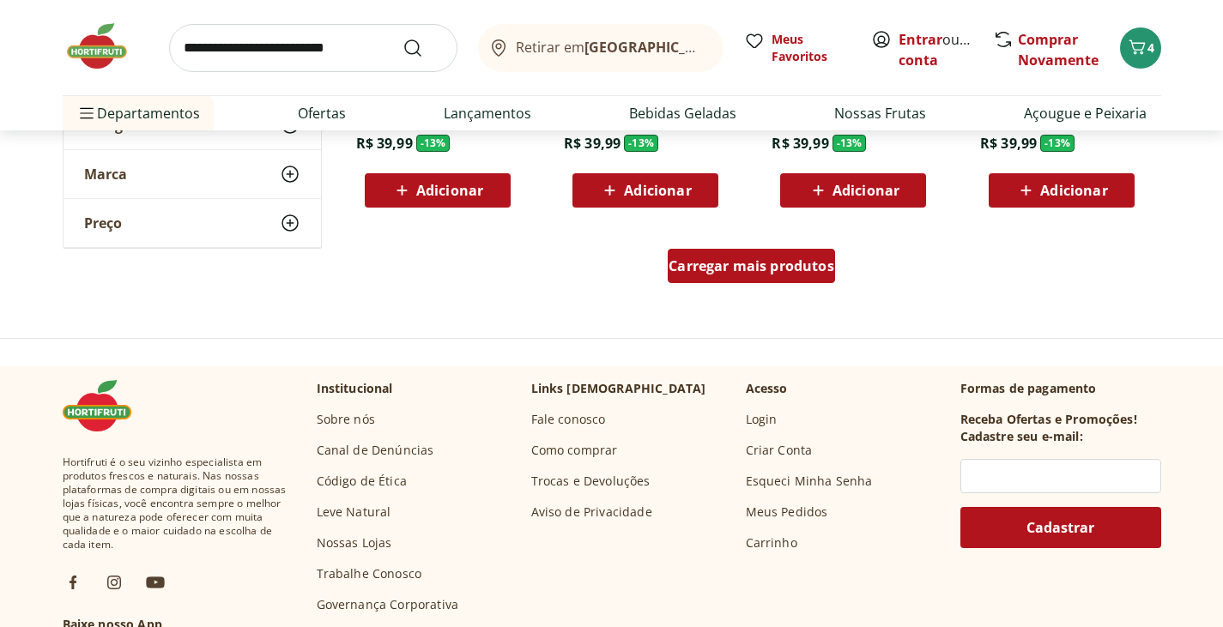
click at [742, 269] on span "Carregar mais produtos" at bounding box center [752, 266] width 166 height 14
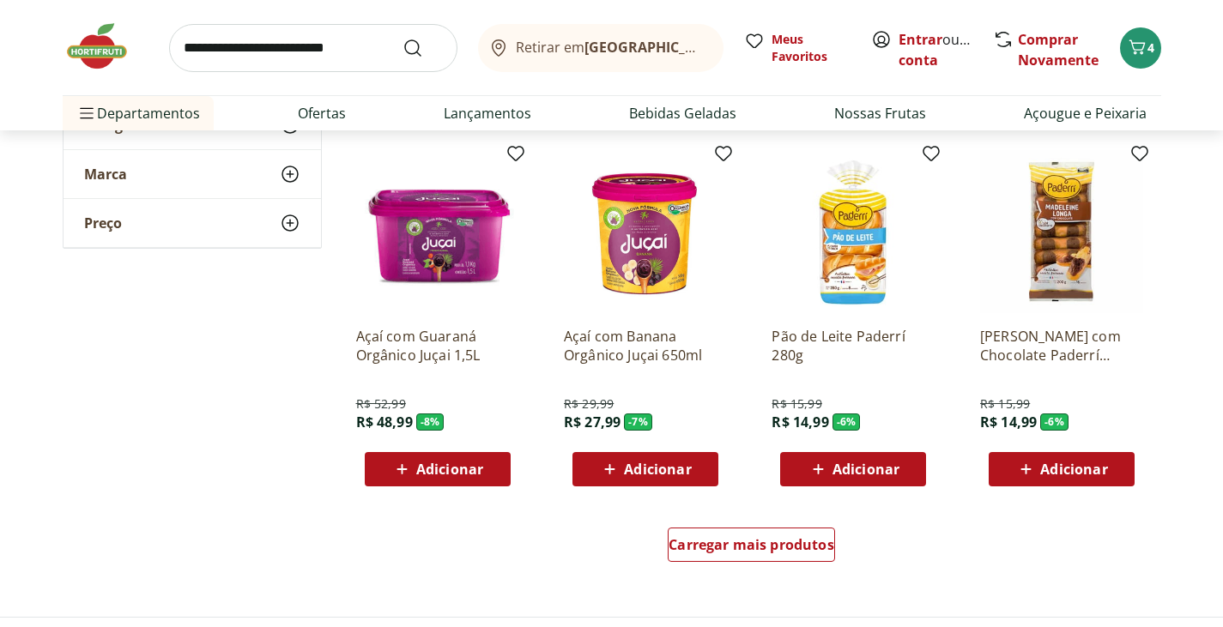
scroll to position [7638, 0]
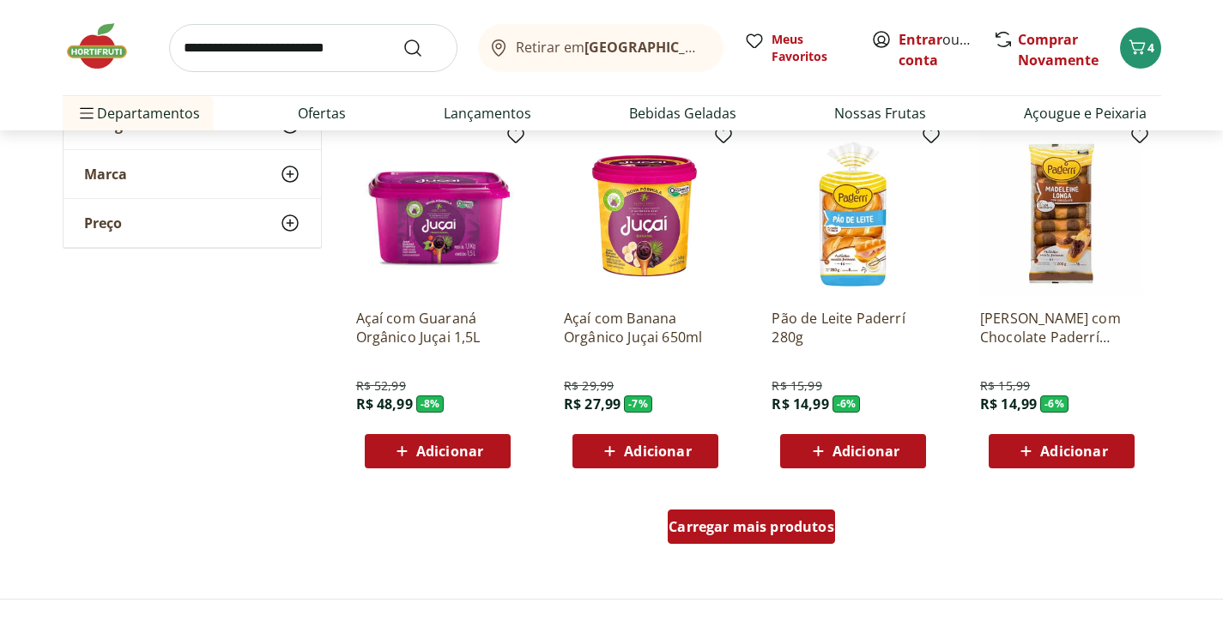
click at [760, 521] on span "Carregar mais produtos" at bounding box center [752, 527] width 166 height 14
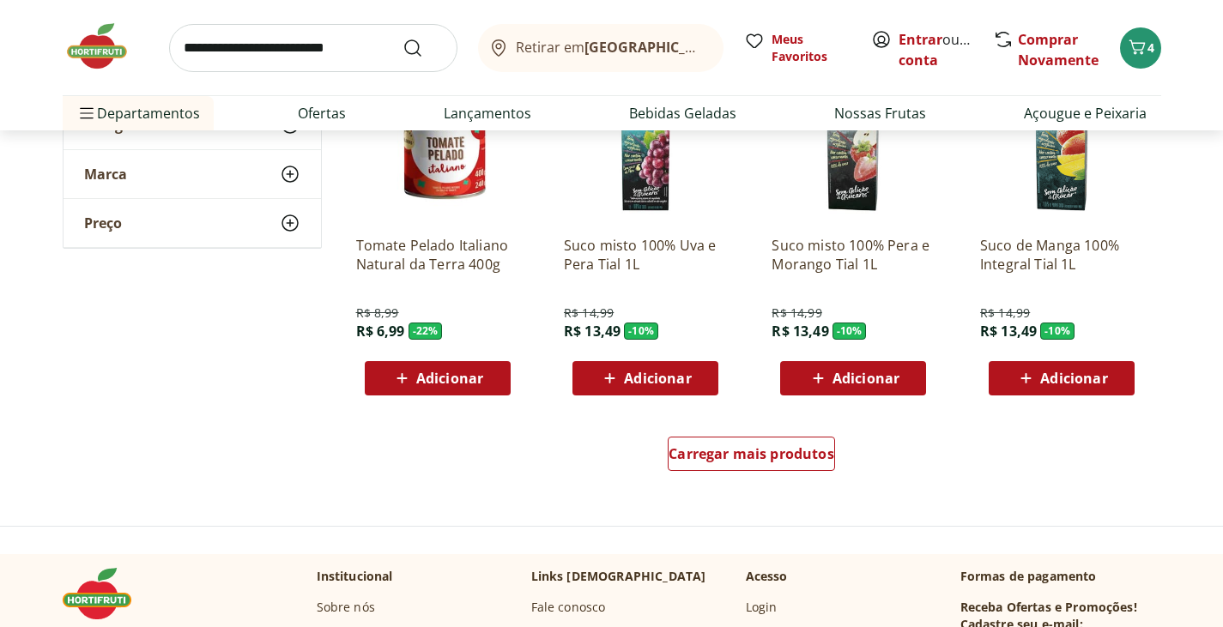
scroll to position [8839, 0]
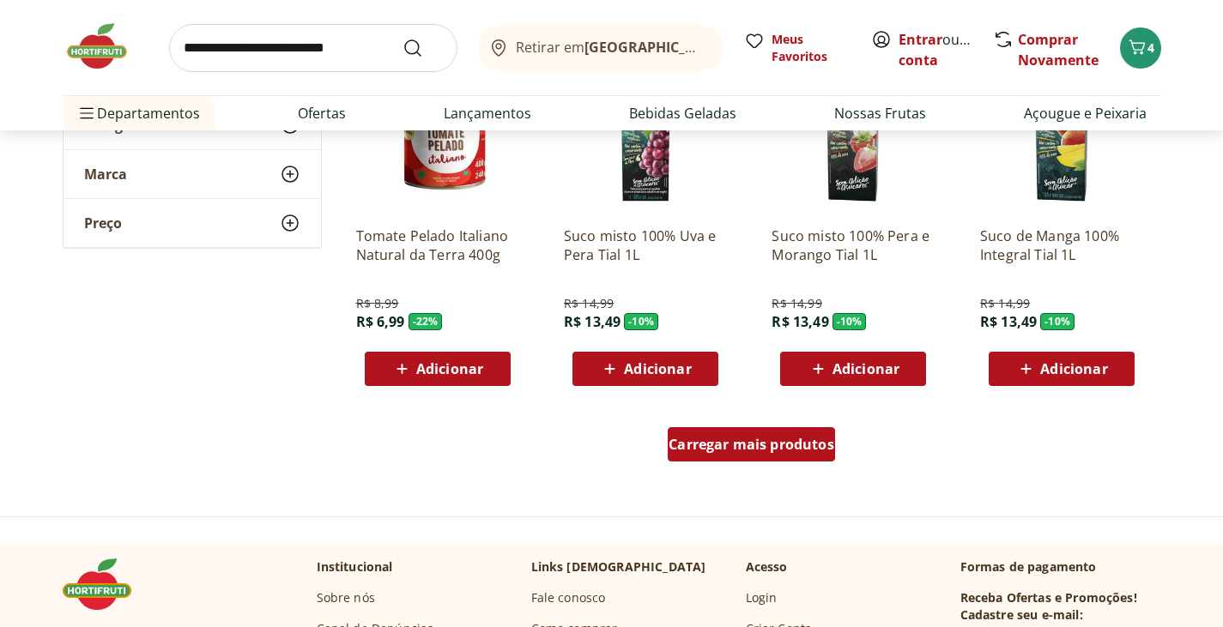
click at [742, 454] on div "Carregar mais produtos" at bounding box center [751, 444] width 167 height 34
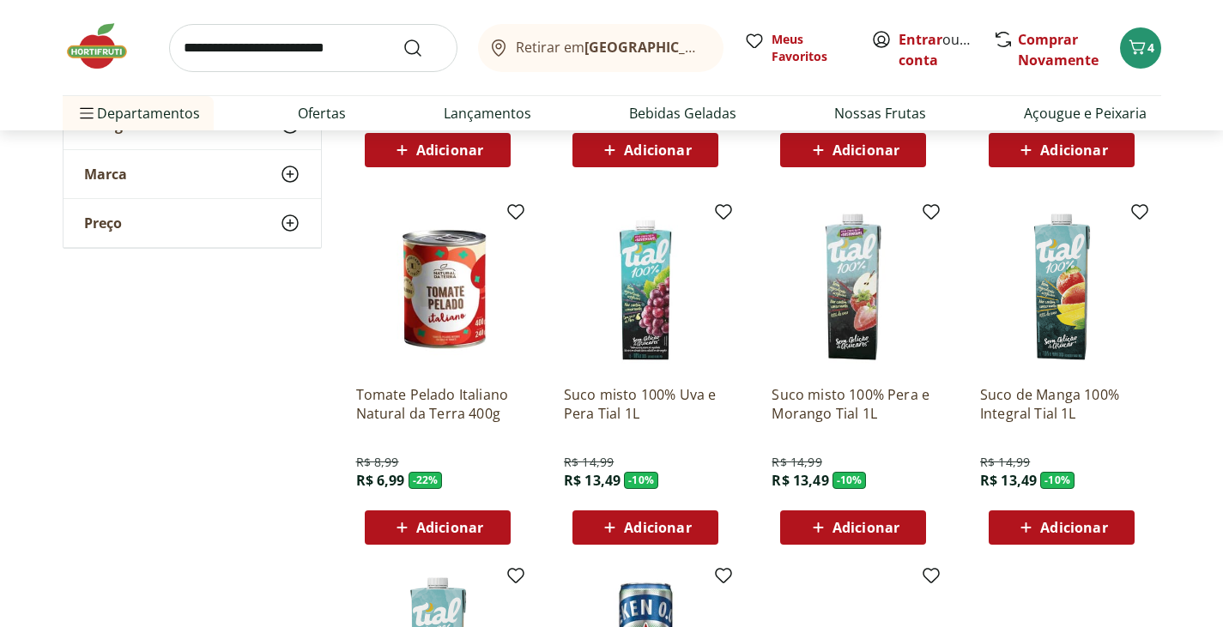
scroll to position [8496, 0]
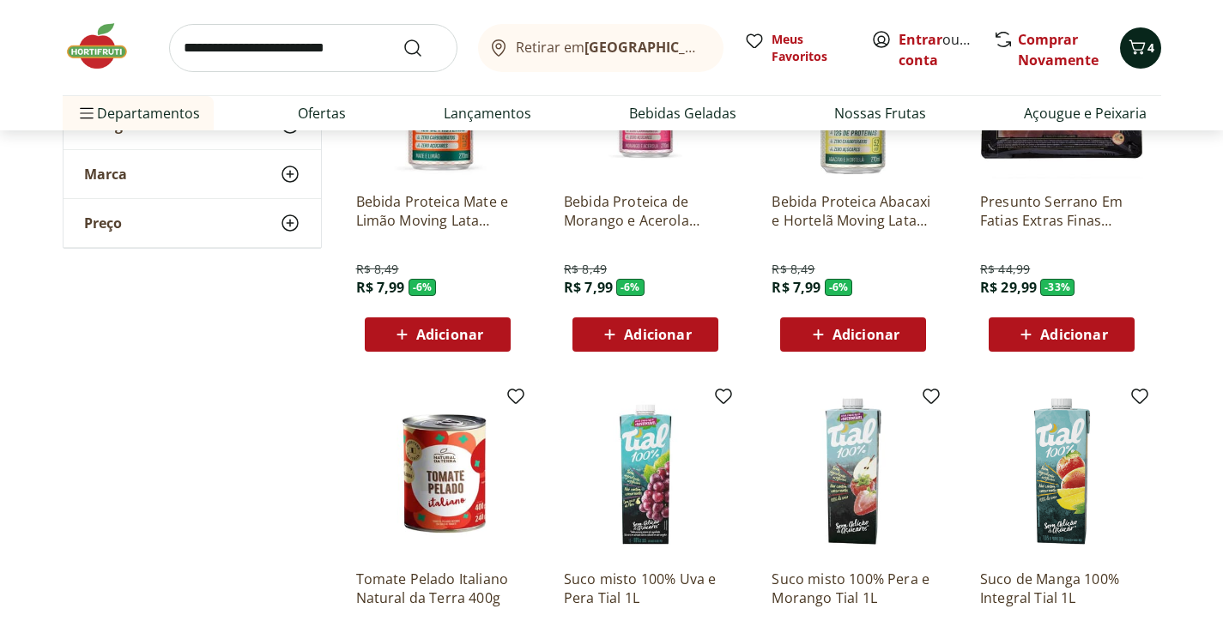
click at [1142, 48] on icon "Carrinho" at bounding box center [1137, 46] width 16 height 15
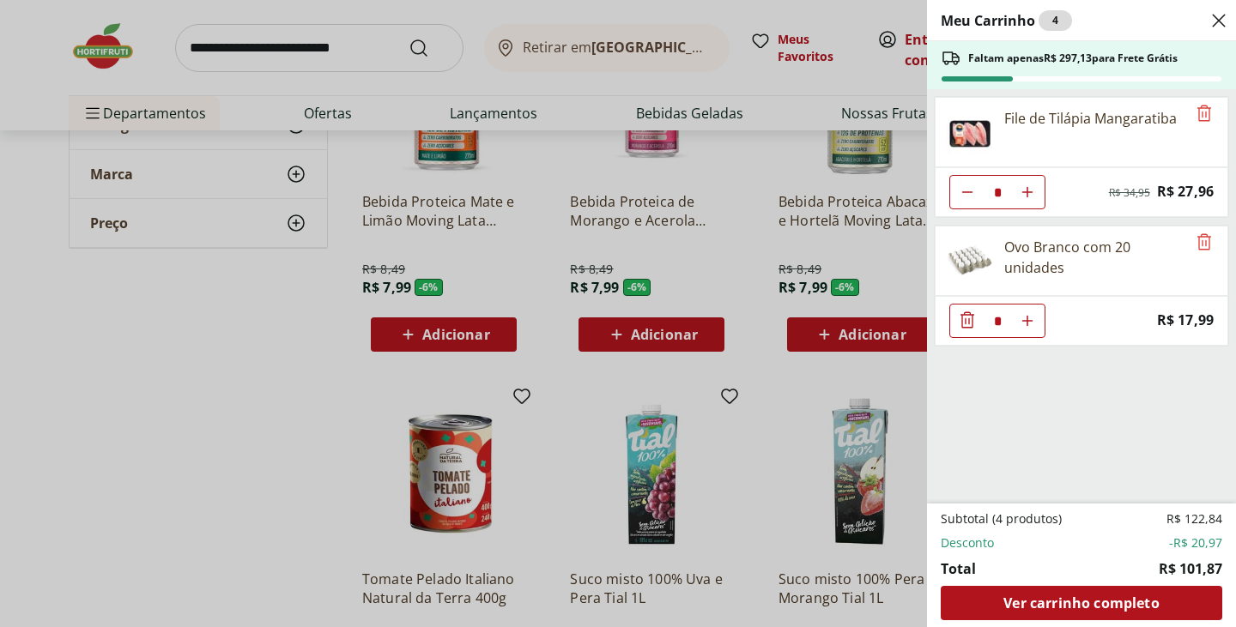
click at [137, 112] on div "Meu Carrinho 4 Faltam apenas R$ 297,13 para Frete Grátis File de Tilápia Mangar…" at bounding box center [618, 313] width 1236 height 627
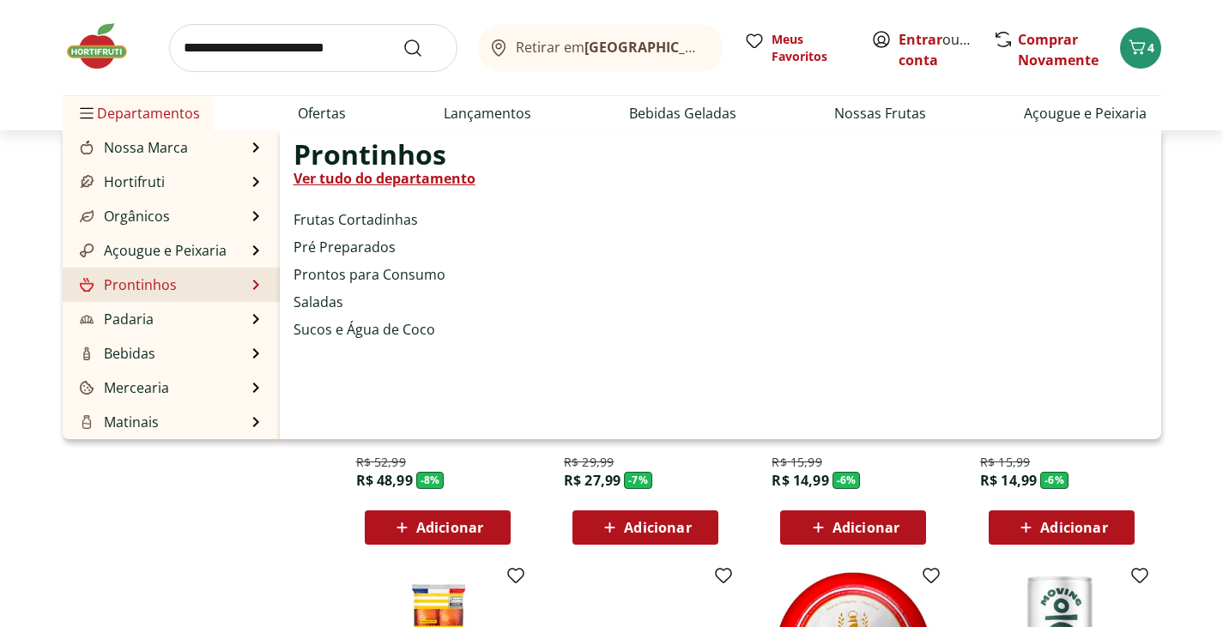
scroll to position [7552, 0]
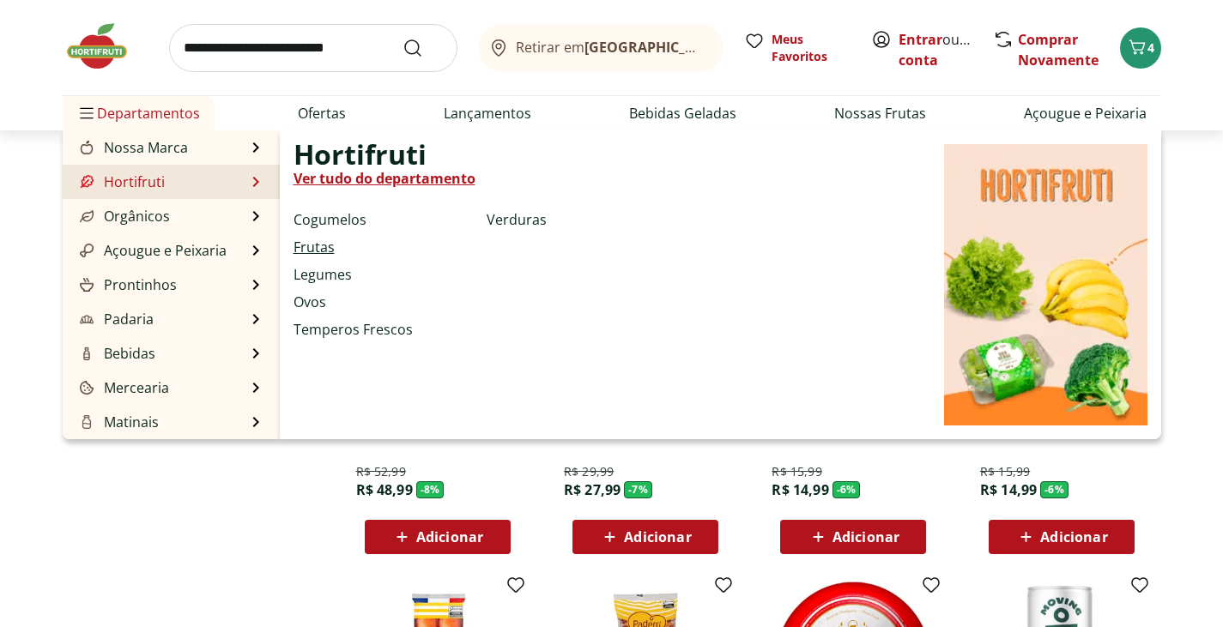
click at [308, 246] on link "Frutas" at bounding box center [314, 247] width 41 height 21
select select "**********"
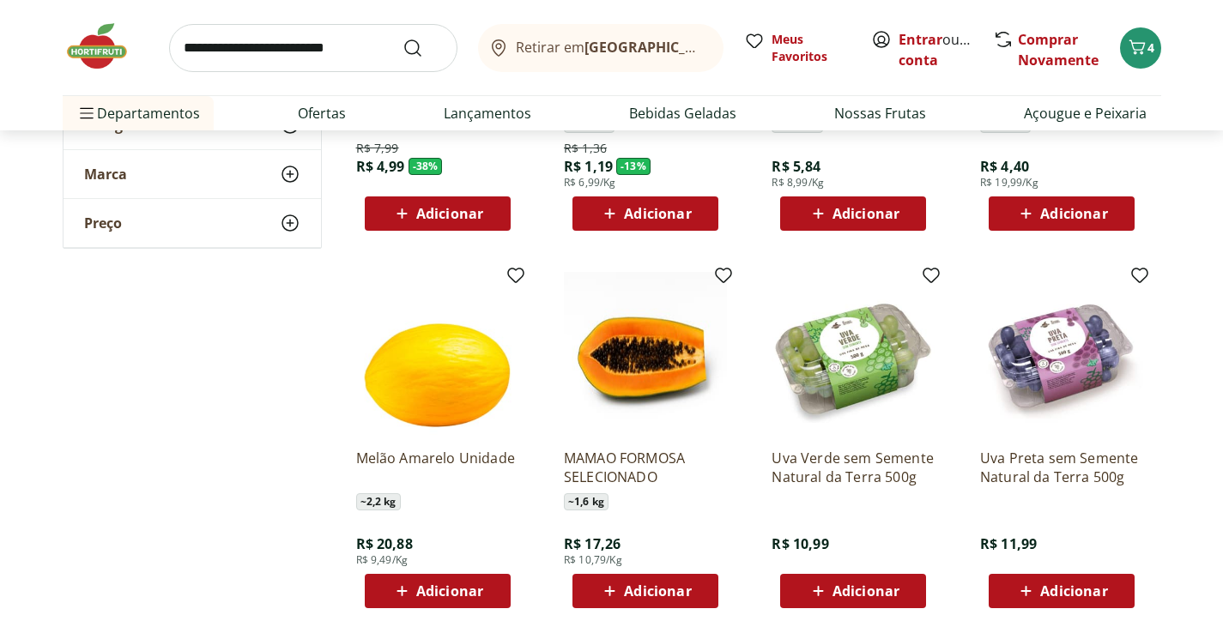
scroll to position [429, 0]
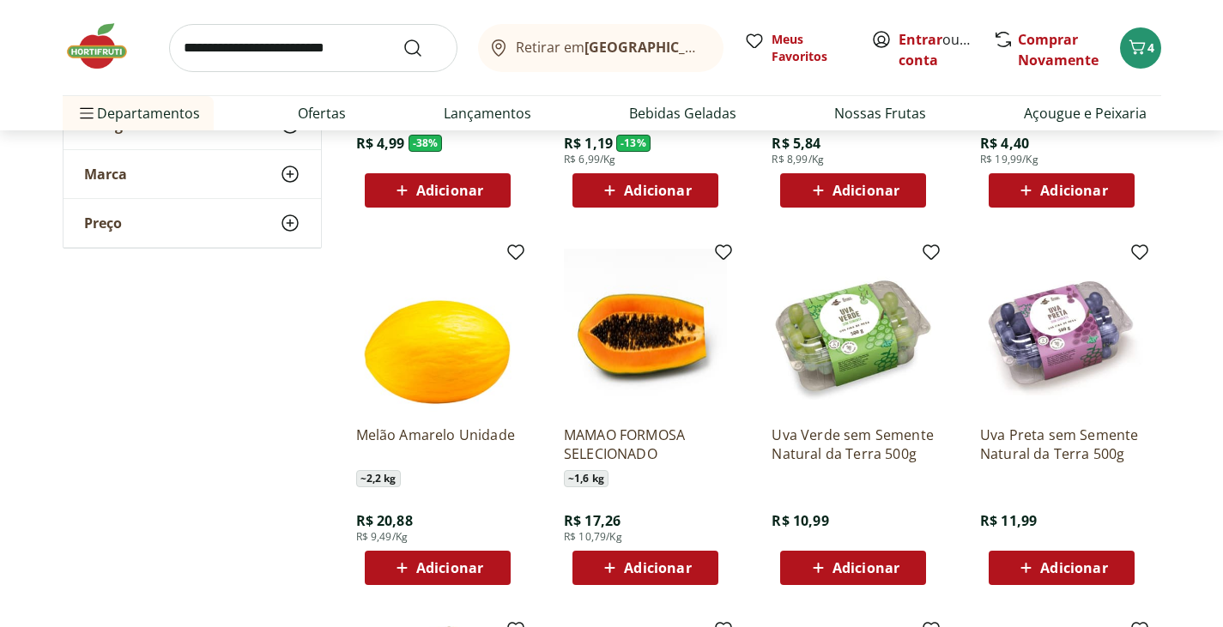
click at [1058, 565] on span "Adicionar" at bounding box center [1073, 568] width 67 height 14
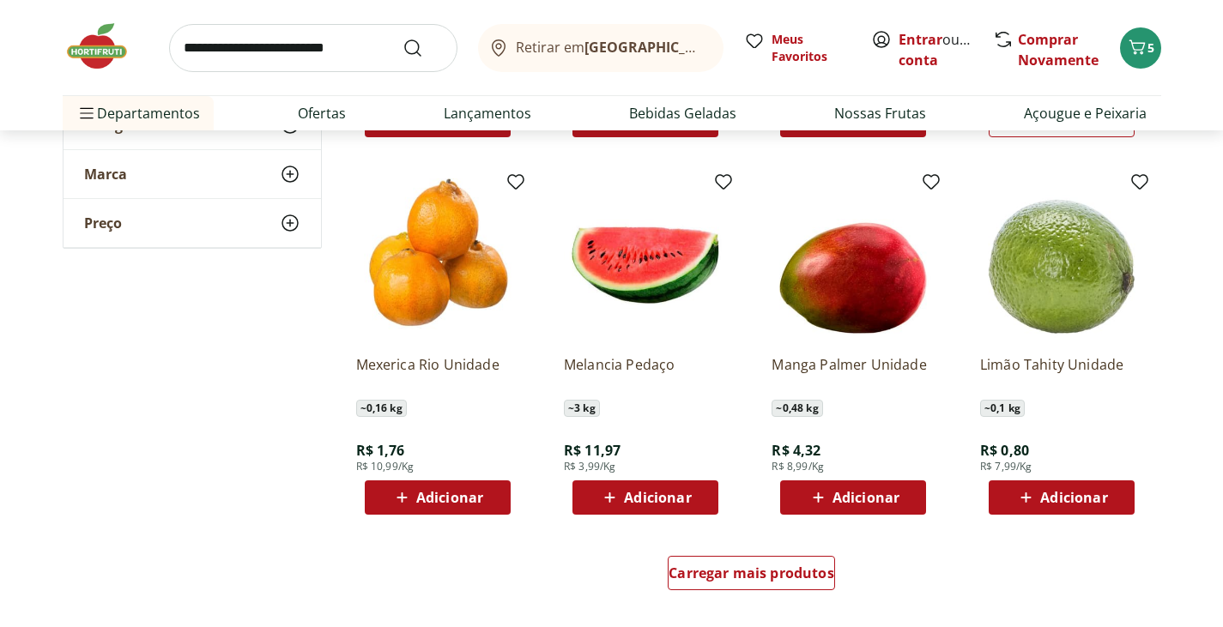
scroll to position [858, 0]
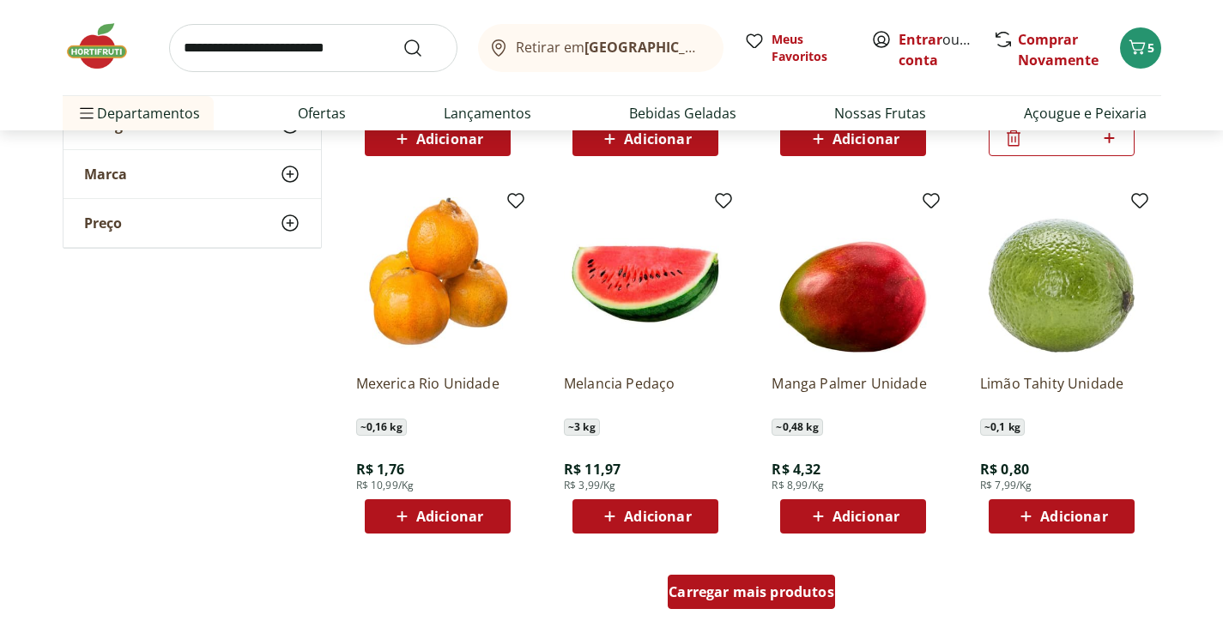
click at [752, 591] on span "Carregar mais produtos" at bounding box center [752, 592] width 166 height 14
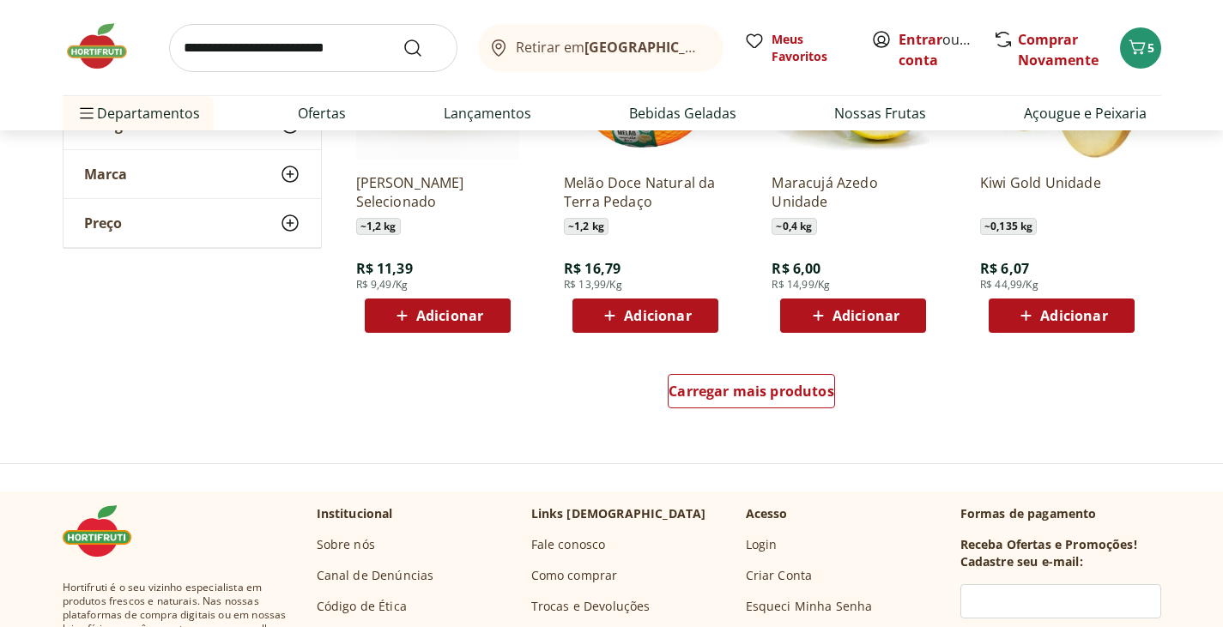
scroll to position [2317, 0]
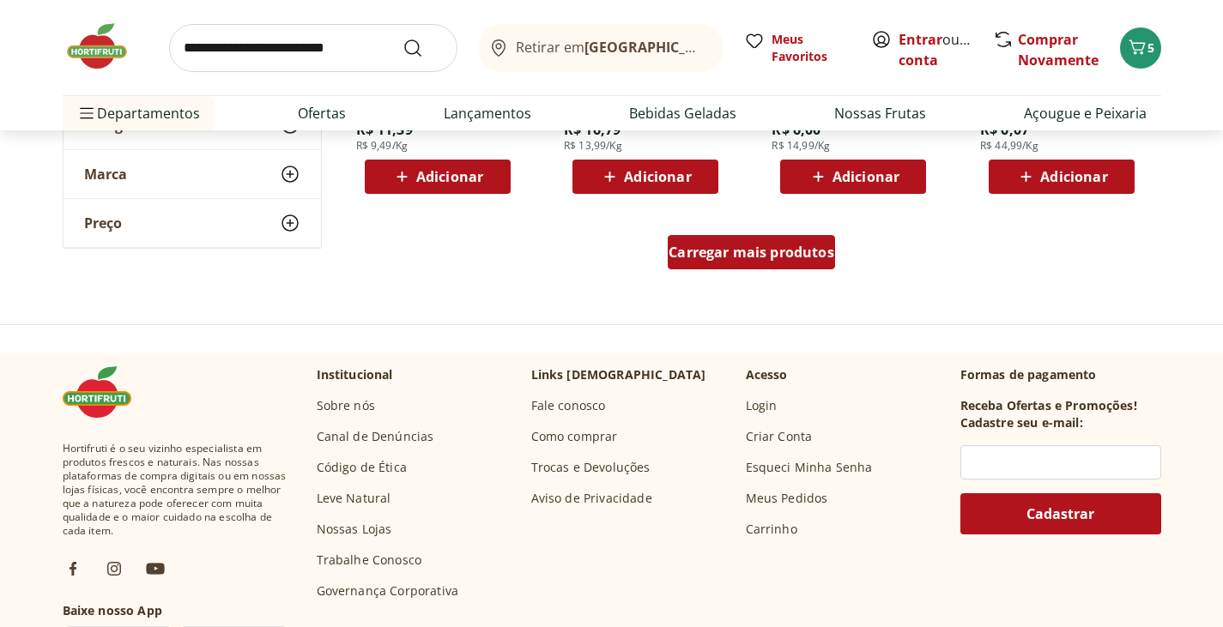
drag, startPoint x: 777, startPoint y: 277, endPoint x: 777, endPoint y: 261, distance: 16.3
click at [777, 278] on div "Carregar mais produtos" at bounding box center [752, 256] width 832 height 82
click at [777, 259] on span "Carregar mais produtos" at bounding box center [752, 252] width 166 height 14
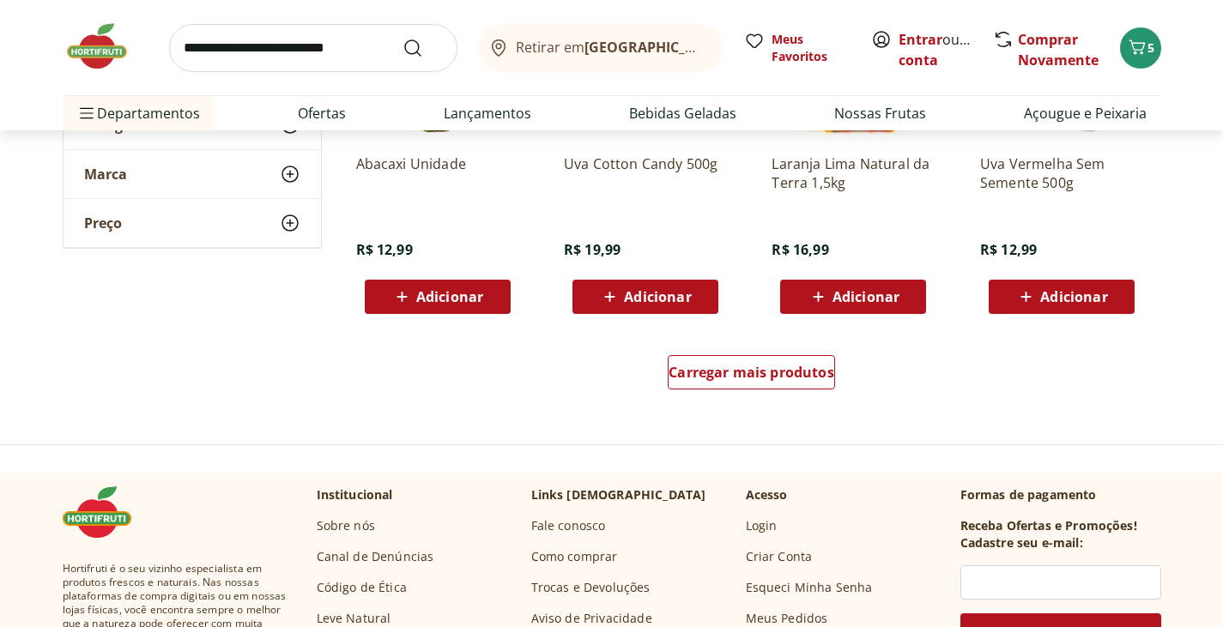
scroll to position [3433, 0]
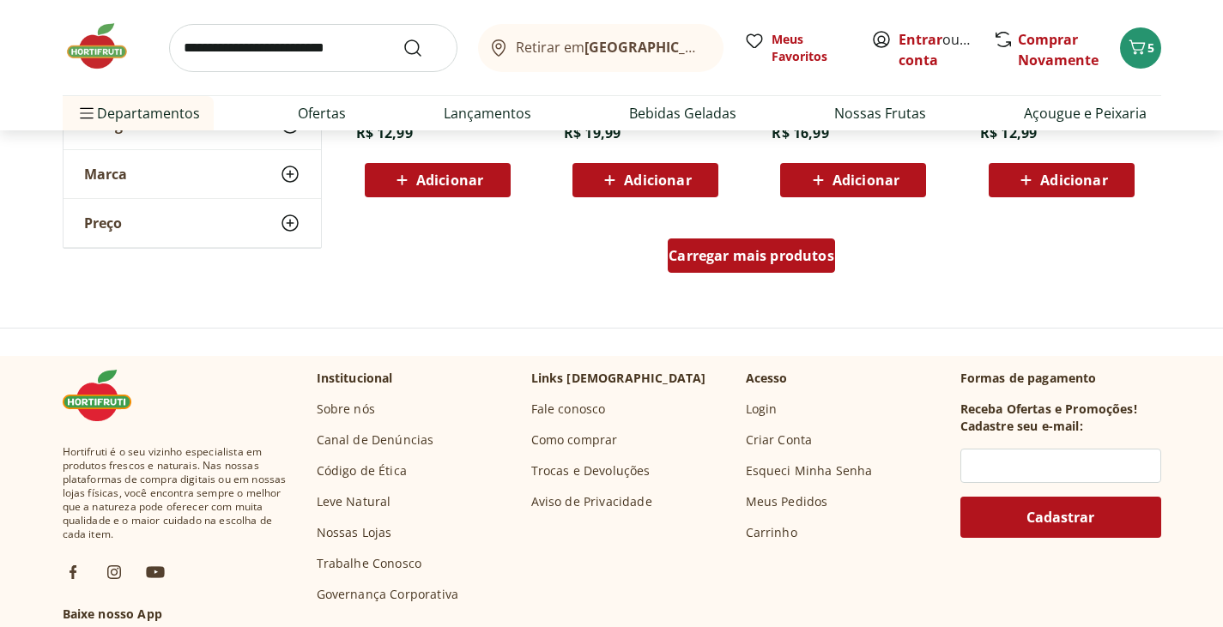
click at [789, 258] on span "Carregar mais produtos" at bounding box center [752, 256] width 166 height 14
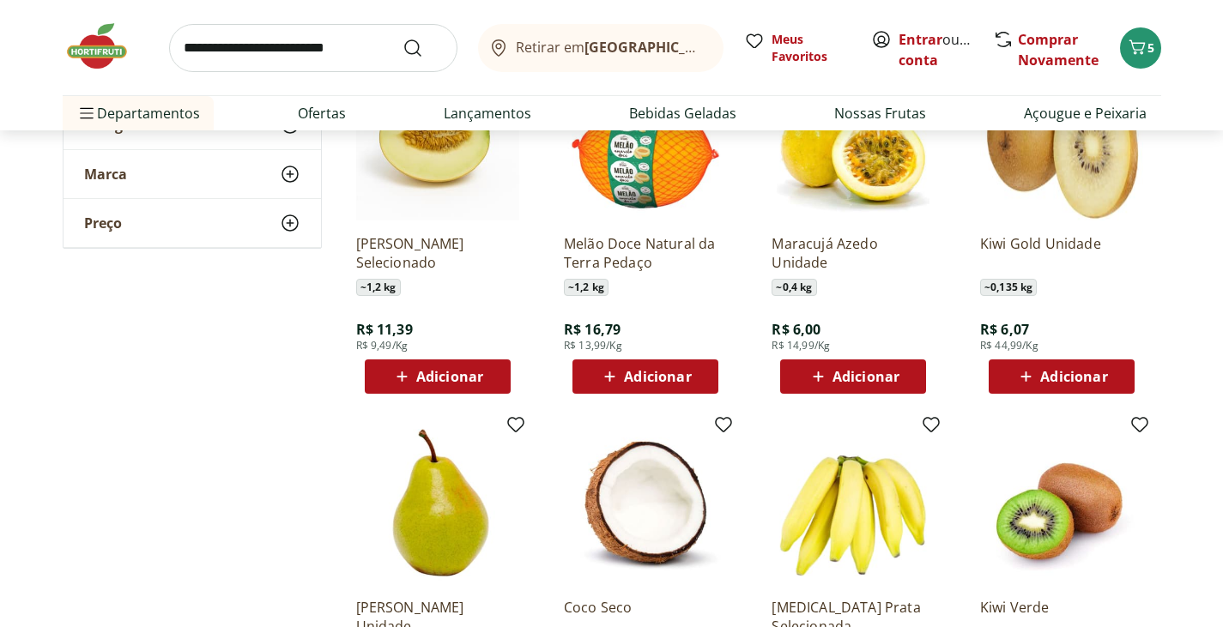
scroll to position [2231, 0]
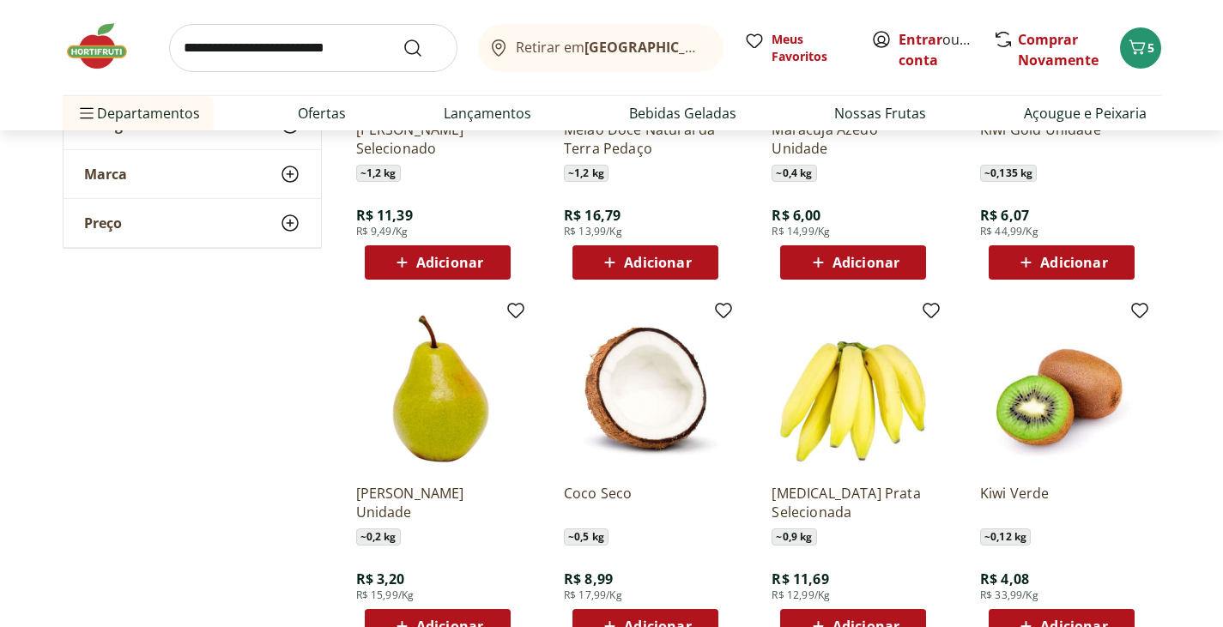
click at [228, 42] on input "search" at bounding box center [313, 48] width 288 height 48
type input "*********"
click at [402, 38] on button "Submit Search" at bounding box center [422, 48] width 41 height 21
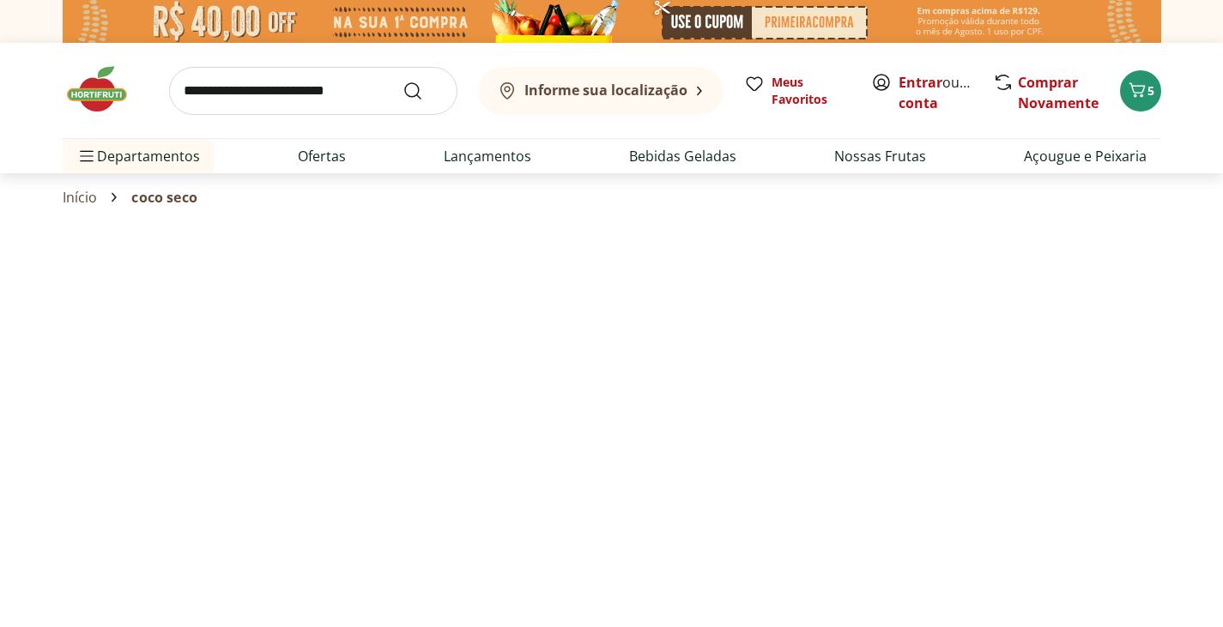
select select "**********"
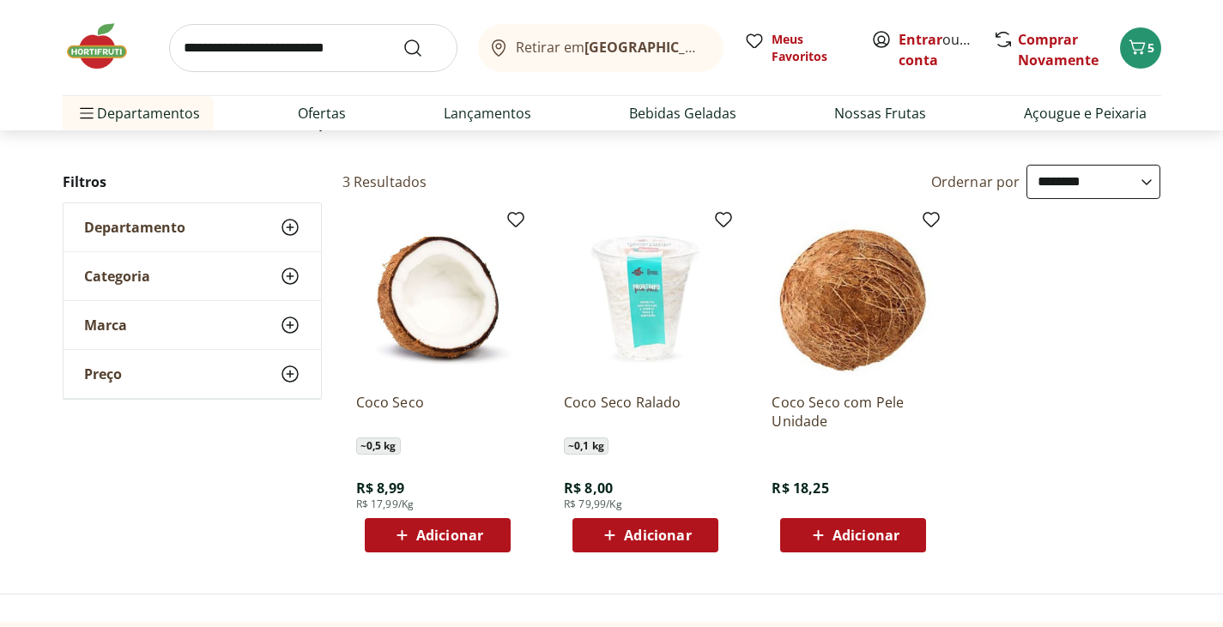
scroll to position [172, 0]
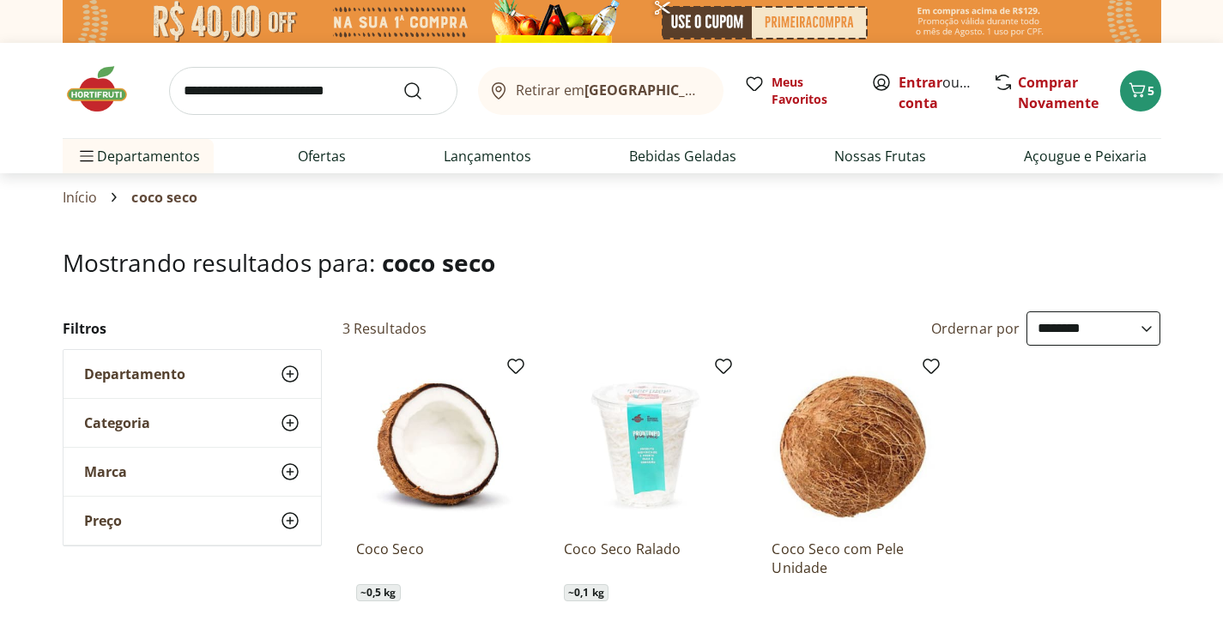
select select "**********"
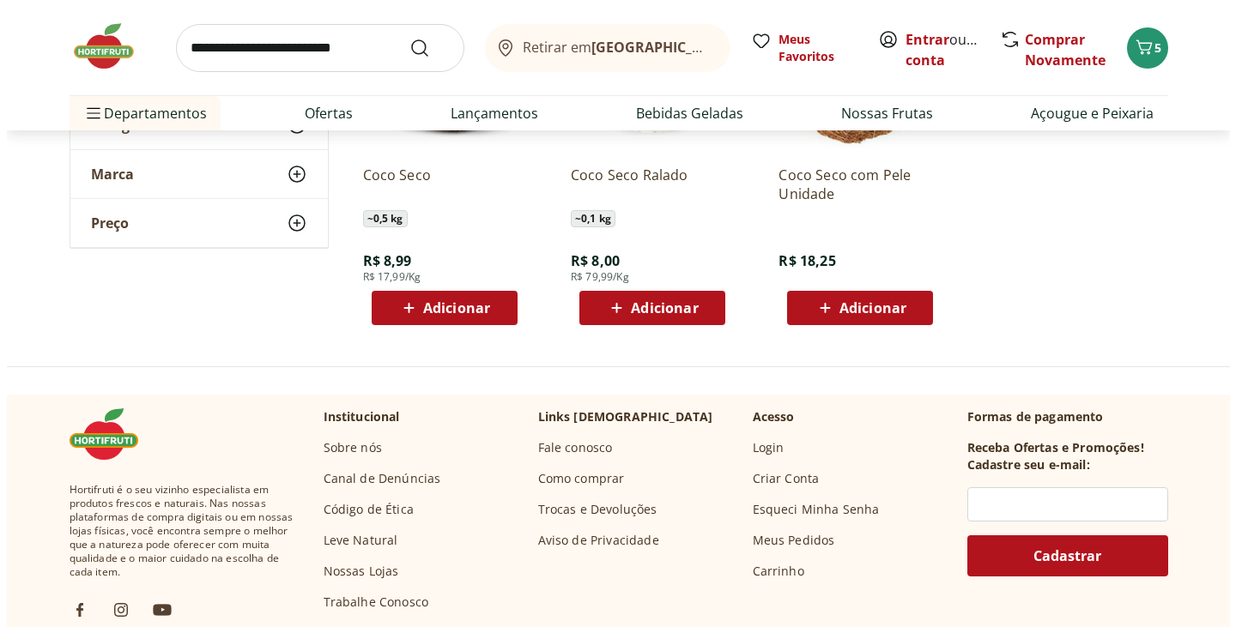
scroll to position [429, 0]
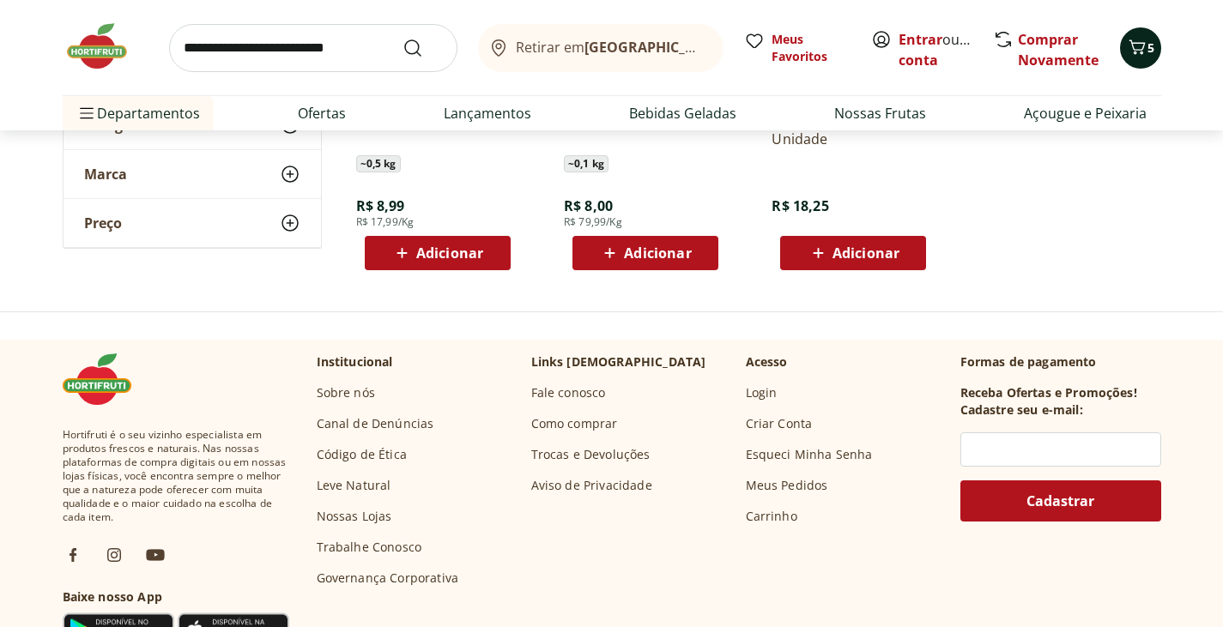
click at [1144, 49] on icon "Carrinho" at bounding box center [1137, 47] width 21 height 21
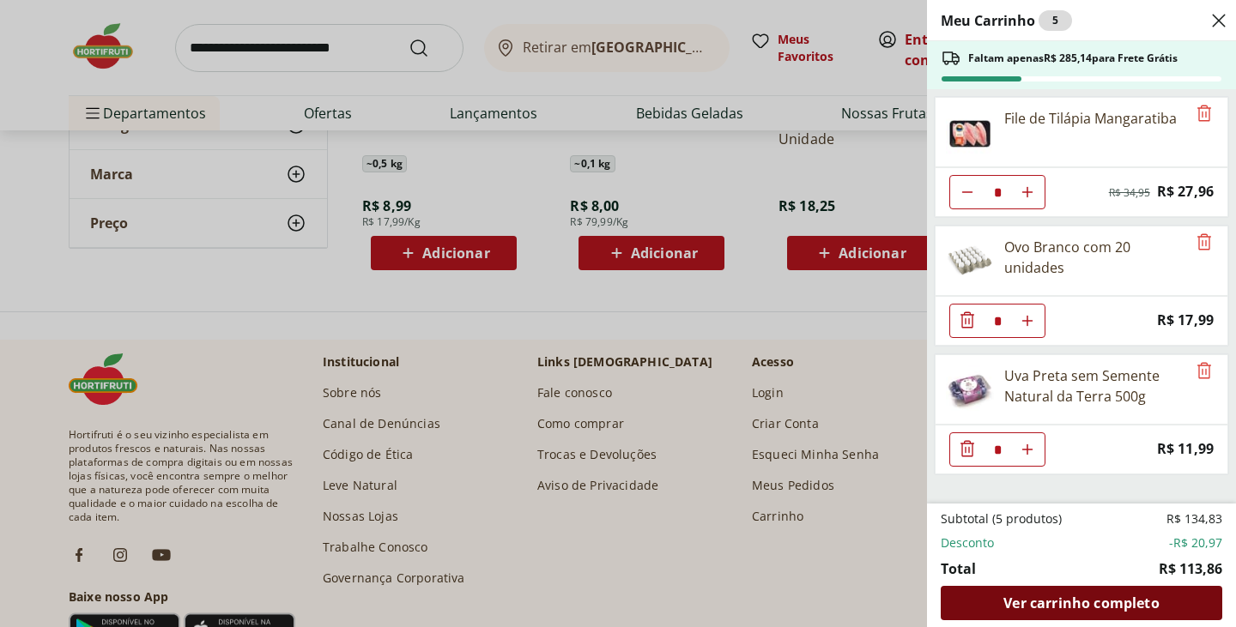
click at [1103, 605] on span "Ver carrinho completo" at bounding box center [1080, 603] width 155 height 14
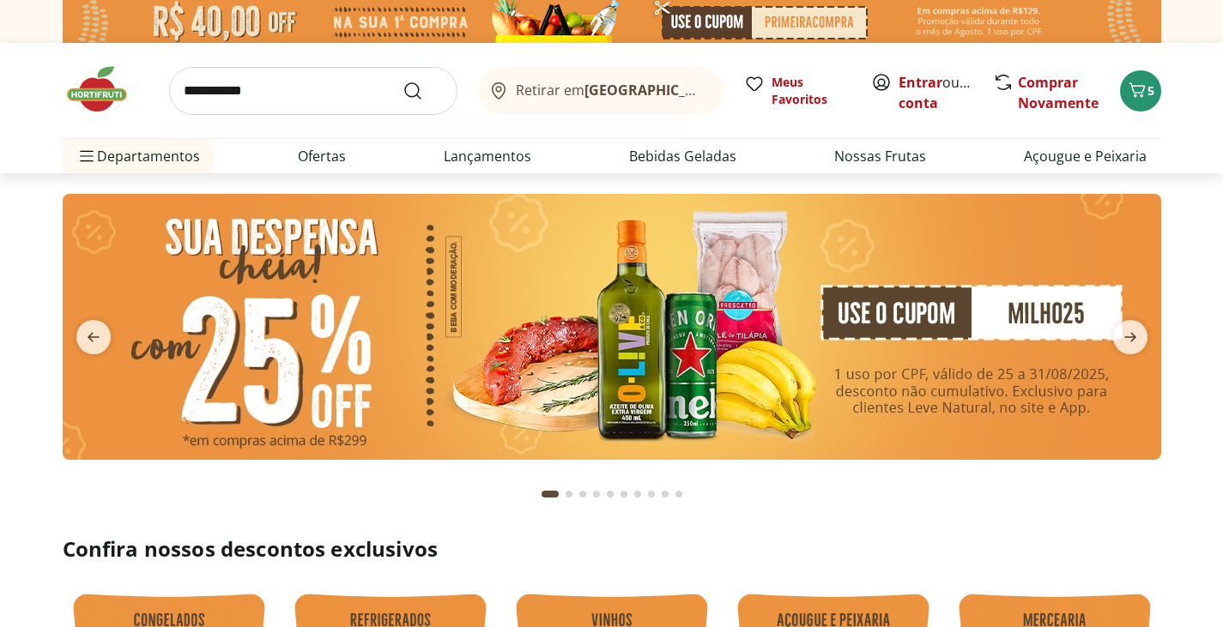
type input "**********"
click at [402, 81] on button "Submit Search" at bounding box center [422, 91] width 41 height 21
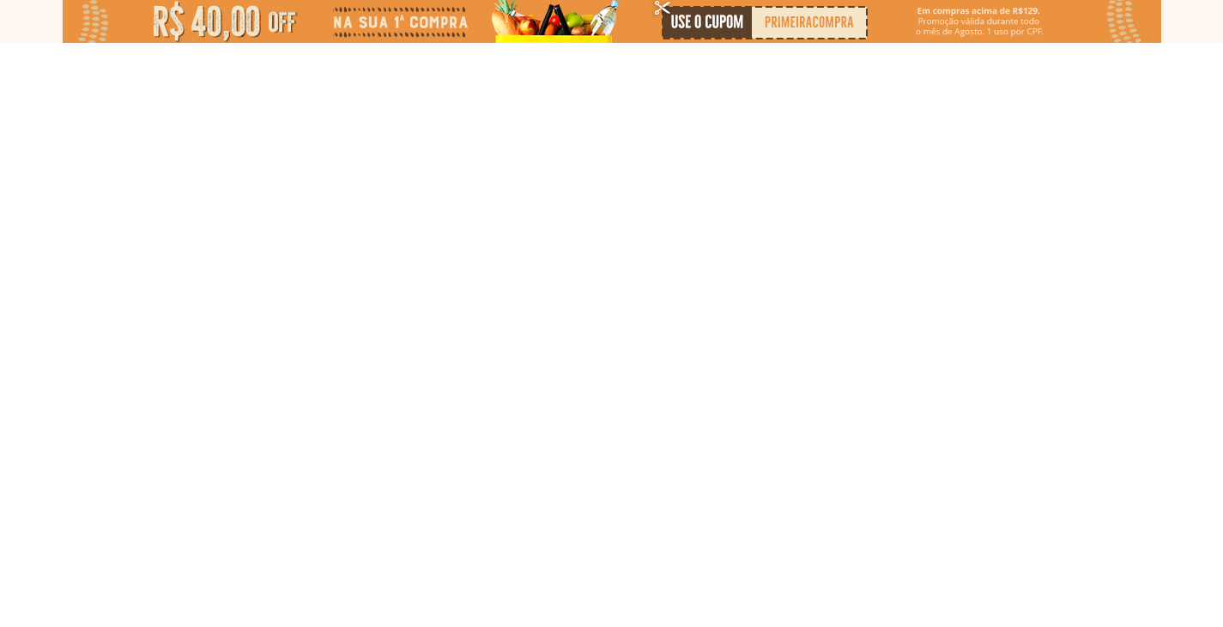
select select "**********"
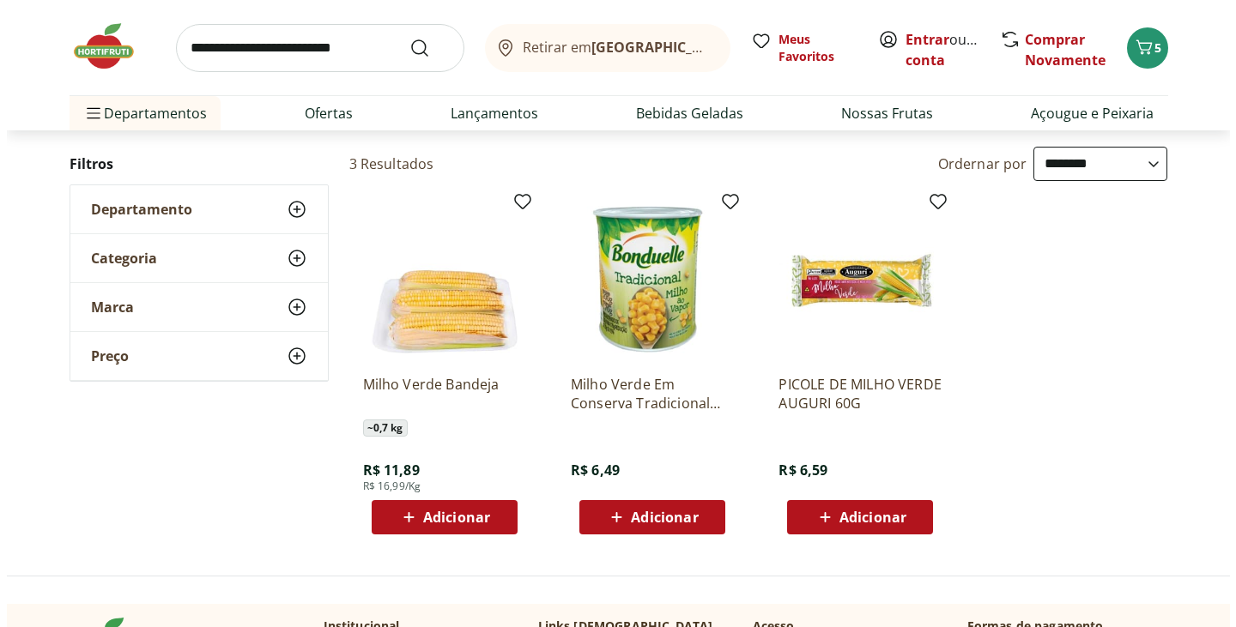
scroll to position [257, 0]
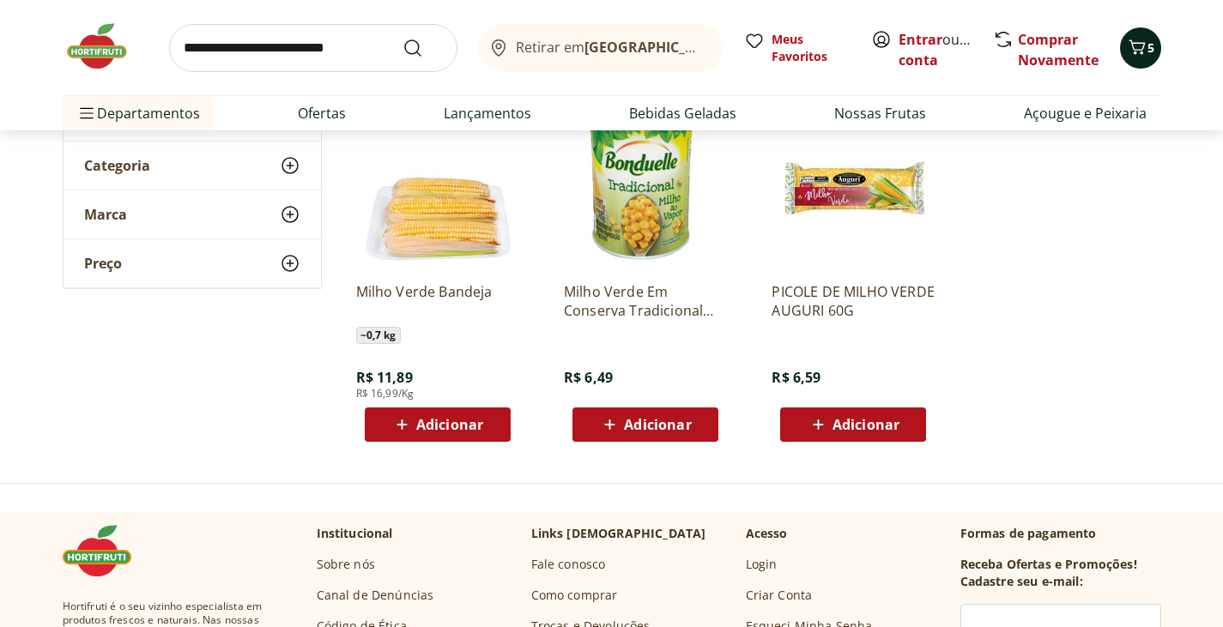
click at [1131, 45] on icon "Carrinho" at bounding box center [1137, 47] width 21 height 21
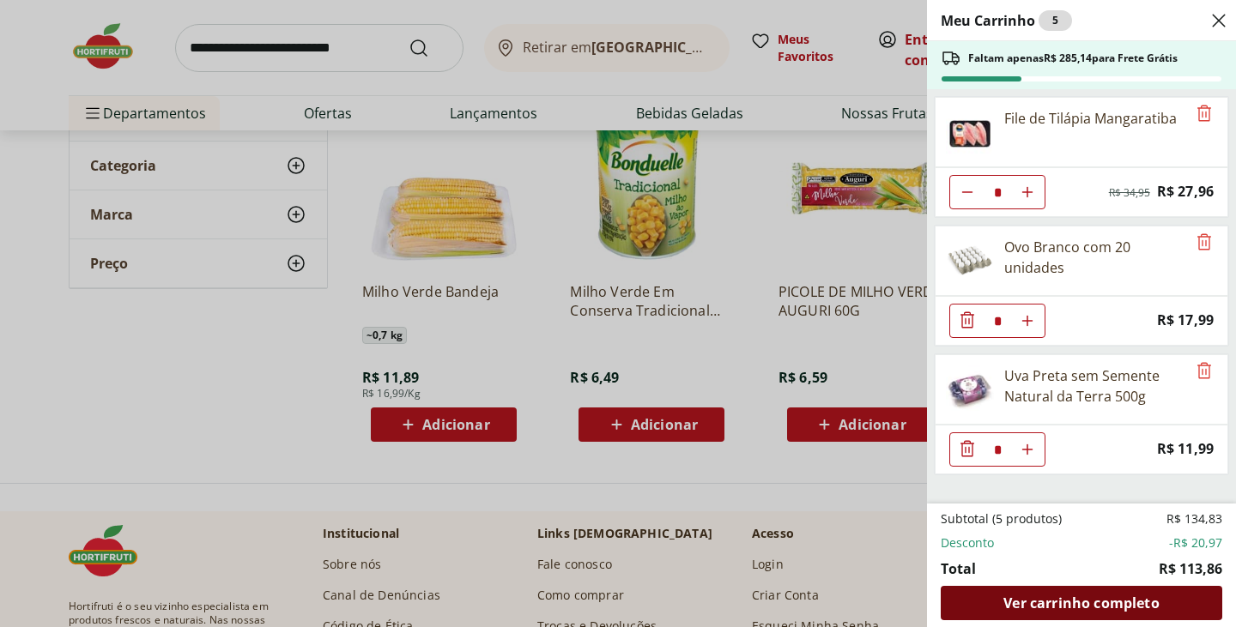
click at [1135, 610] on span "Ver carrinho completo" at bounding box center [1080, 603] width 155 height 14
